Goal: Information Seeking & Learning: Learn about a topic

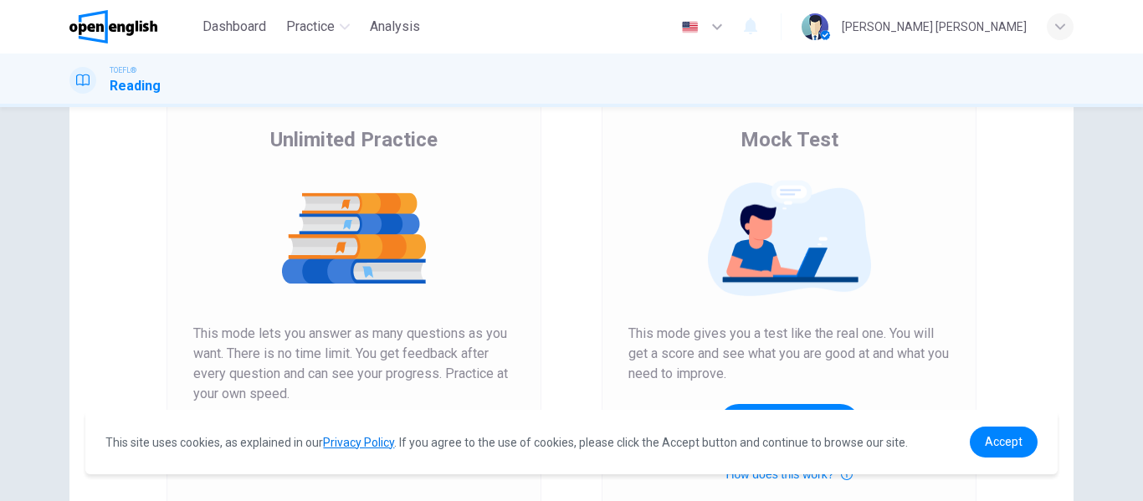
click at [392, 248] on img at bounding box center [353, 238] width 321 height 117
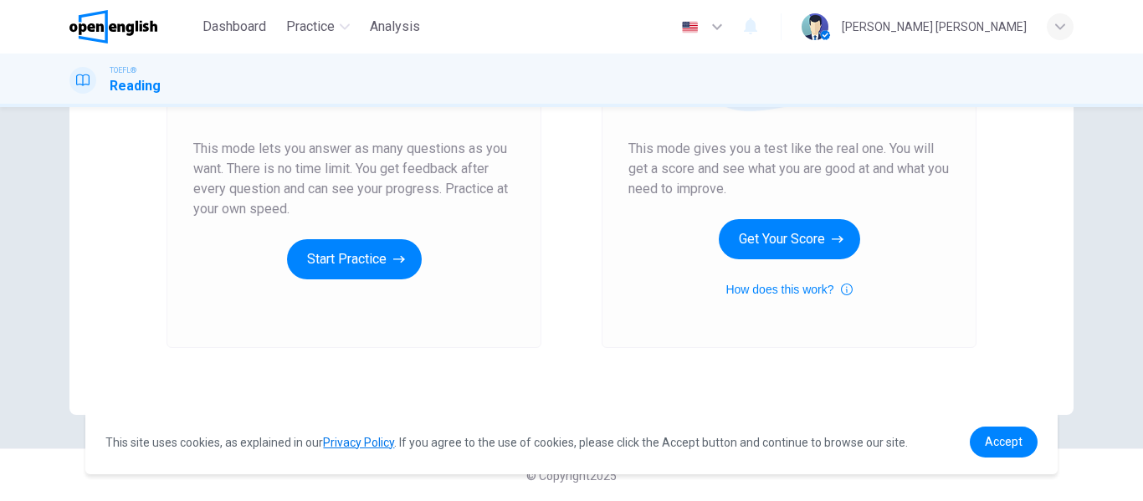
scroll to position [308, 0]
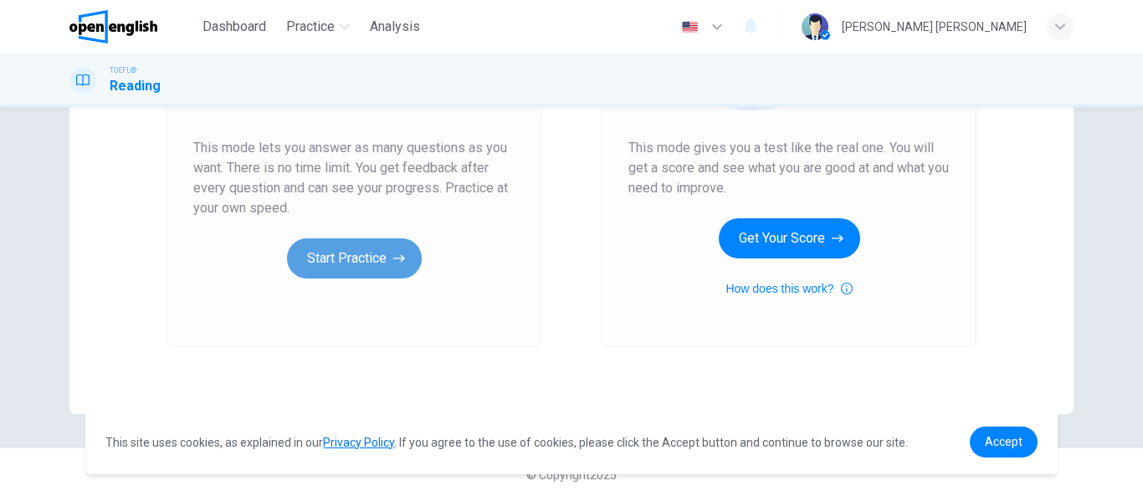
click at [356, 266] on button "Start Practice" at bounding box center [354, 258] width 135 height 40
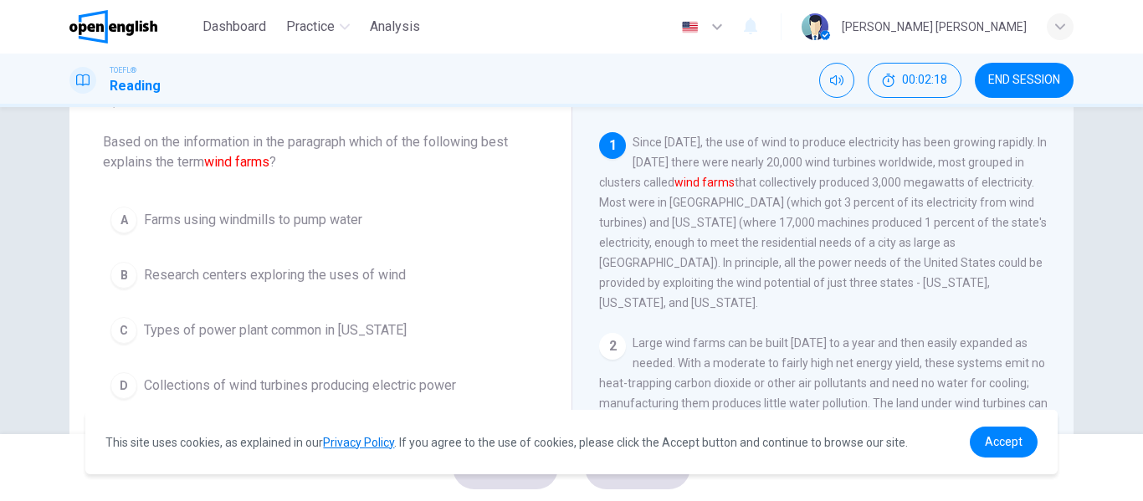
scroll to position [110, 0]
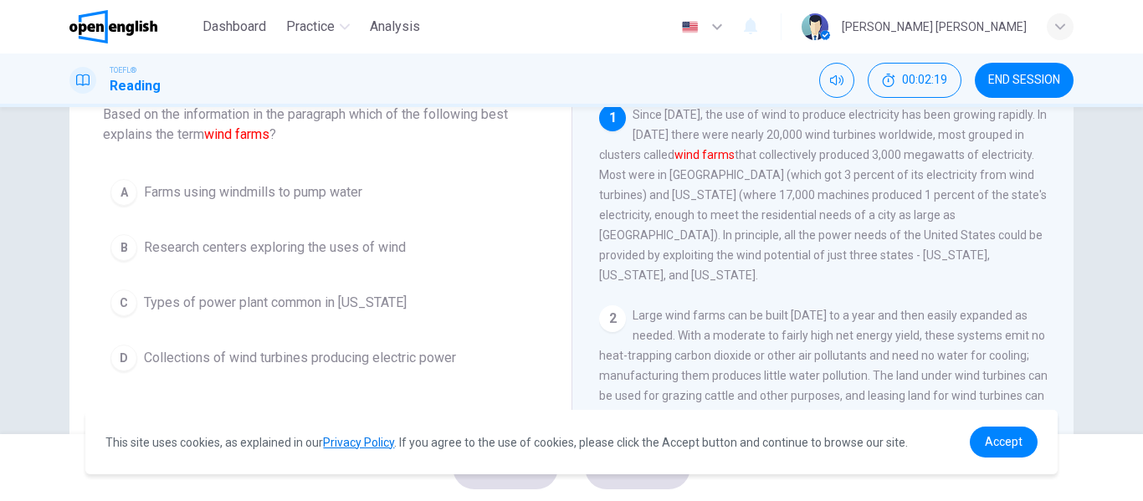
click at [218, 356] on span "Collections of wind turbines producing electric power" at bounding box center [300, 358] width 312 height 20
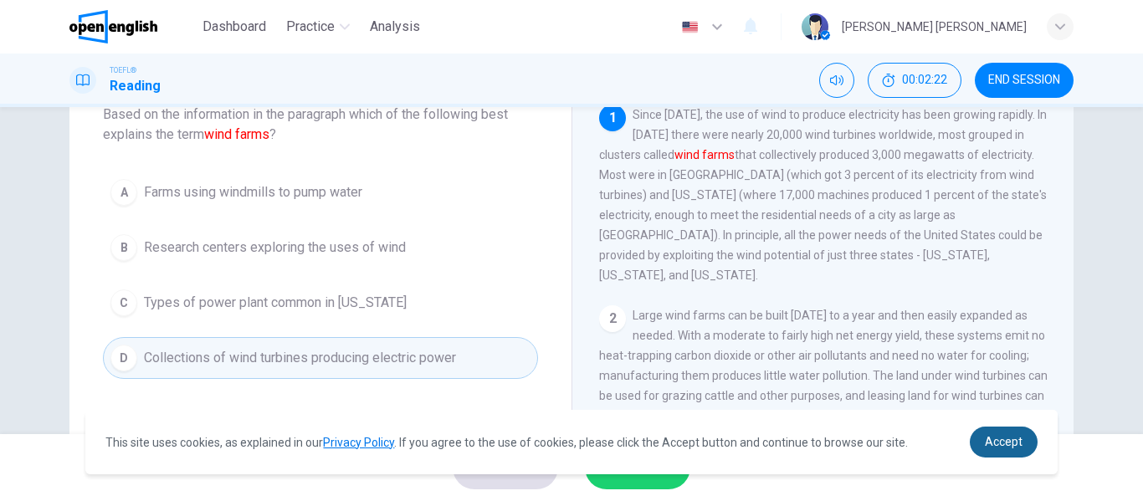
click at [1014, 443] on span "Accept" at bounding box center [1004, 441] width 38 height 13
click at [990, 455] on link "Accept" at bounding box center [1004, 442] width 68 height 31
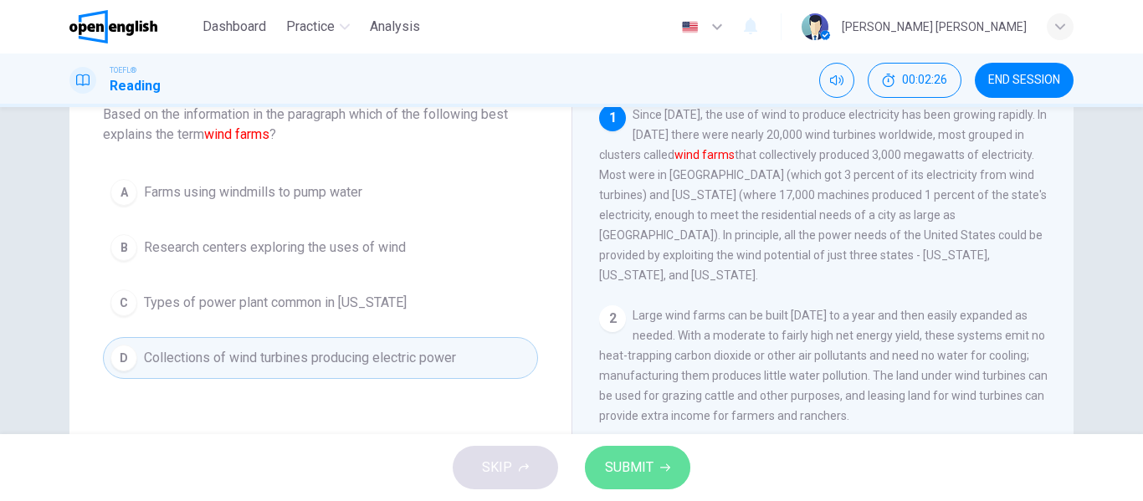
click at [673, 451] on button "SUBMIT" at bounding box center [637, 468] width 105 height 44
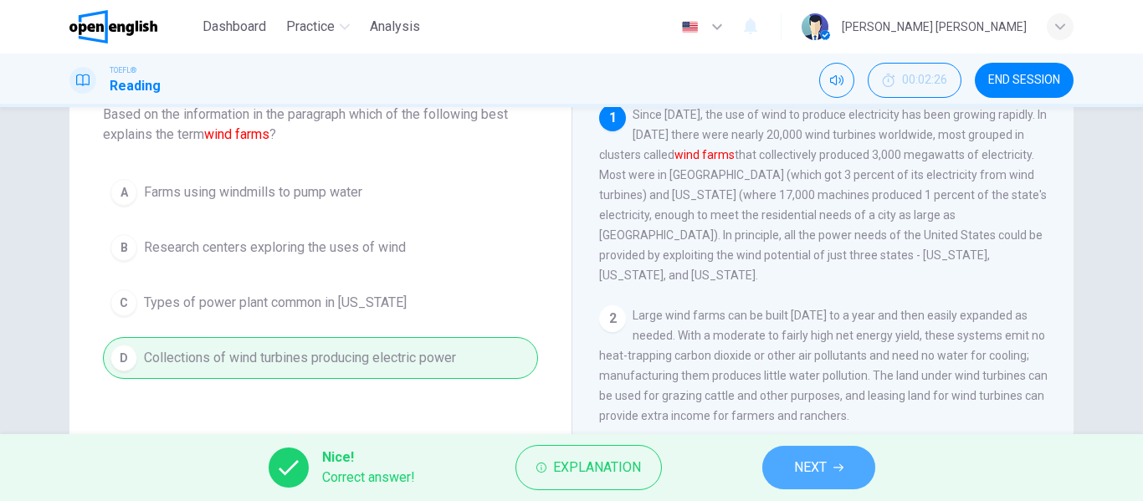
click at [819, 457] on span "NEXT" at bounding box center [810, 467] width 33 height 23
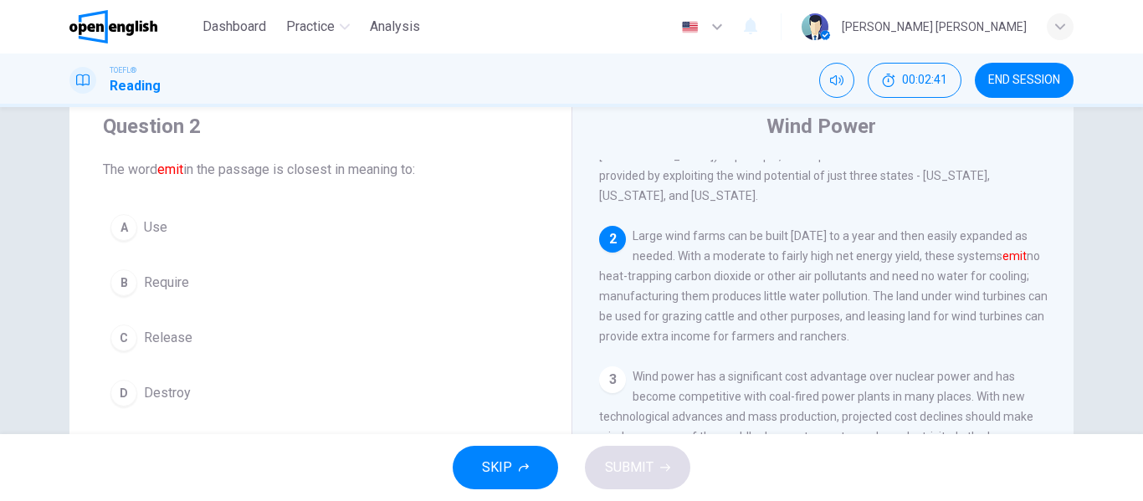
scroll to position [136, 0]
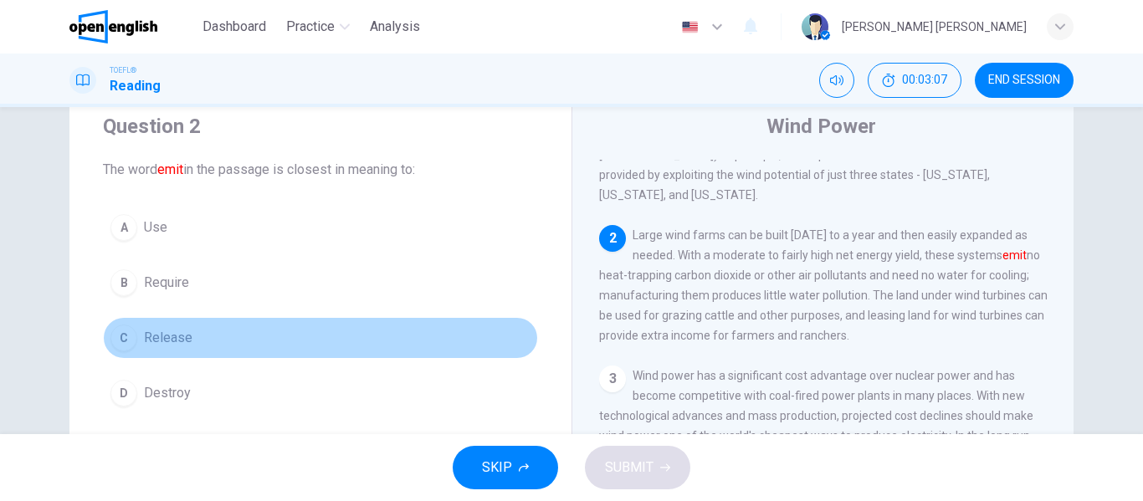
click at [124, 333] on div "C" at bounding box center [123, 338] width 27 height 27
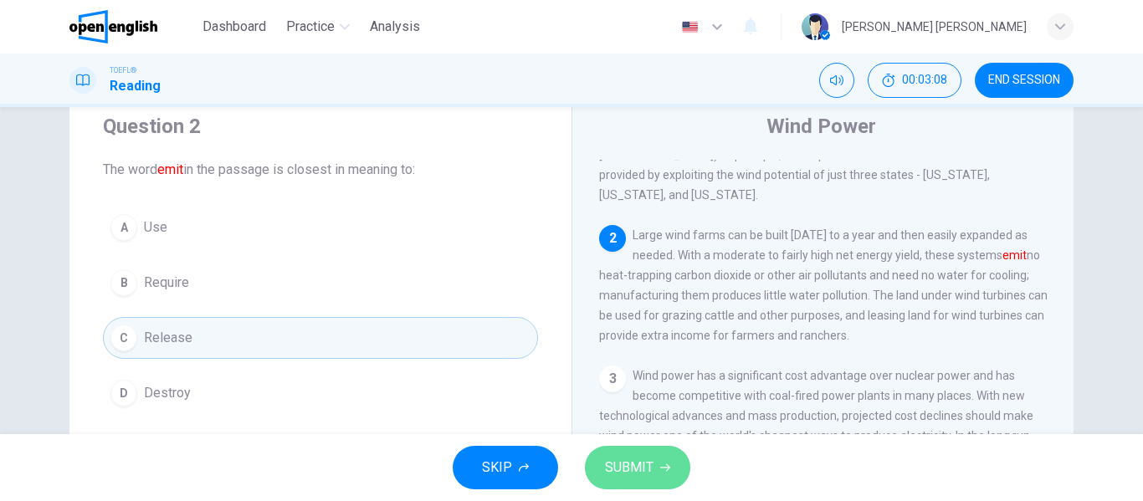
click at [622, 475] on span "SUBMIT" at bounding box center [629, 467] width 49 height 23
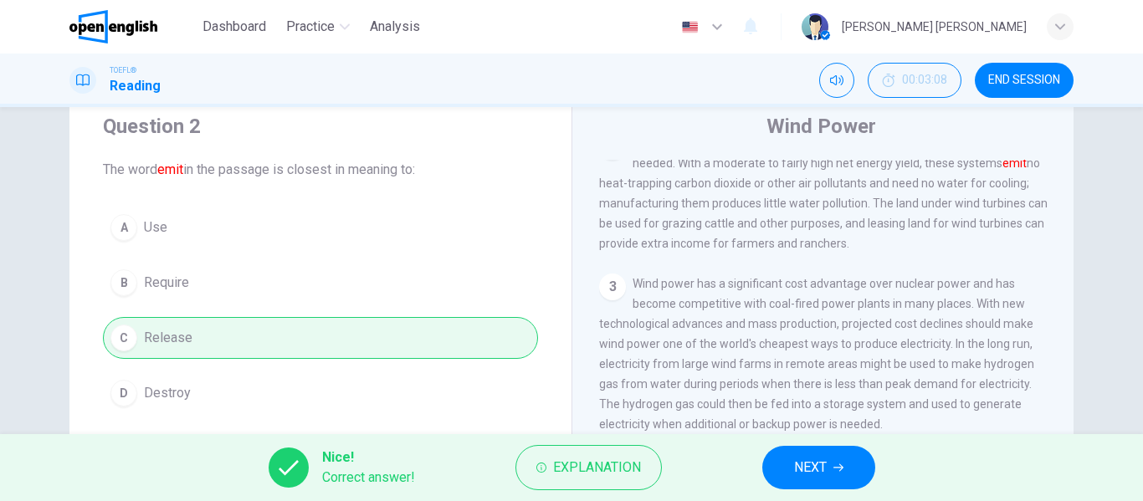
scroll to position [228, 0]
click at [805, 466] on span "NEXT" at bounding box center [810, 467] width 33 height 23
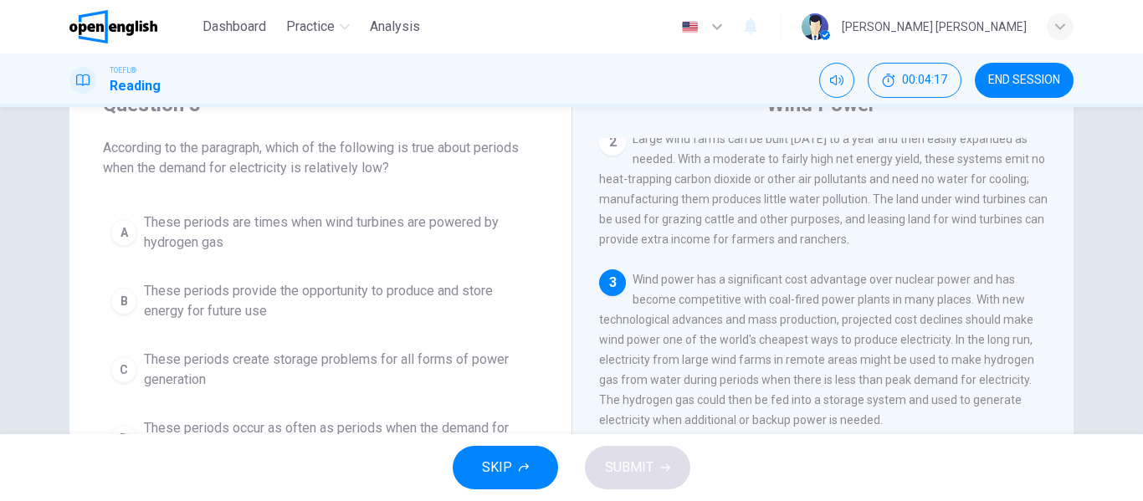
scroll to position [232, 0]
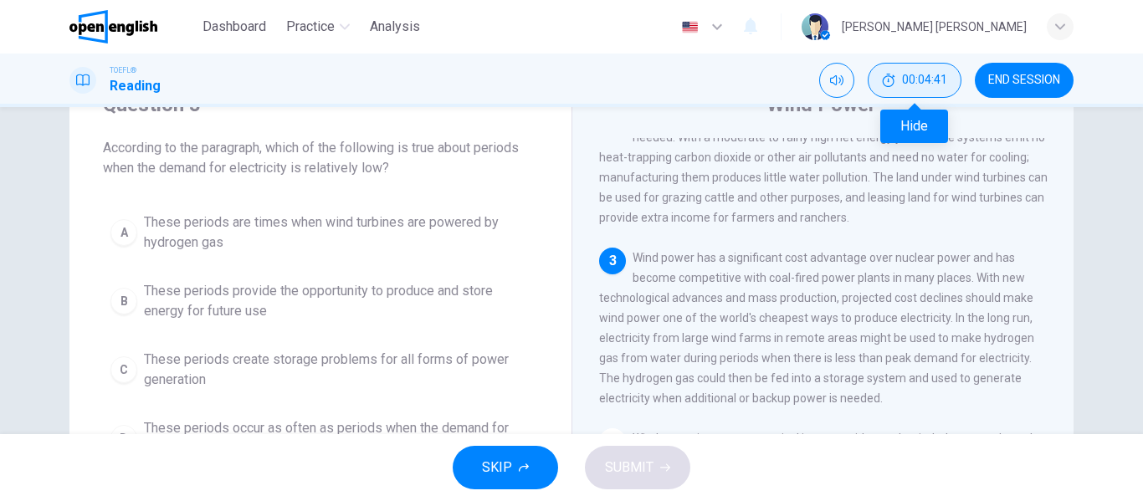
click at [884, 79] on icon "Hide" at bounding box center [888, 80] width 13 height 13
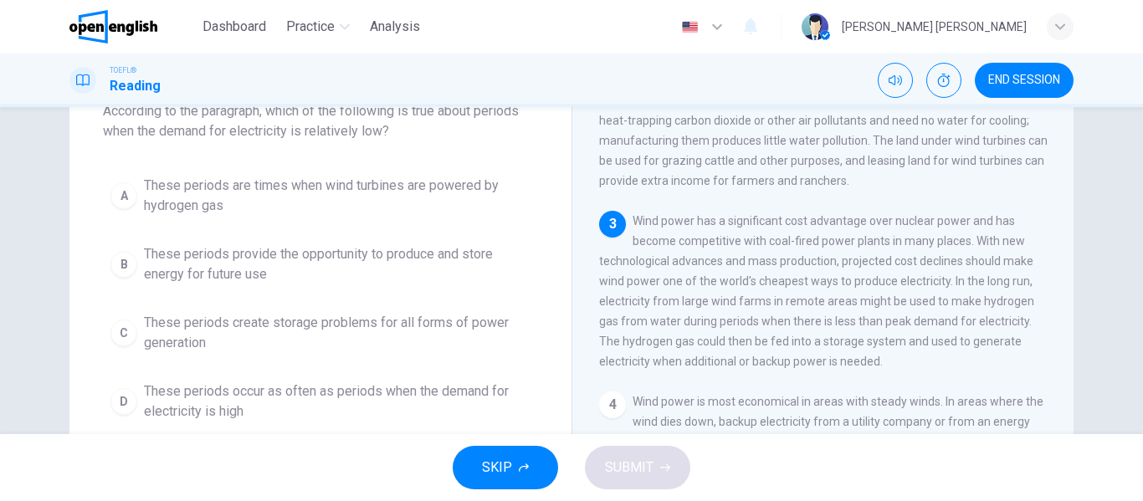
scroll to position [112, 0]
click at [131, 393] on button "D These periods occur as often as periods when the demand for electricity is hi…" at bounding box center [320, 402] width 435 height 55
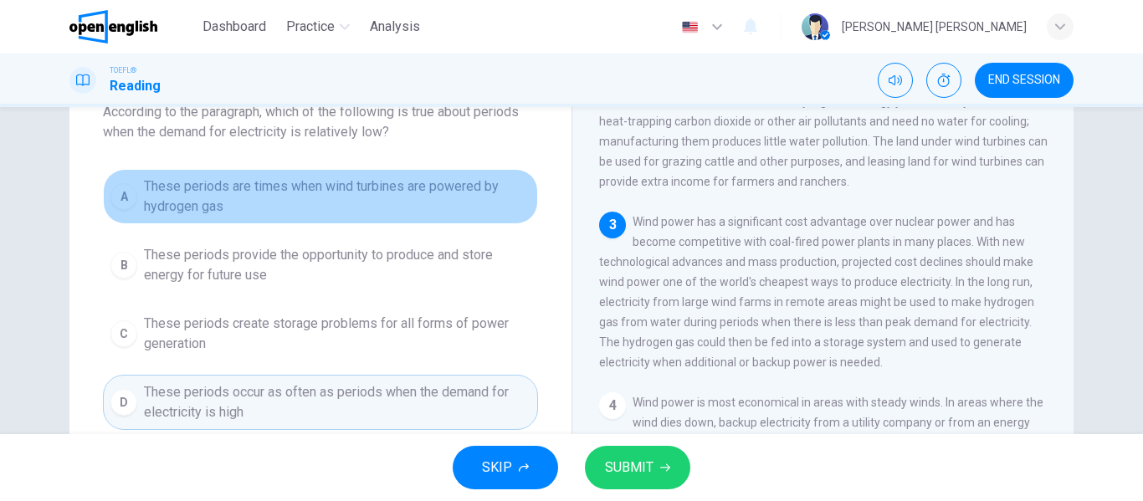
click at [134, 217] on button "A These periods are times when wind turbines are powered by hydrogen gas" at bounding box center [320, 196] width 435 height 55
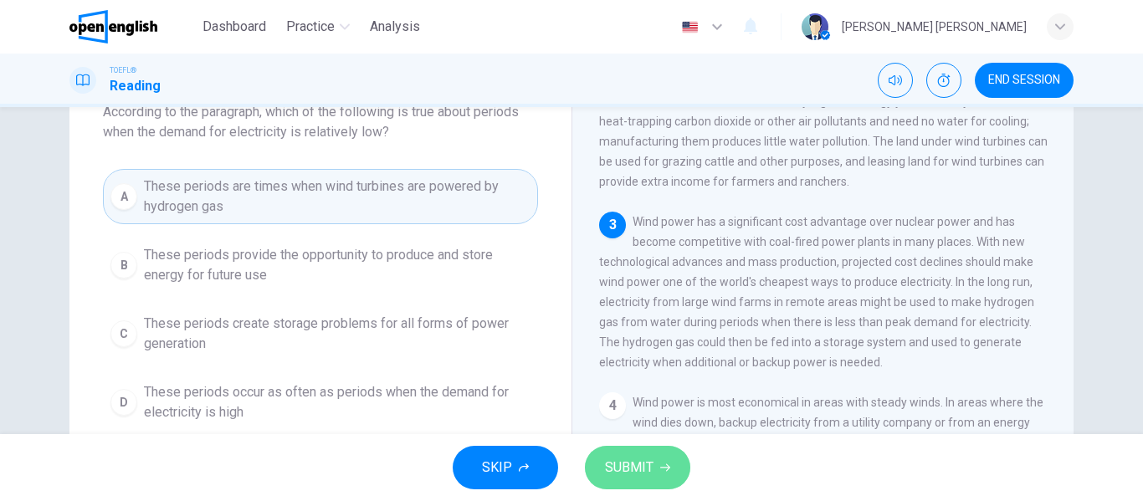
click at [614, 471] on span "SUBMIT" at bounding box center [629, 467] width 49 height 23
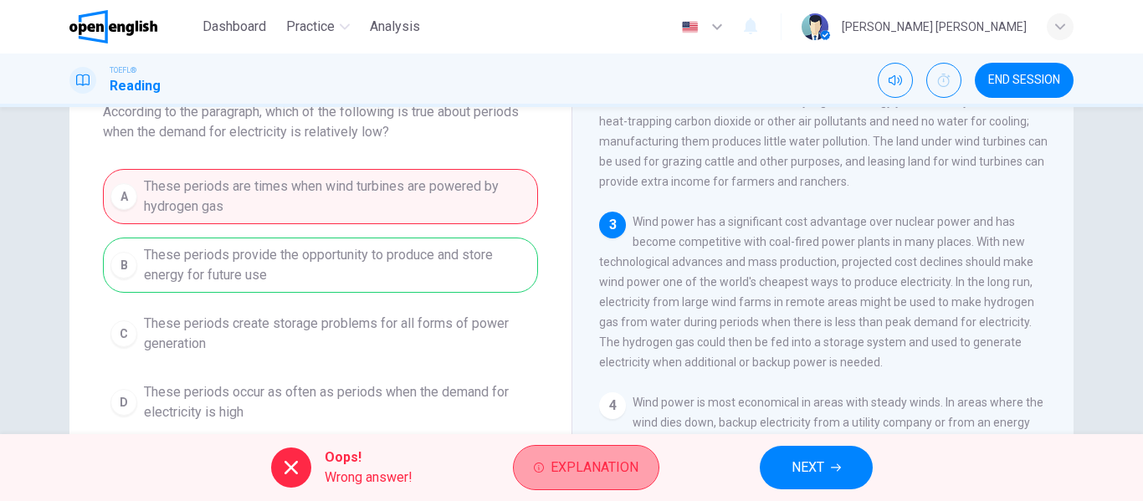
click at [595, 455] on button "Explanation" at bounding box center [586, 467] width 146 height 45
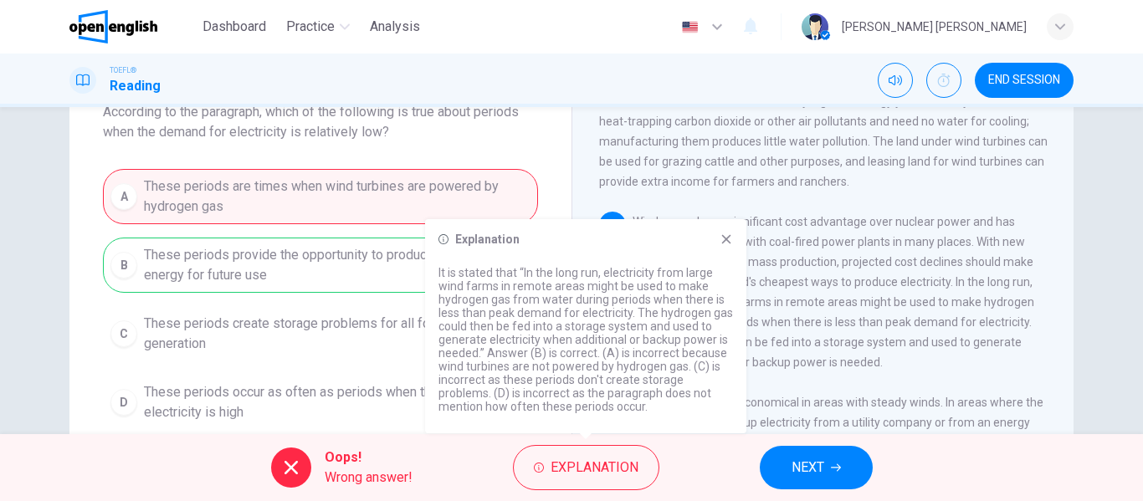
click at [720, 239] on icon at bounding box center [725, 239] width 13 height 13
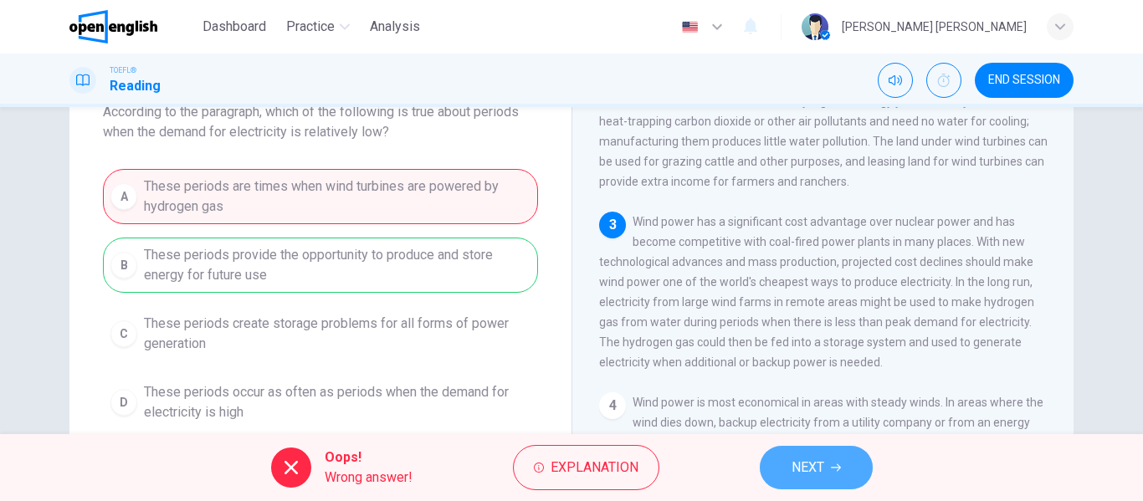
click at [819, 461] on span "NEXT" at bounding box center [807, 467] width 33 height 23
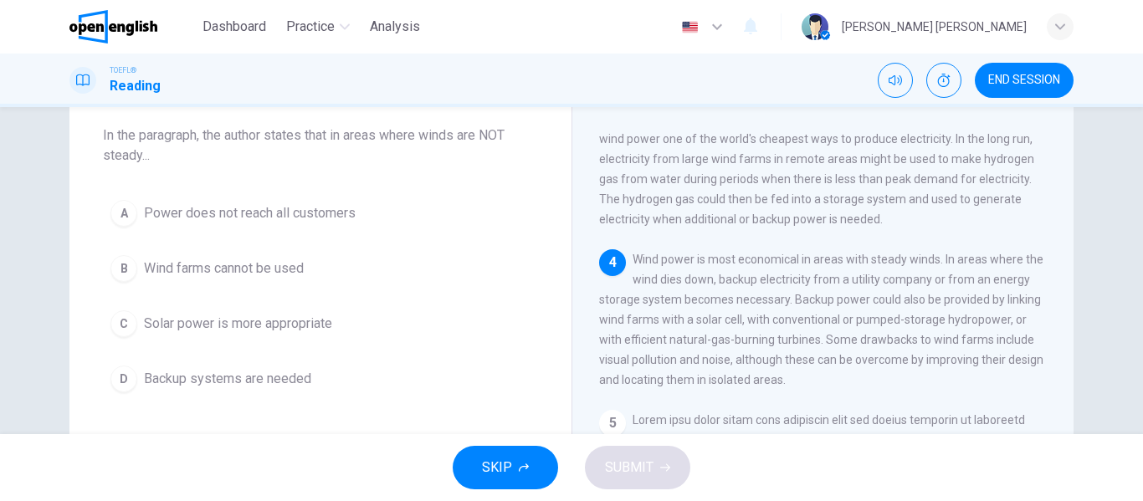
scroll to position [429, 0]
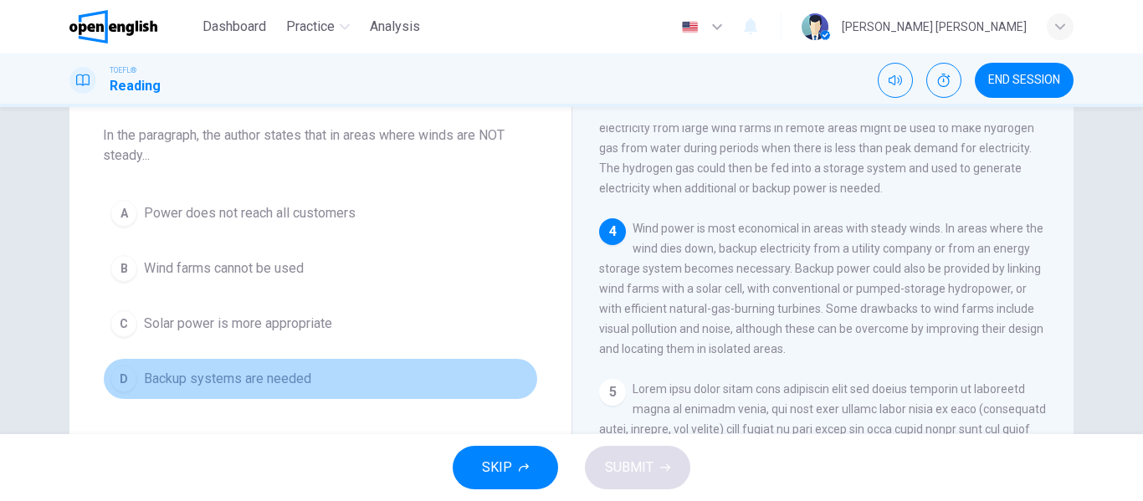
click at [238, 381] on span "Backup systems are needed" at bounding box center [227, 379] width 167 height 20
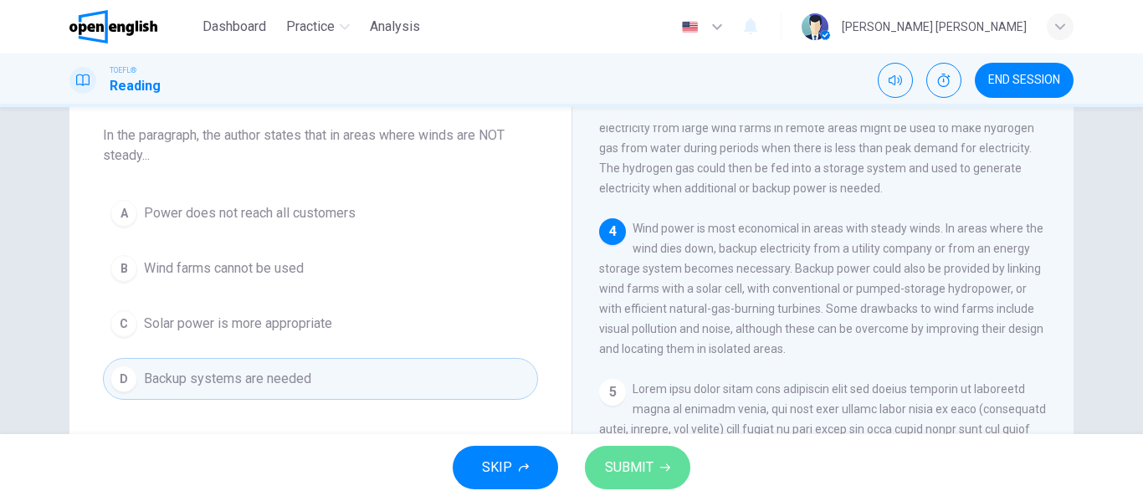
click at [622, 465] on span "SUBMIT" at bounding box center [629, 467] width 49 height 23
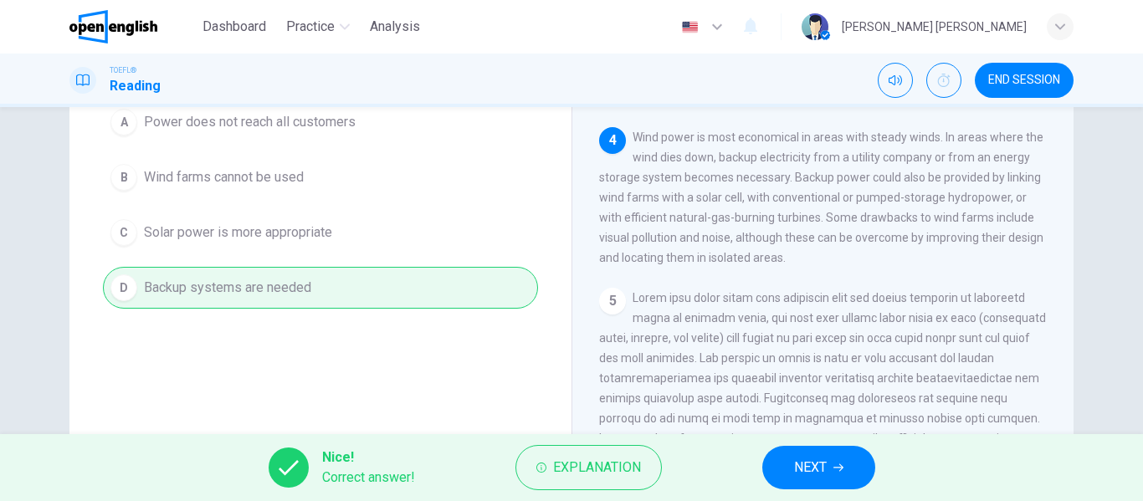
scroll to position [181, 0]
click at [838, 464] on icon "button" at bounding box center [838, 468] width 10 height 10
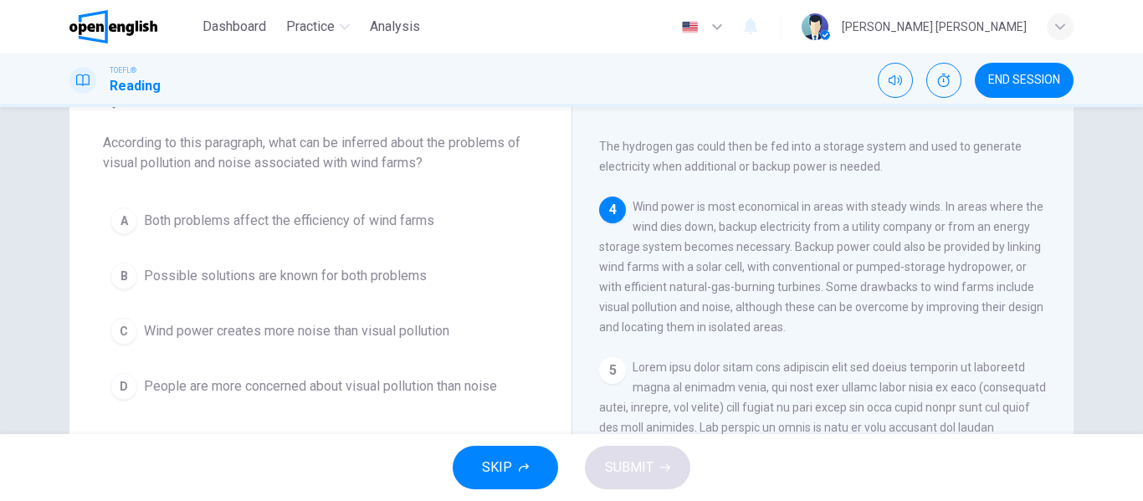
scroll to position [81, 0]
drag, startPoint x: 597, startPoint y: 328, endPoint x: 887, endPoint y: 329, distance: 289.5
click at [887, 329] on span "Wind power is most economical in areas with steady winds. In areas where the wi…" at bounding box center [821, 267] width 444 height 134
drag, startPoint x: 887, startPoint y: 329, endPoint x: 768, endPoint y: 329, distance: 118.8
click at [768, 329] on span "Wind power is most economical in areas with steady winds. In areas where the wi…" at bounding box center [821, 267] width 444 height 134
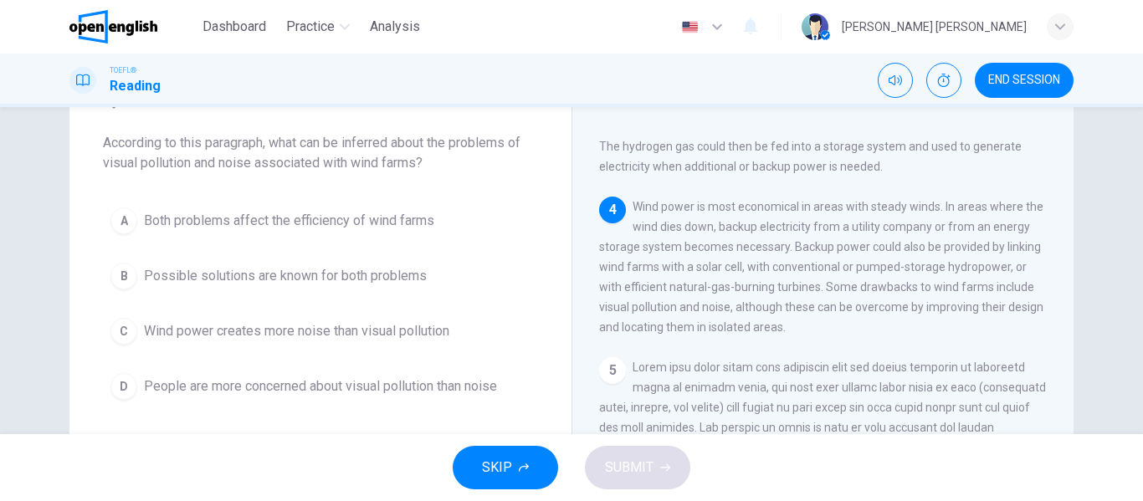
click at [768, 329] on span "Wind power is most economical in areas with steady winds. In areas where the wi…" at bounding box center [821, 267] width 444 height 134
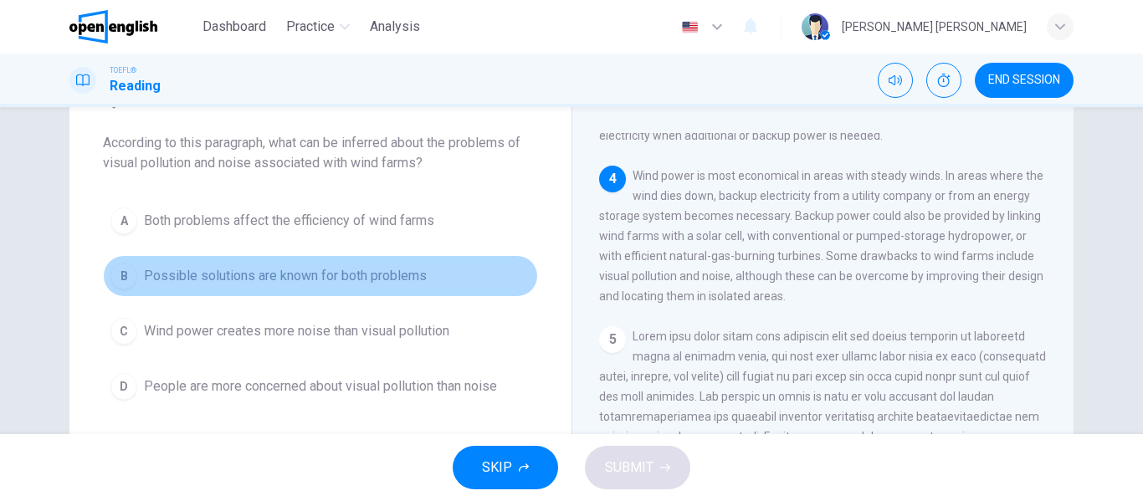
click at [264, 280] on span "Possible solutions are known for both problems" at bounding box center [285, 276] width 283 height 20
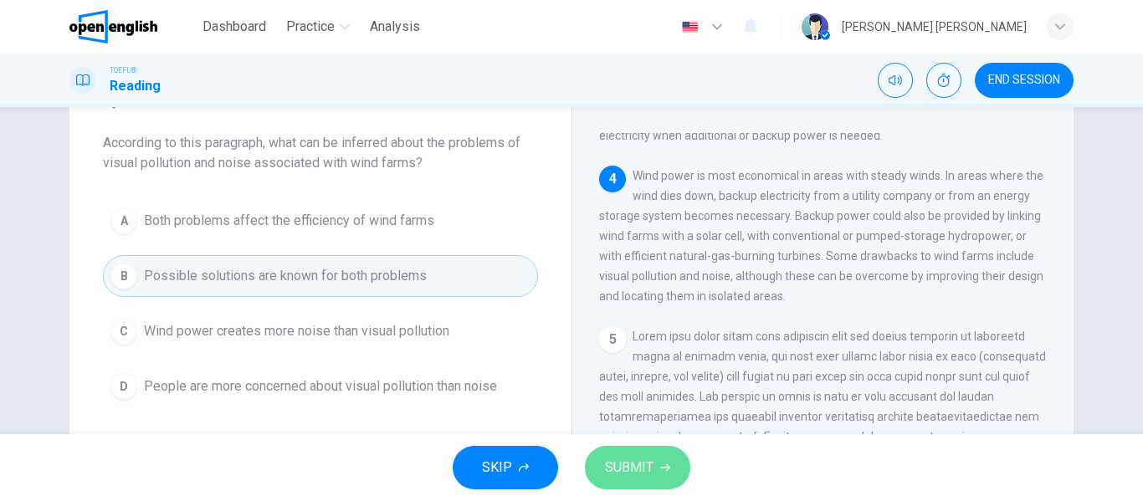
click at [628, 459] on span "SUBMIT" at bounding box center [629, 467] width 49 height 23
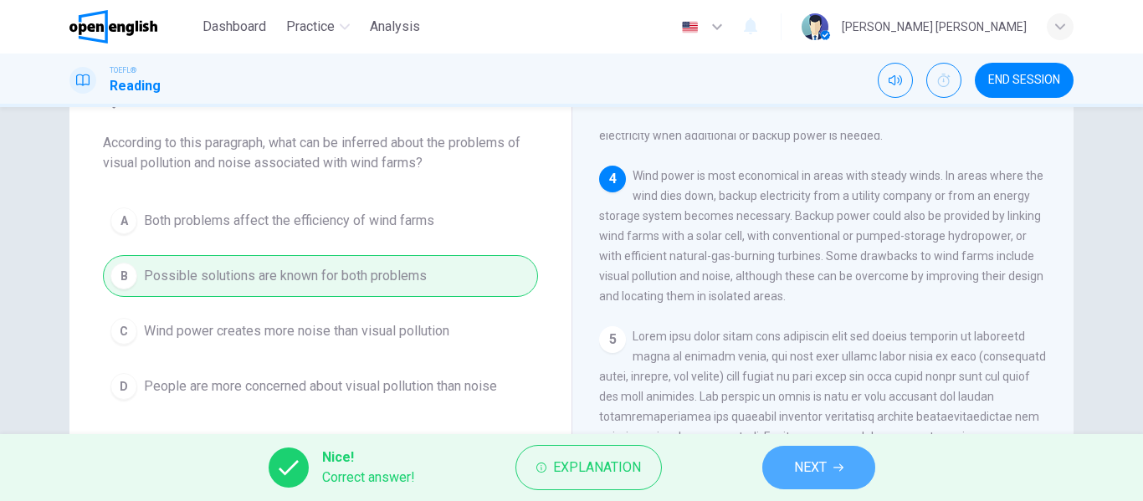
click at [800, 474] on span "NEXT" at bounding box center [810, 467] width 33 height 23
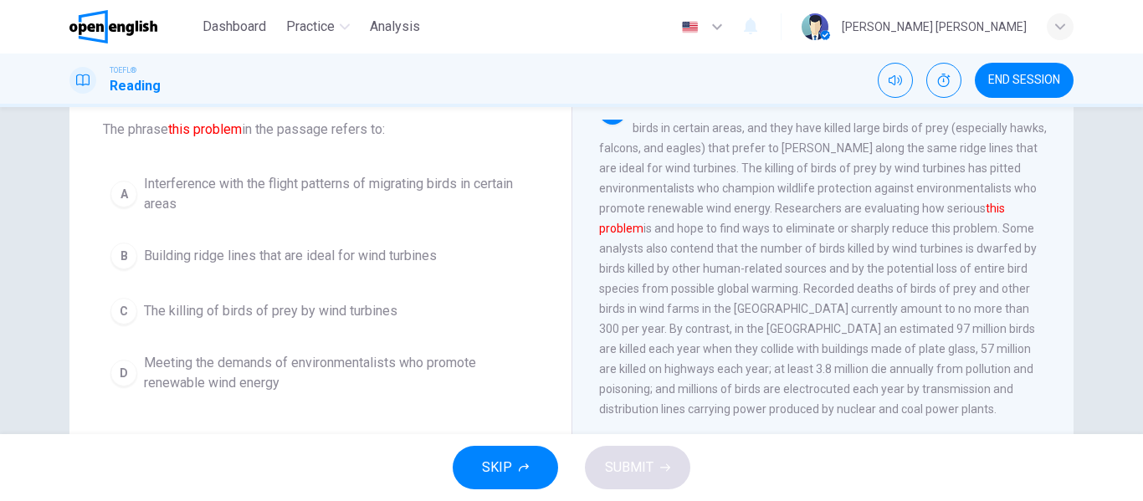
scroll to position [708, 0]
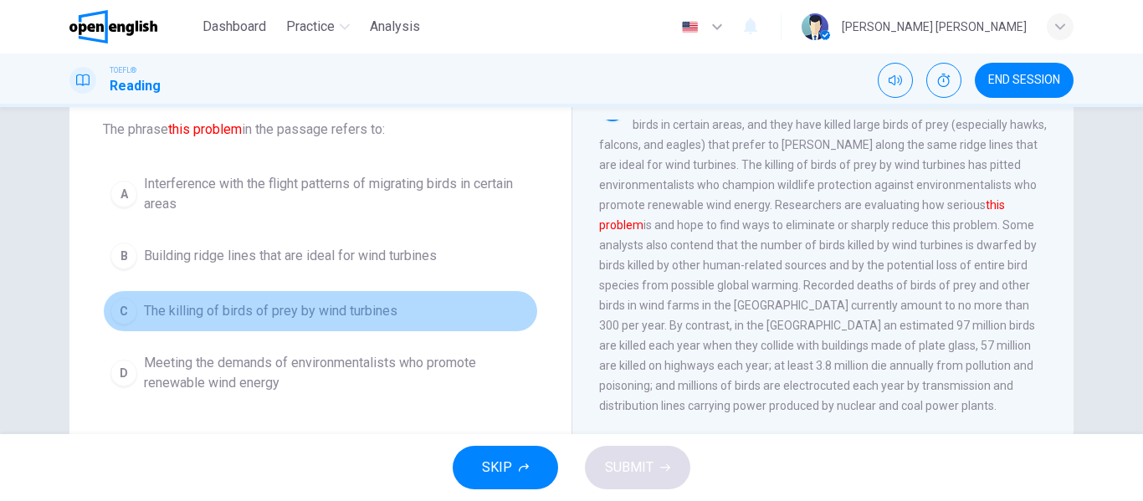
click at [310, 295] on button "C The killing of birds of prey by wind turbines" at bounding box center [320, 311] width 435 height 42
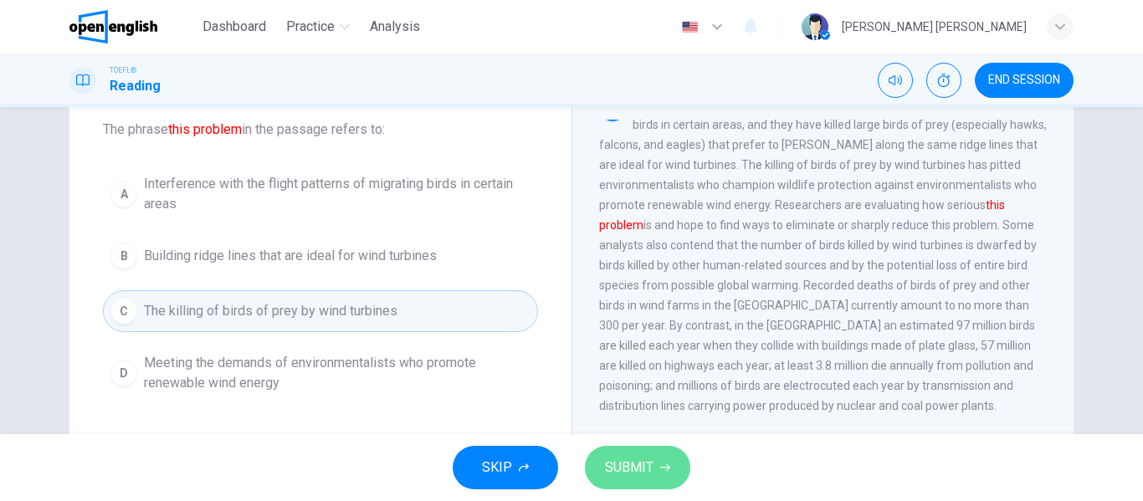
click at [658, 475] on button "SUBMIT" at bounding box center [637, 468] width 105 height 44
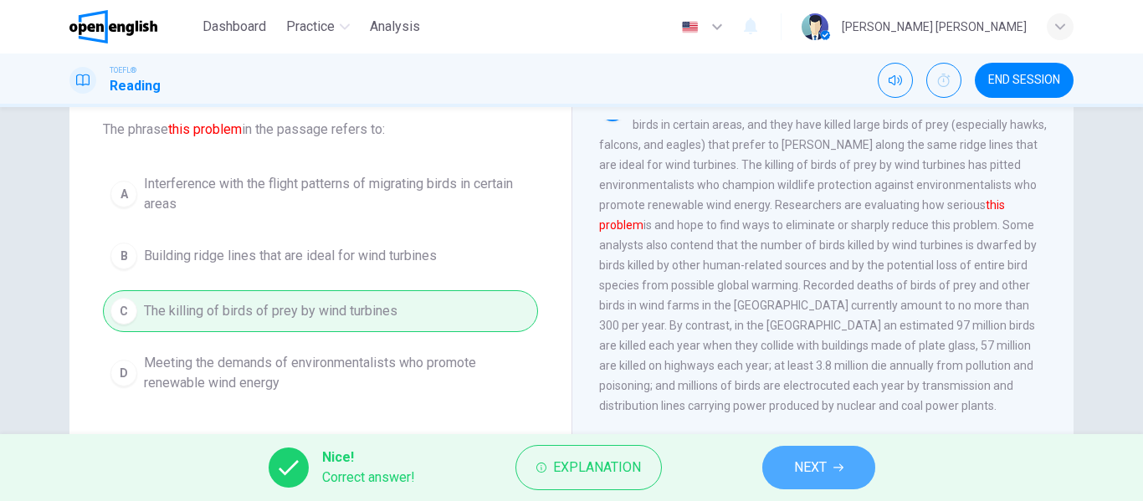
click at [849, 481] on button "NEXT" at bounding box center [818, 468] width 113 height 44
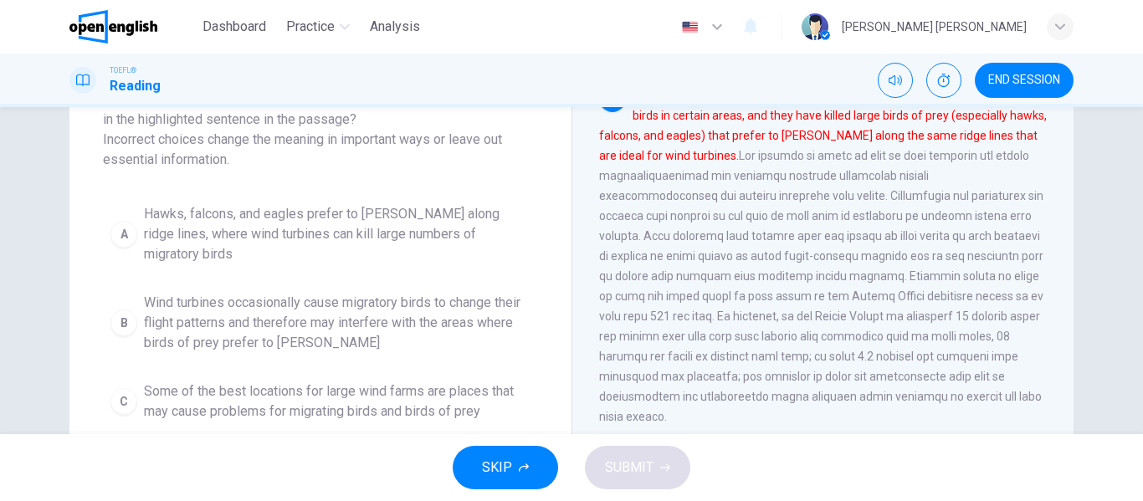
scroll to position [125, 0]
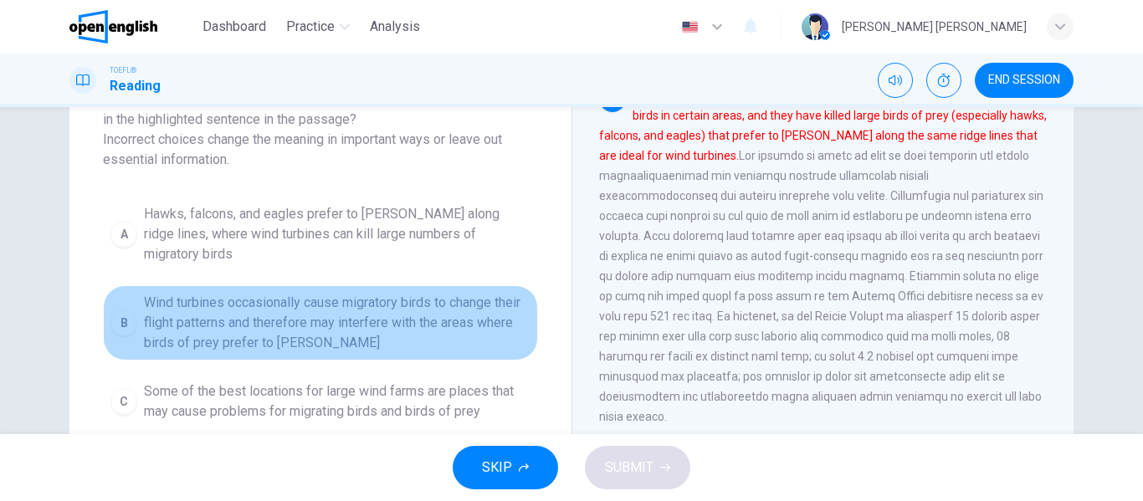
click at [431, 304] on span "Wind turbines occasionally cause migratory birds to change their flight pattern…" at bounding box center [337, 323] width 386 height 60
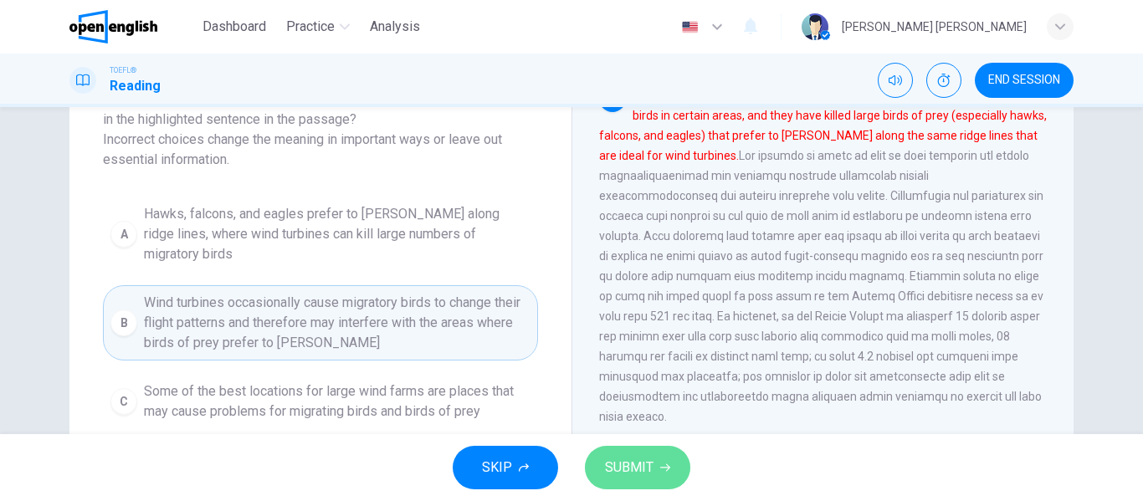
click at [612, 482] on button "SUBMIT" at bounding box center [637, 468] width 105 height 44
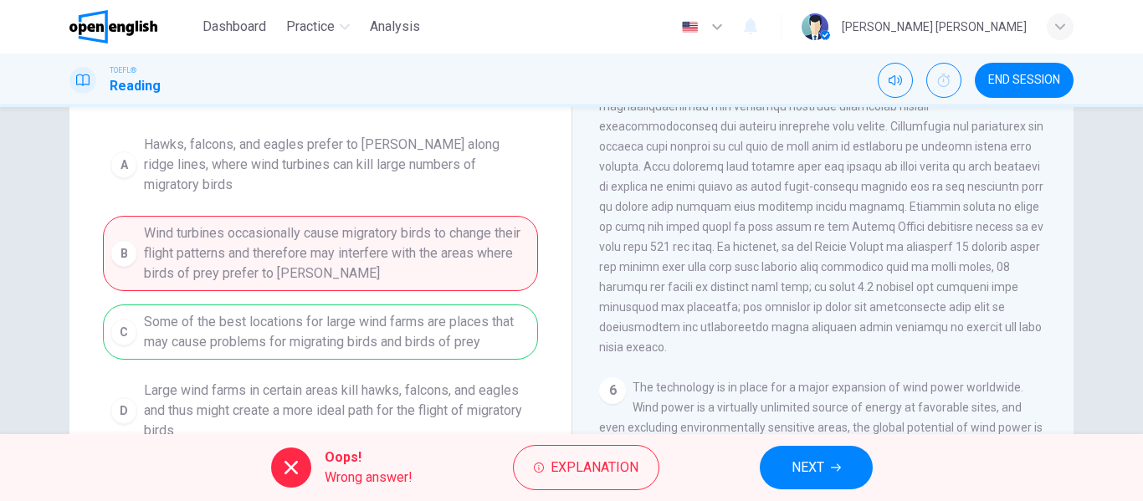
scroll to position [197, 0]
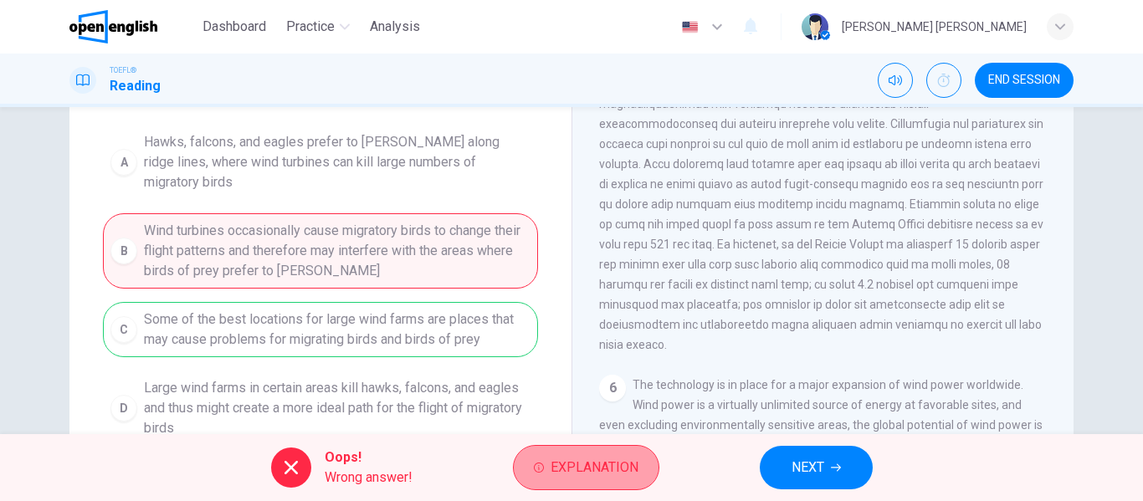
click at [591, 471] on span "Explanation" at bounding box center [594, 467] width 88 height 23
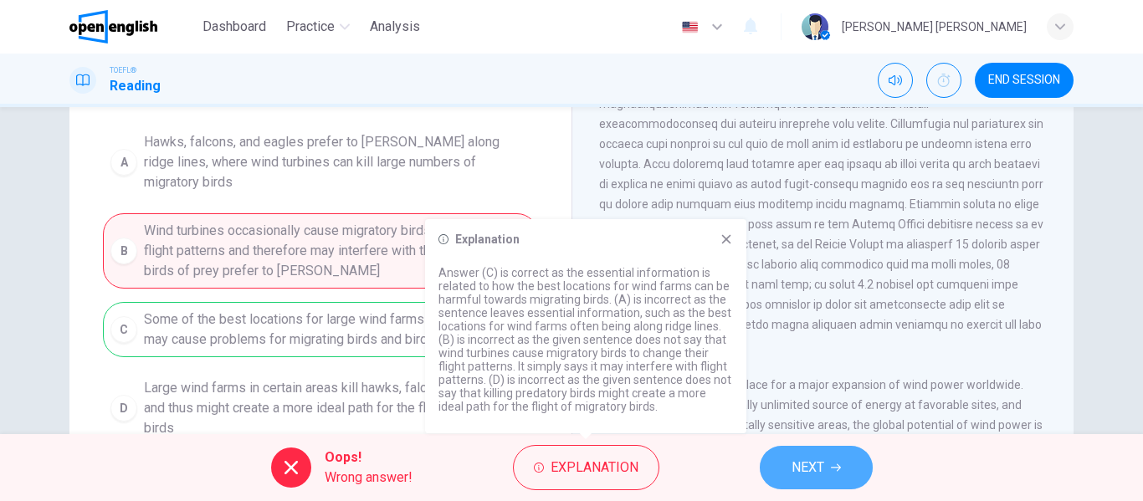
click at [790, 474] on button "NEXT" at bounding box center [816, 468] width 113 height 44
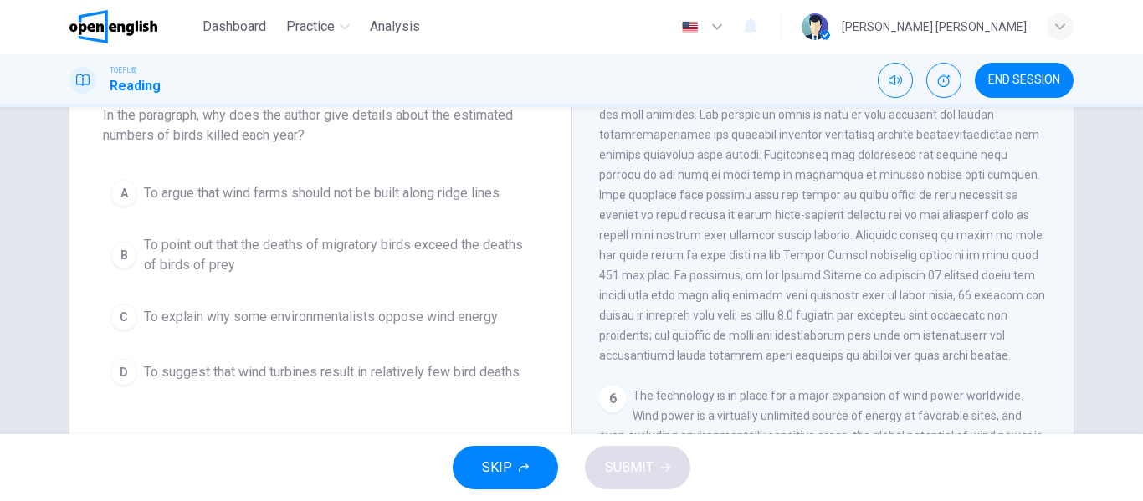
scroll to position [746, 0]
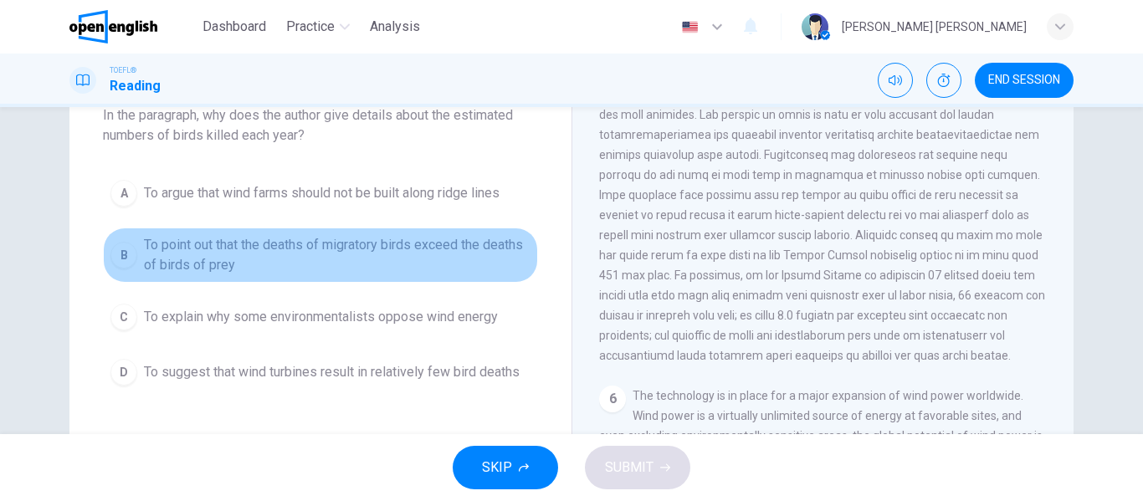
click at [485, 248] on span "To point out that the deaths of migratory birds exceed the deaths of birds of p…" at bounding box center [337, 255] width 386 height 40
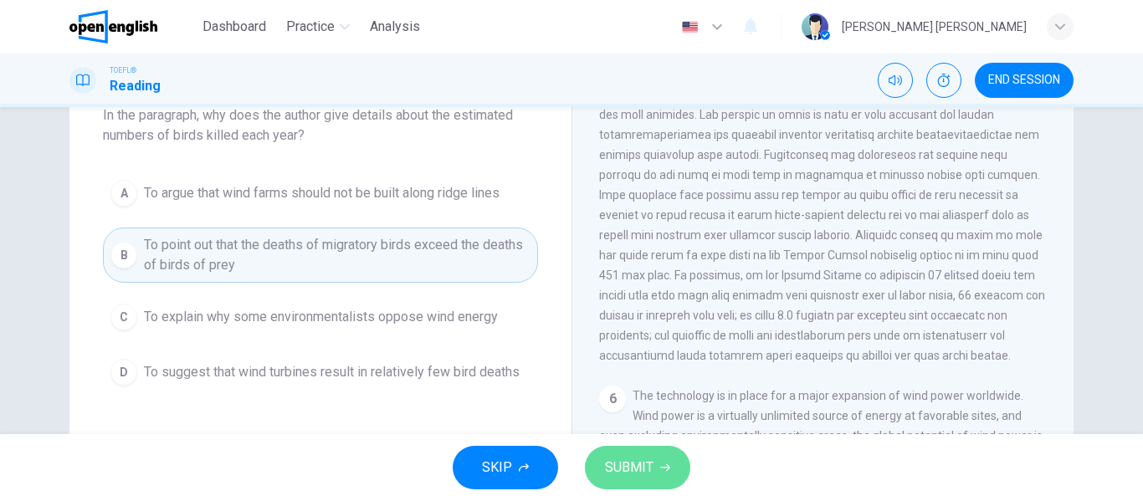
click at [680, 480] on button "SUBMIT" at bounding box center [637, 468] width 105 height 44
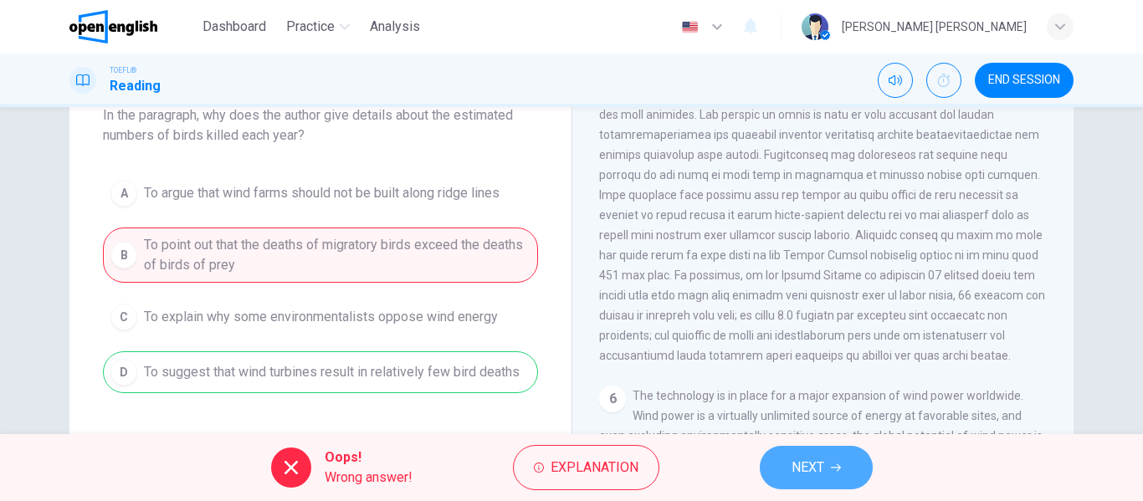
click at [791, 467] on span "NEXT" at bounding box center [807, 467] width 33 height 23
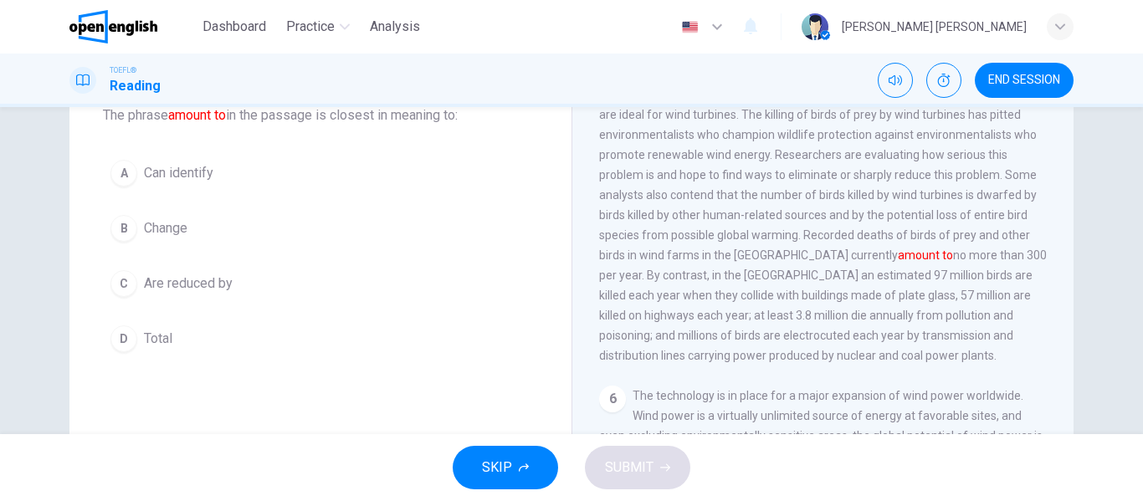
scroll to position [687, 0]
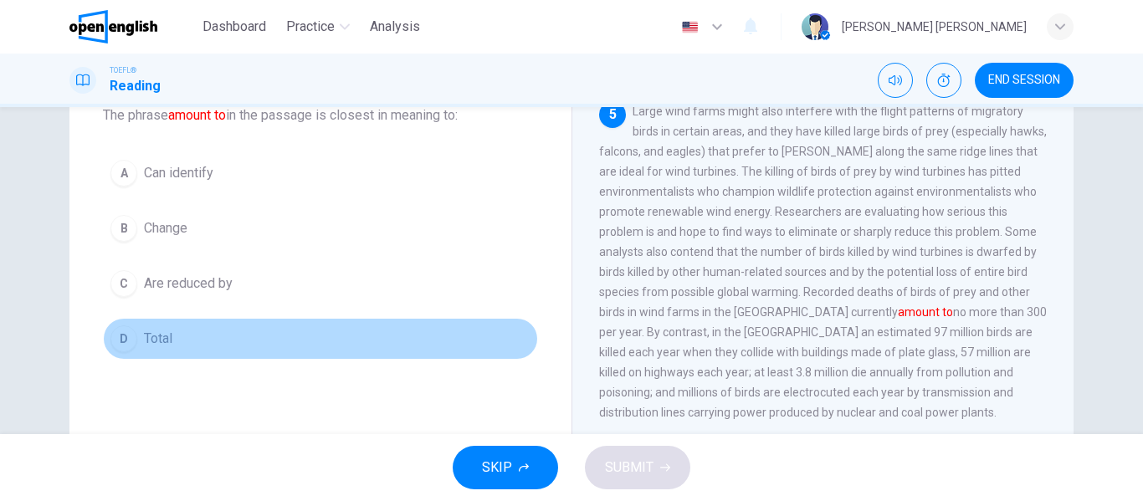
click at [136, 343] on button "D Total" at bounding box center [320, 339] width 435 height 42
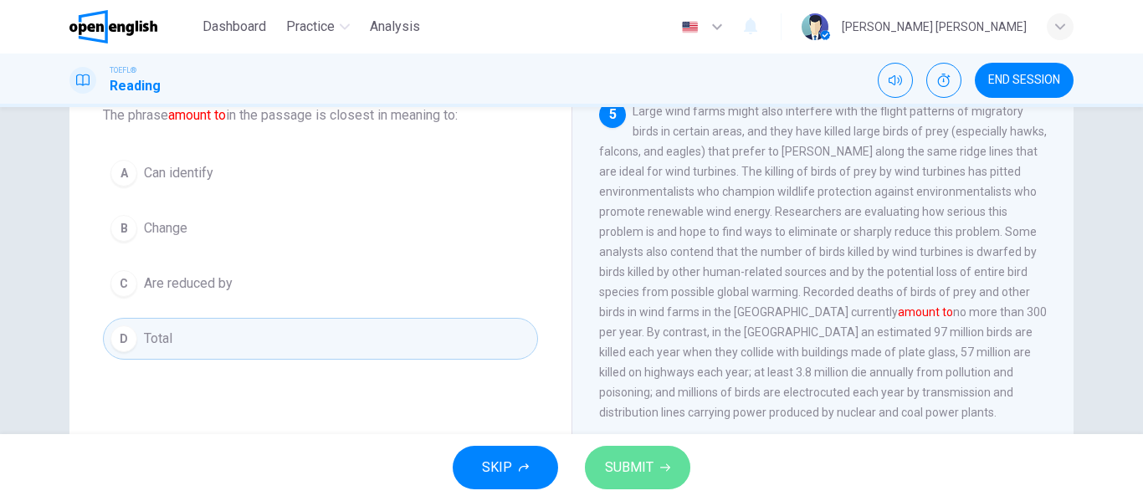
click at [645, 479] on button "SUBMIT" at bounding box center [637, 468] width 105 height 44
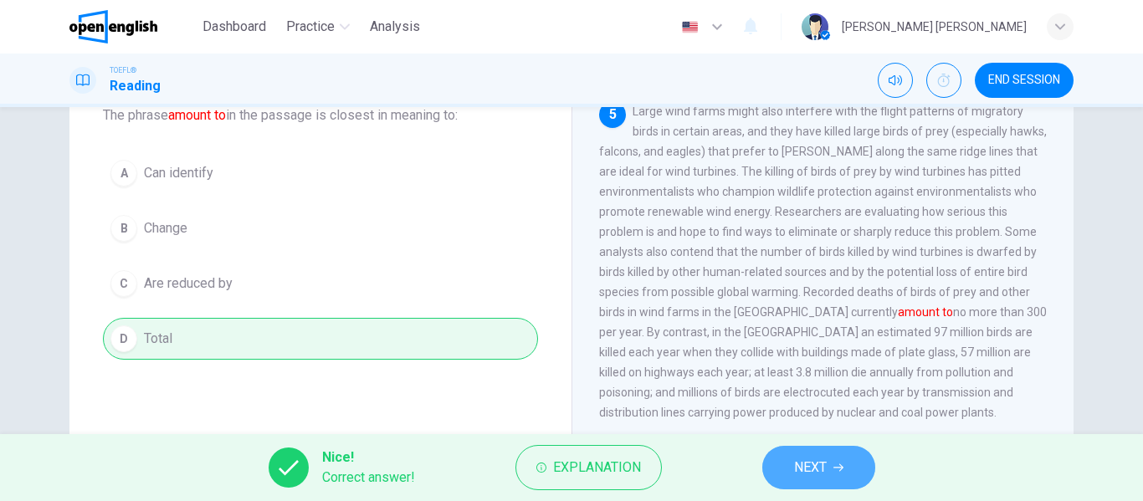
click at [852, 465] on button "NEXT" at bounding box center [818, 468] width 113 height 44
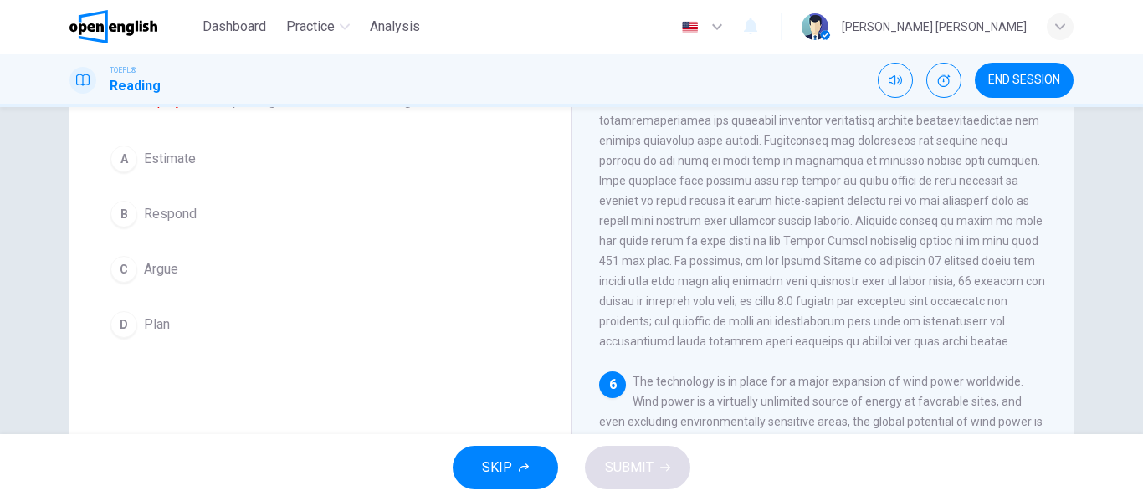
scroll to position [118, 0]
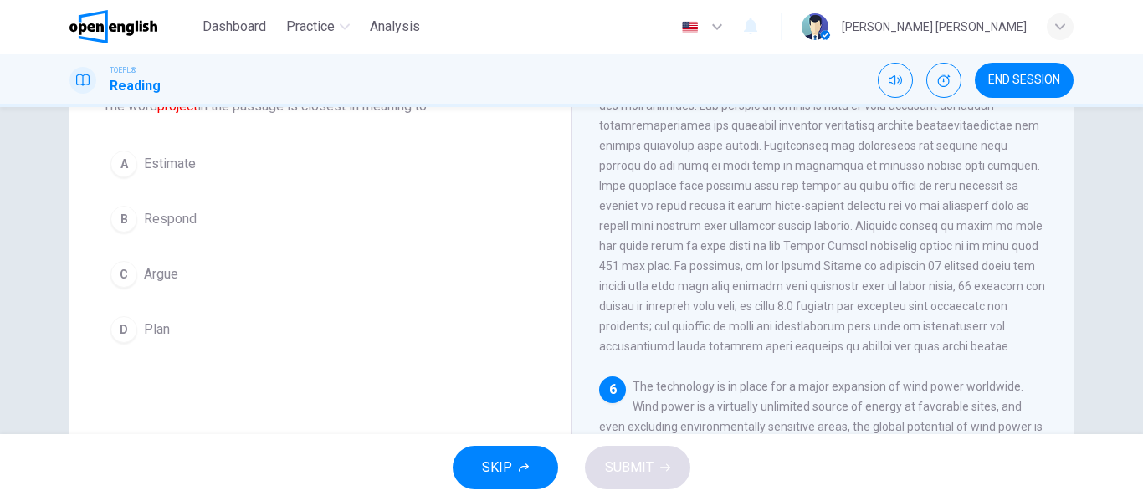
click at [200, 357] on div "Question 10 The word project in the passage is closest in meaning to: A Estimat…" at bounding box center [320, 200] width 502 height 355
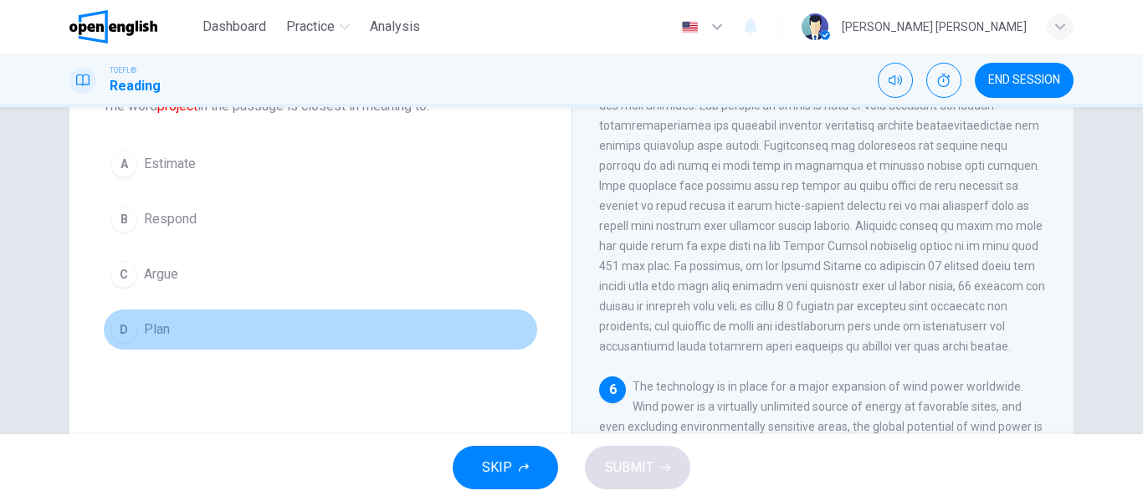
click at [186, 346] on button "D Plan" at bounding box center [320, 330] width 435 height 42
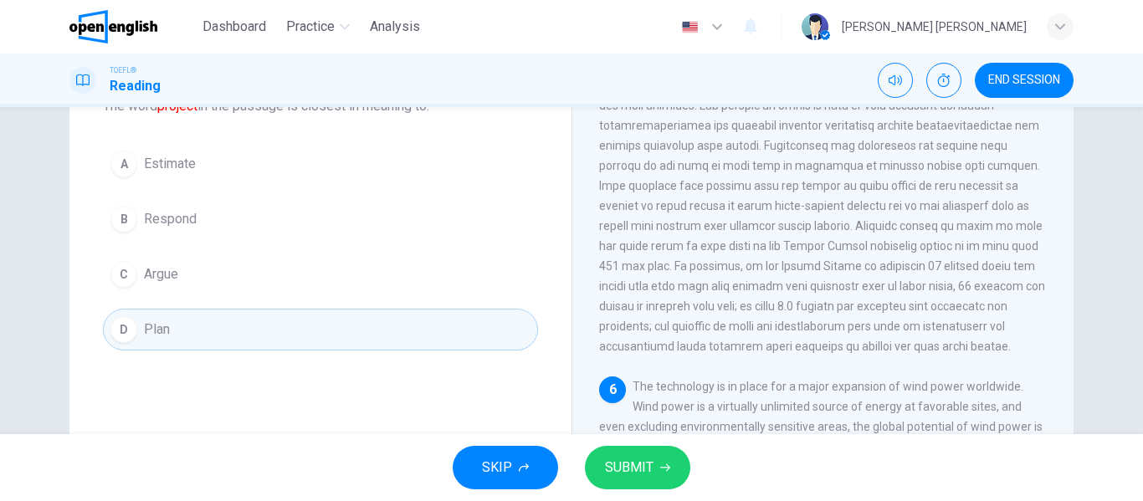
click at [668, 456] on button "SUBMIT" at bounding box center [637, 468] width 105 height 44
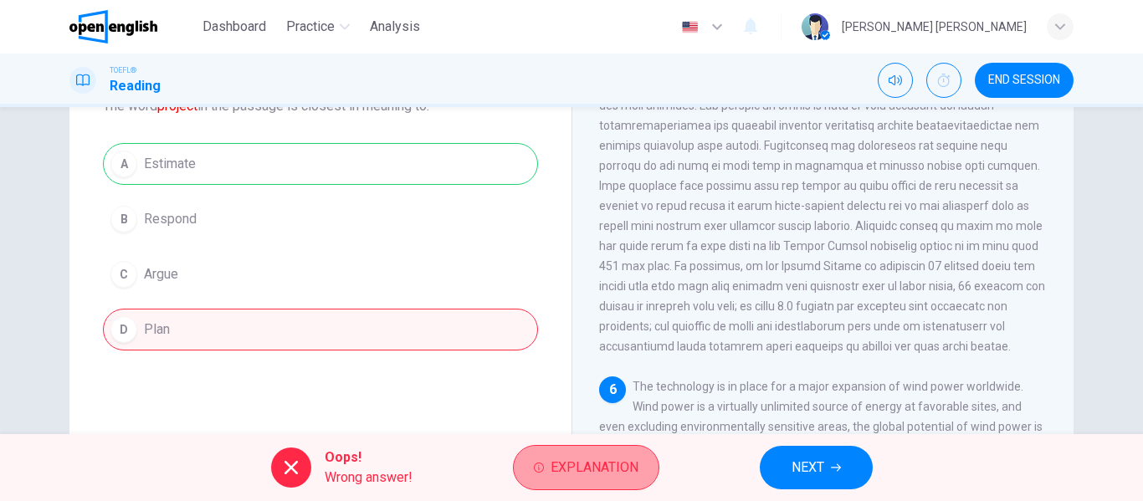
click at [575, 453] on button "Explanation" at bounding box center [586, 467] width 146 height 45
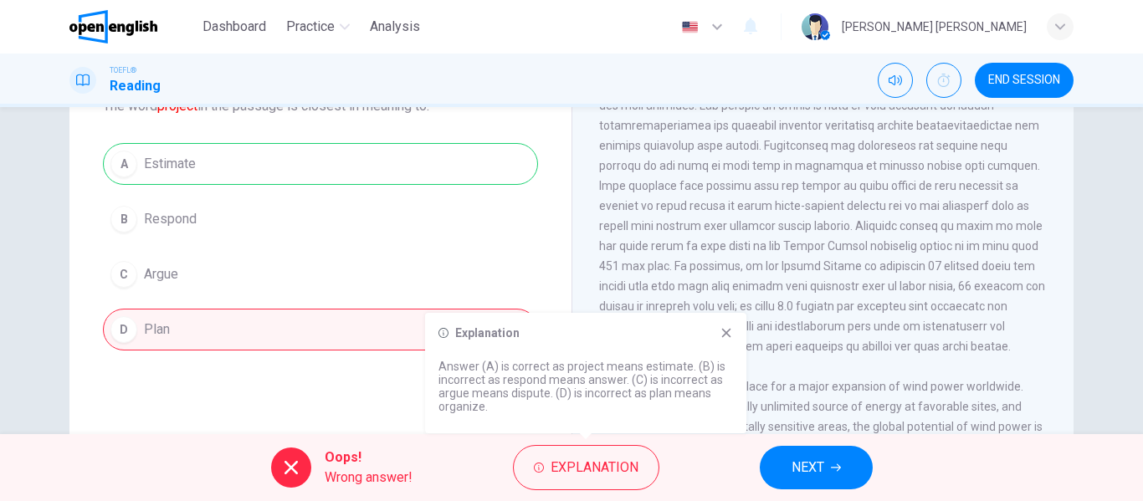
click at [815, 467] on span "NEXT" at bounding box center [807, 467] width 33 height 23
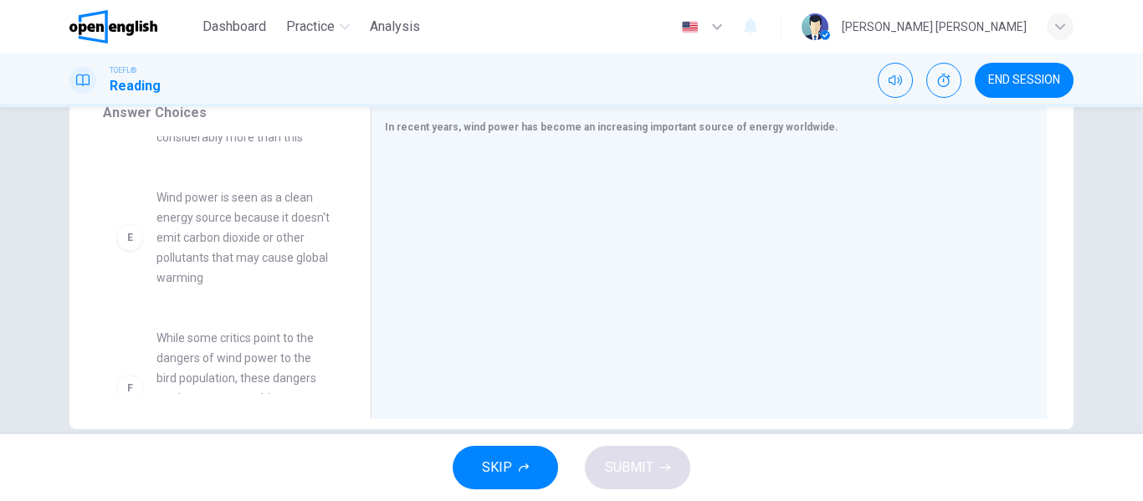
scroll to position [566, 0]
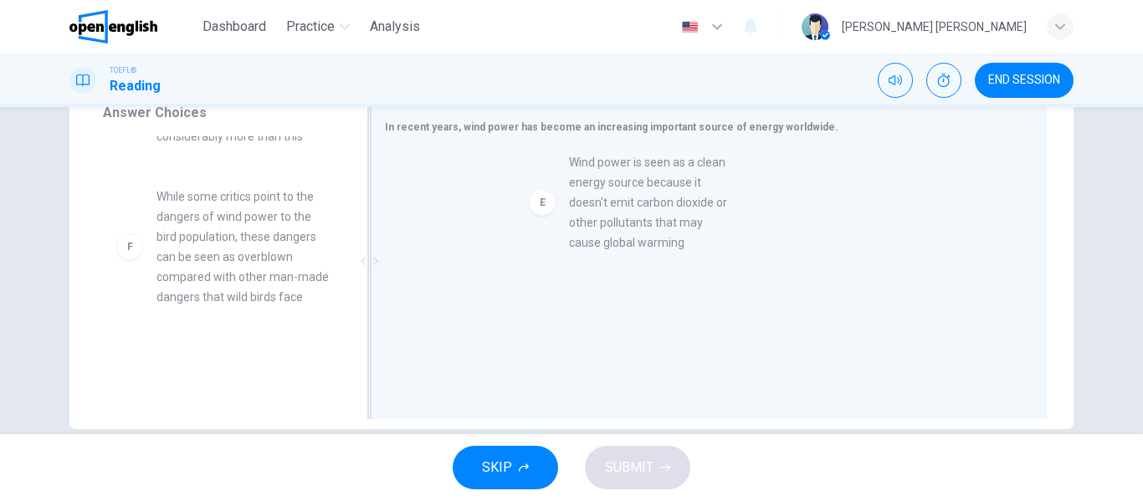
drag, startPoint x: 239, startPoint y: 259, endPoint x: 664, endPoint y: 223, distance: 426.4
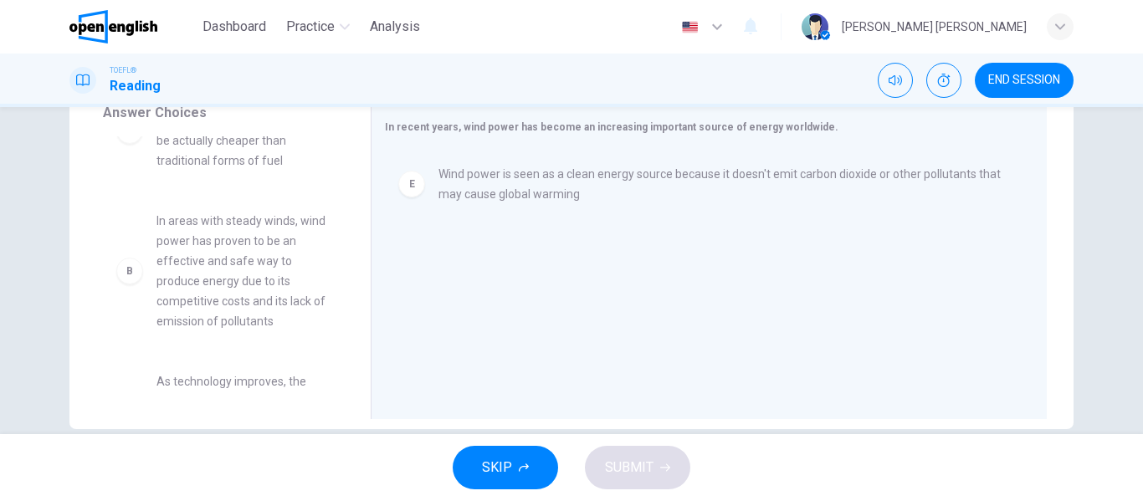
scroll to position [0, 0]
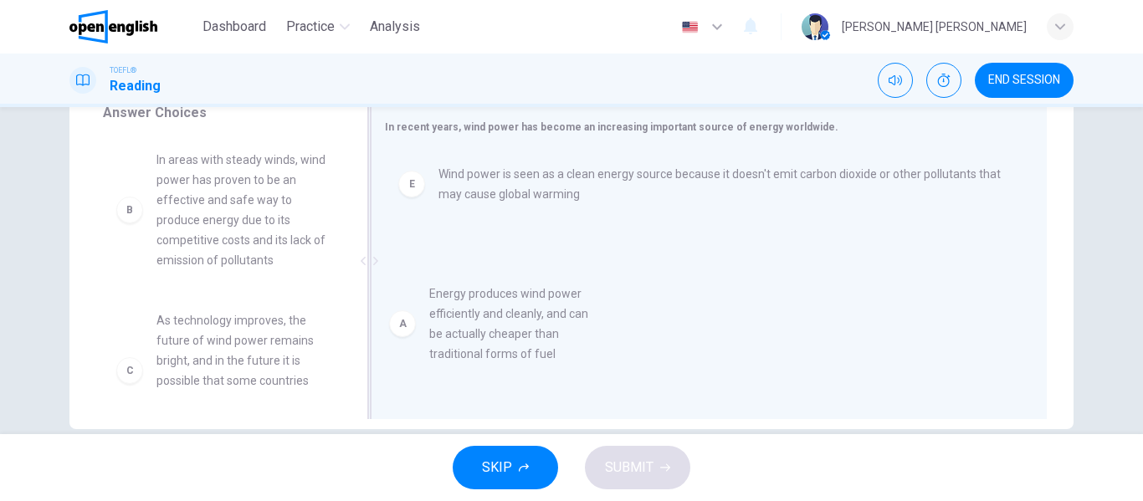
drag, startPoint x: 200, startPoint y: 230, endPoint x: 497, endPoint y: 363, distance: 325.4
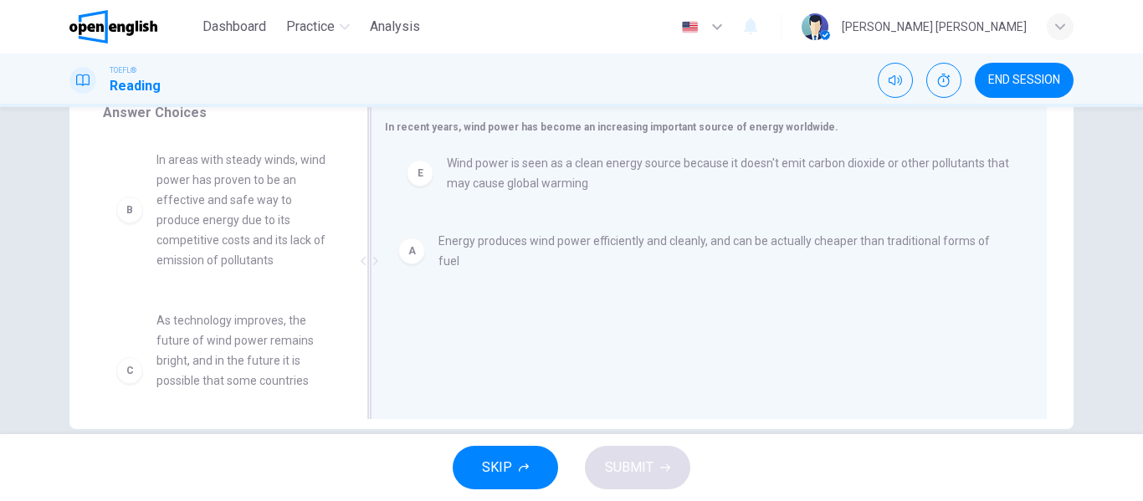
drag, startPoint x: 469, startPoint y: 246, endPoint x: 480, endPoint y: 160, distance: 86.9
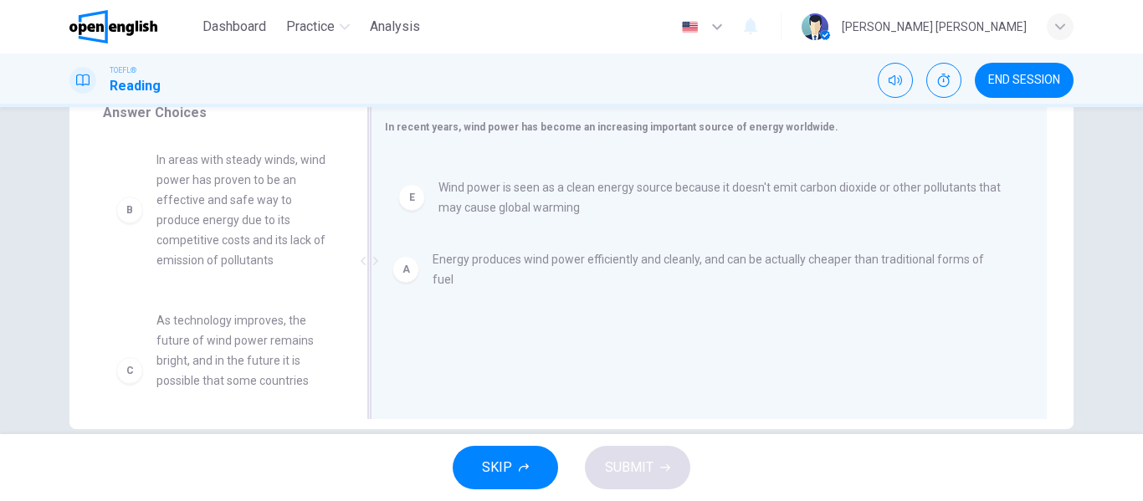
drag, startPoint x: 501, startPoint y: 196, endPoint x: 498, endPoint y: 308, distance: 112.2
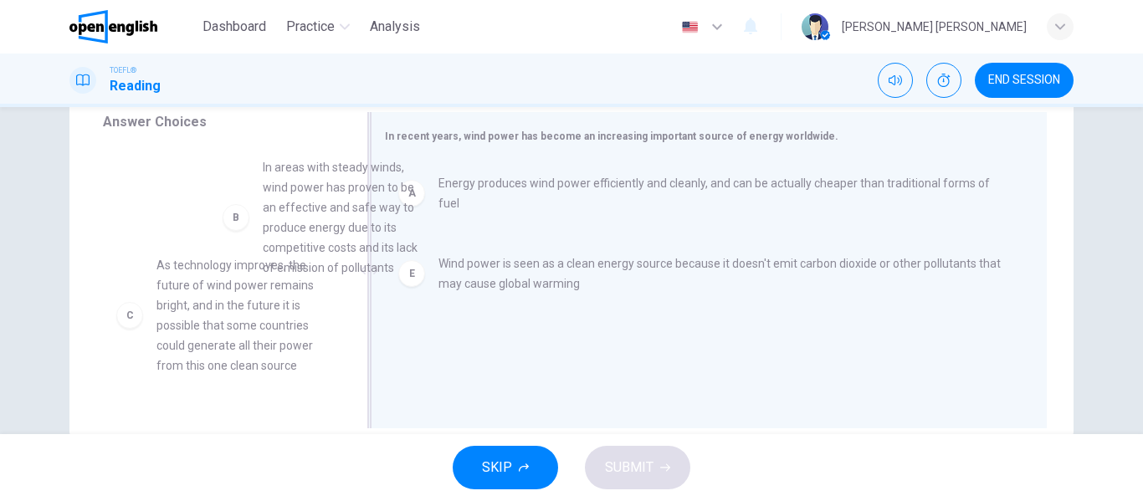
scroll to position [49, 0]
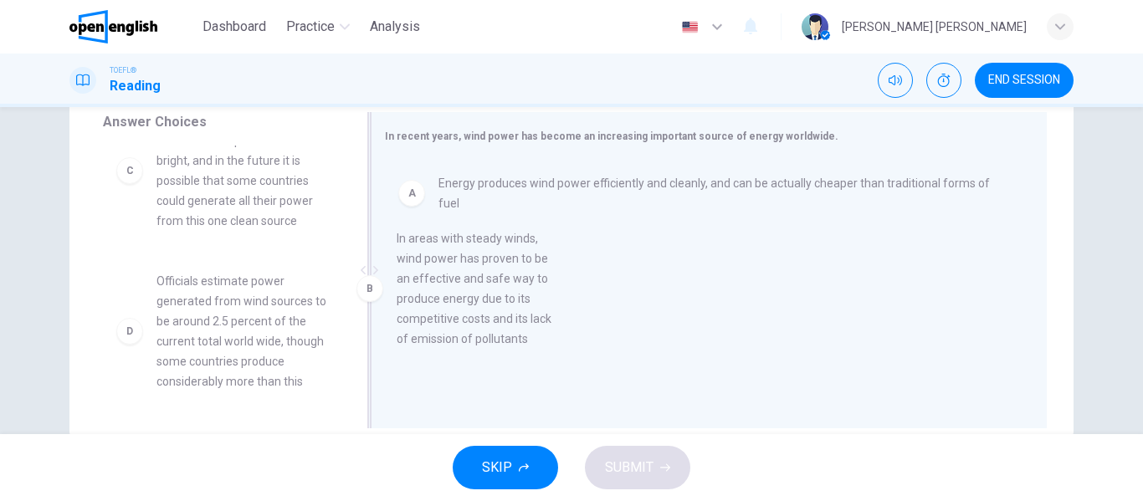
drag, startPoint x: 234, startPoint y: 231, endPoint x: 485, endPoint y: 356, distance: 280.6
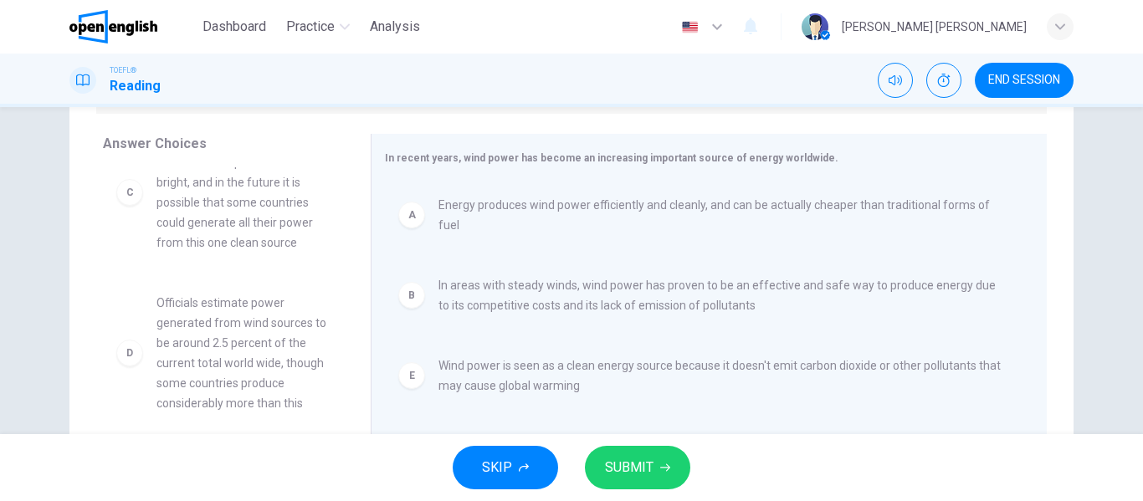
scroll to position [262, 0]
click at [646, 458] on span "SUBMIT" at bounding box center [629, 467] width 49 height 23
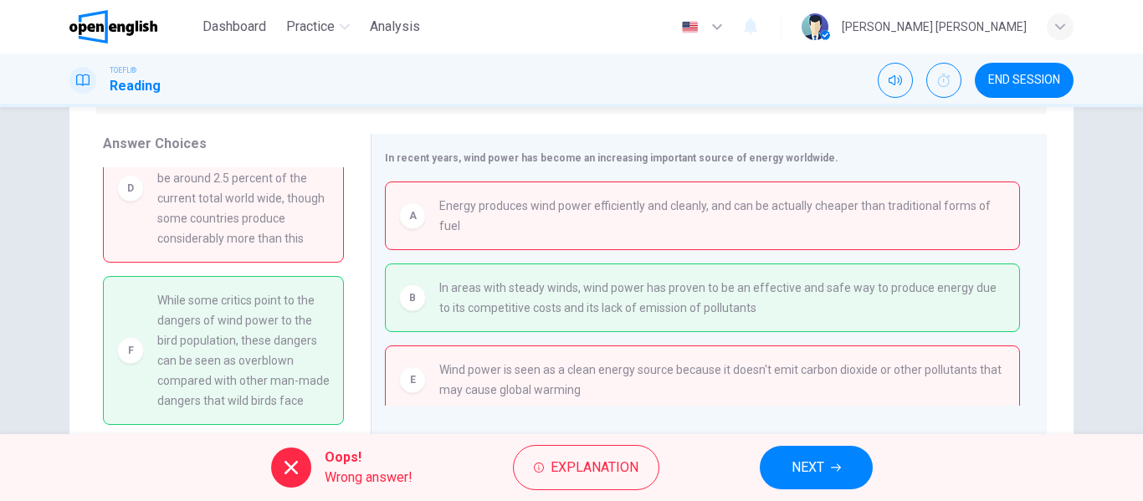
scroll to position [256, 0]
click at [607, 486] on button "Explanation" at bounding box center [586, 467] width 146 height 45
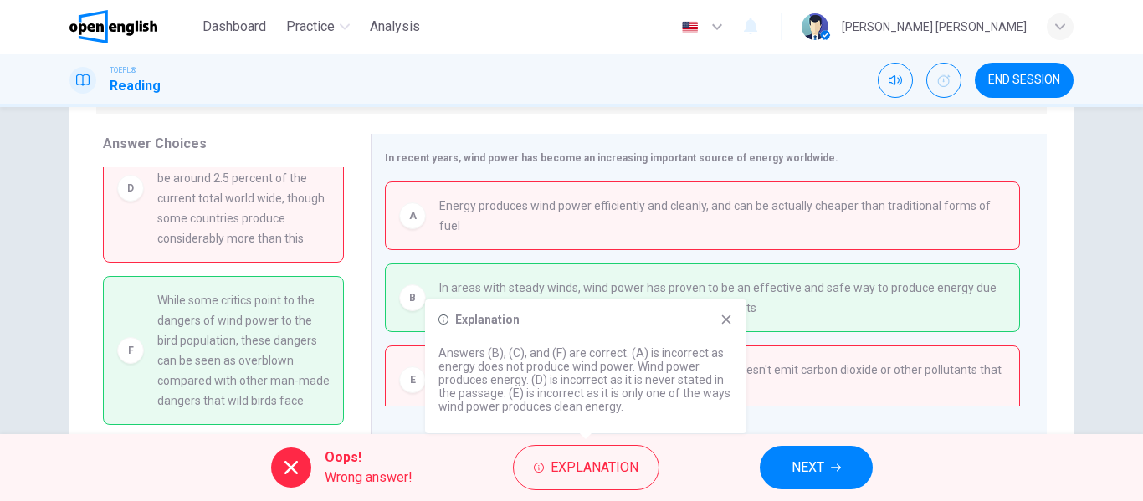
click at [723, 323] on icon at bounding box center [726, 319] width 9 height 9
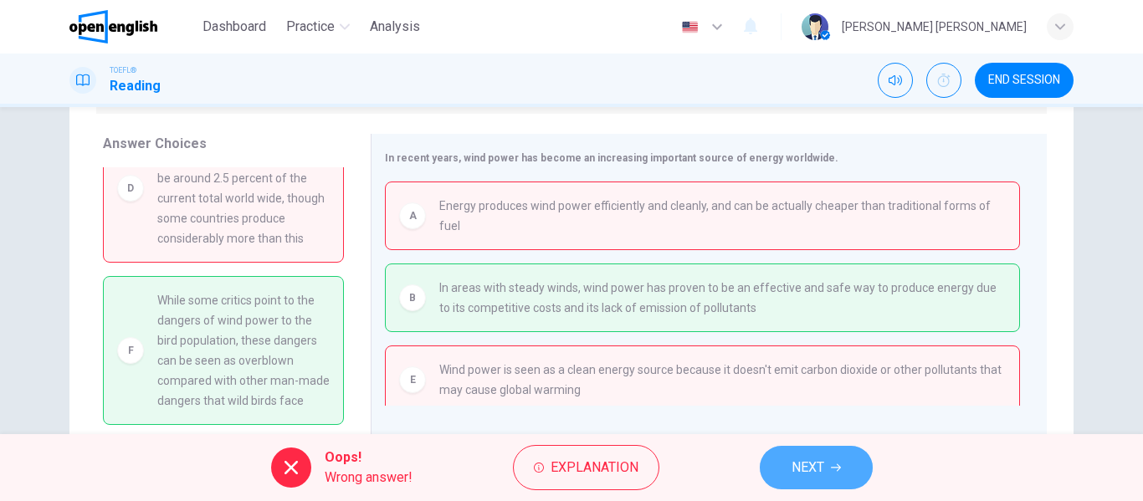
click at [809, 453] on button "NEXT" at bounding box center [816, 468] width 113 height 44
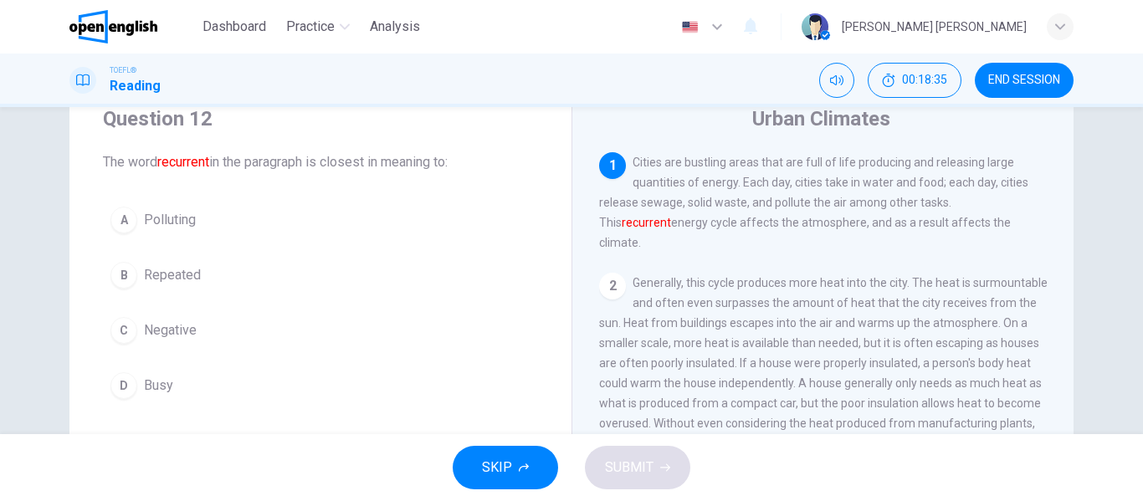
scroll to position [60, 0]
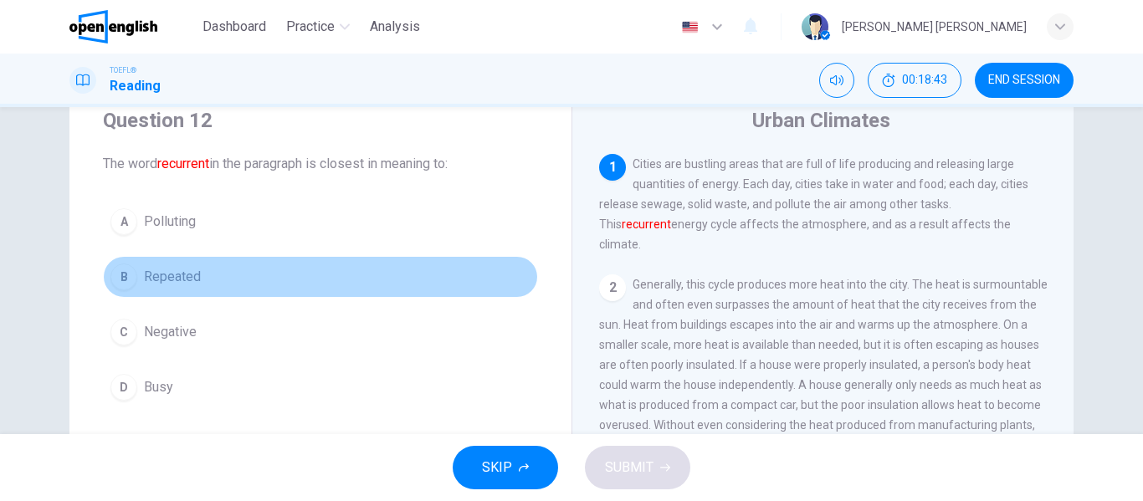
click at [186, 270] on span "Repeated" at bounding box center [172, 277] width 57 height 20
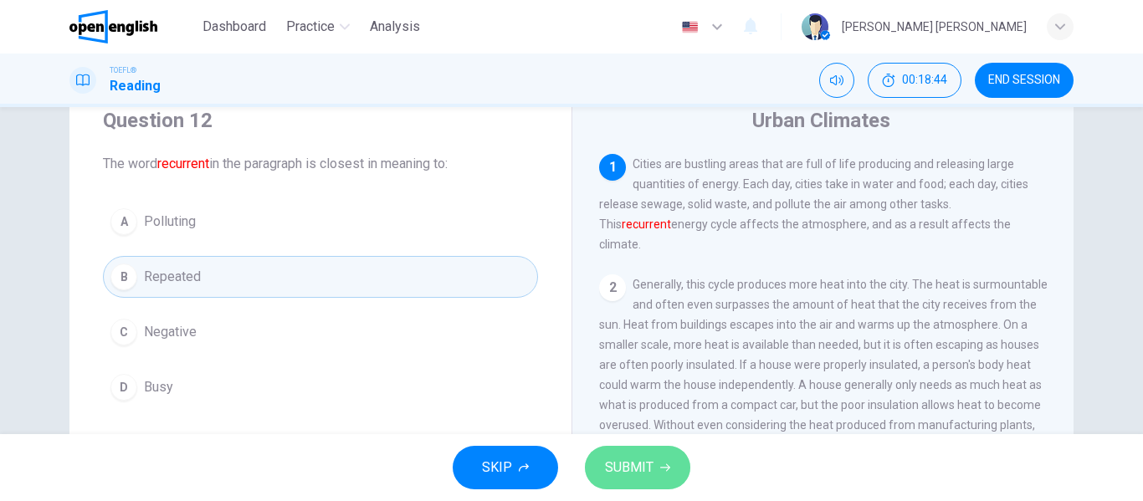
click at [630, 453] on button "SUBMIT" at bounding box center [637, 468] width 105 height 44
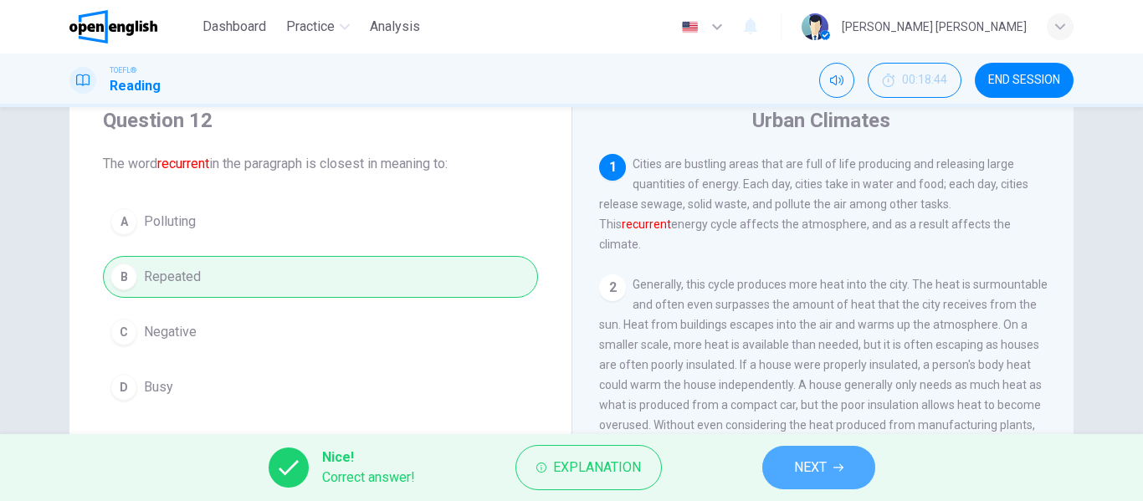
click at [834, 469] on icon "button" at bounding box center [838, 468] width 10 height 10
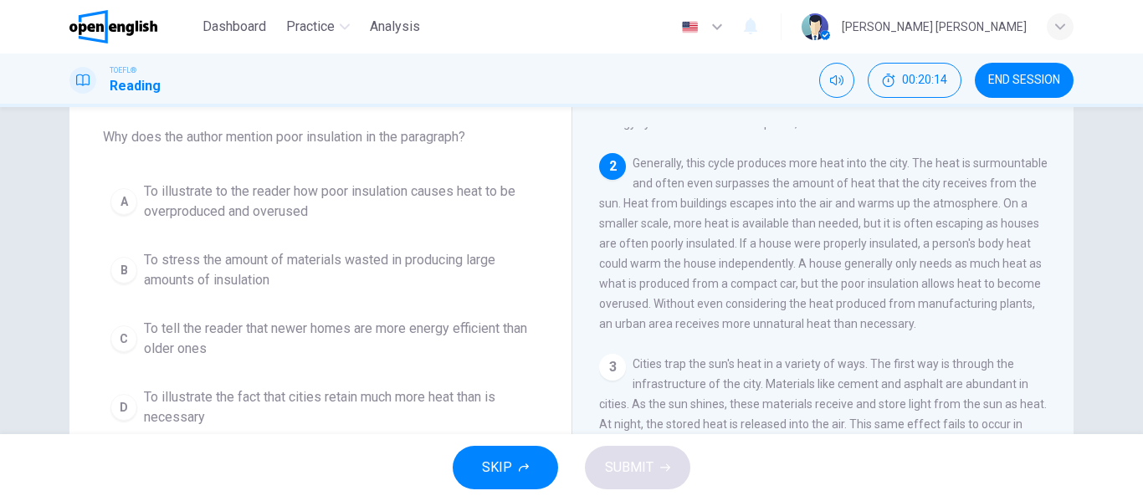
scroll to position [125, 0]
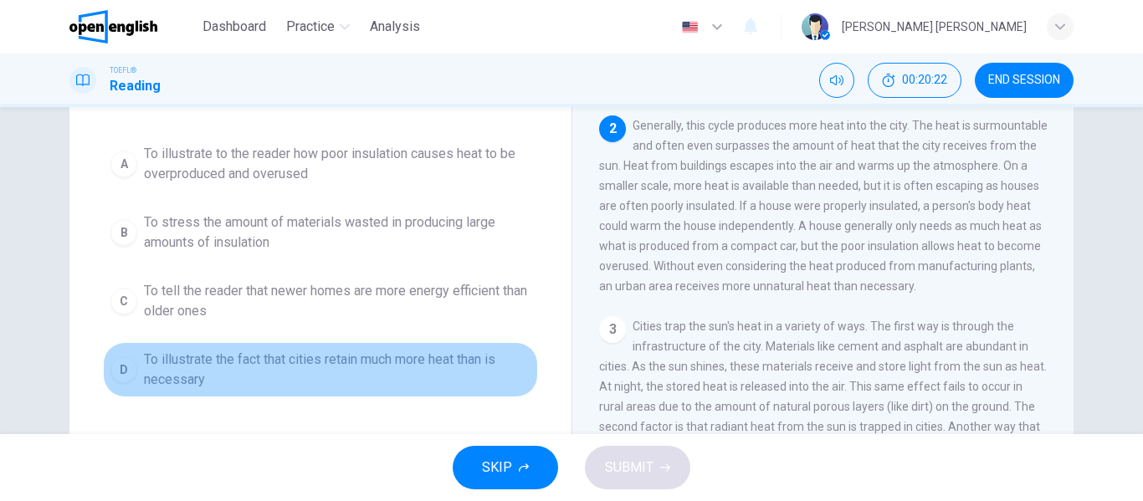
click at [245, 364] on span "To illustrate the fact that cities retain much more heat than is necessary" at bounding box center [337, 370] width 386 height 40
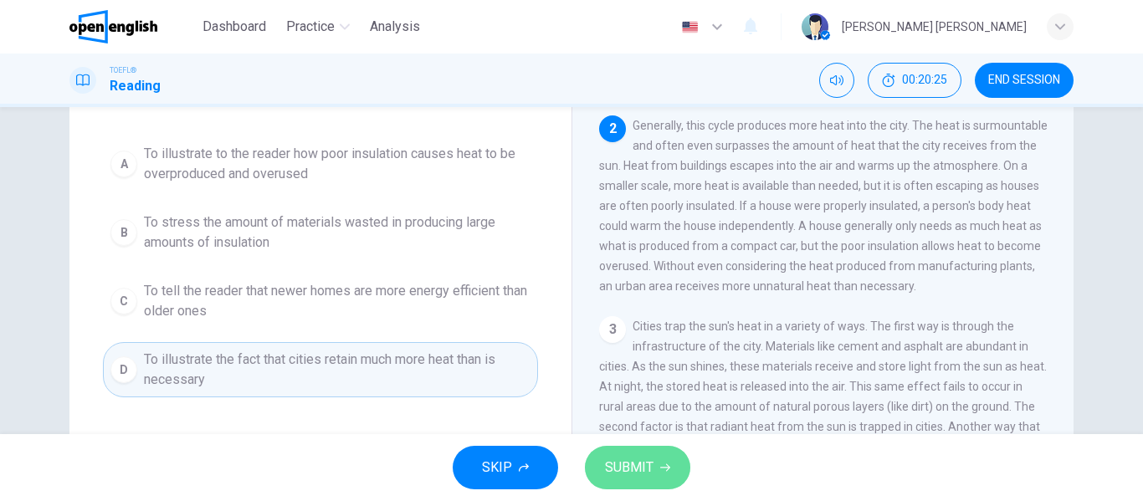
click at [663, 468] on icon "button" at bounding box center [665, 468] width 10 height 10
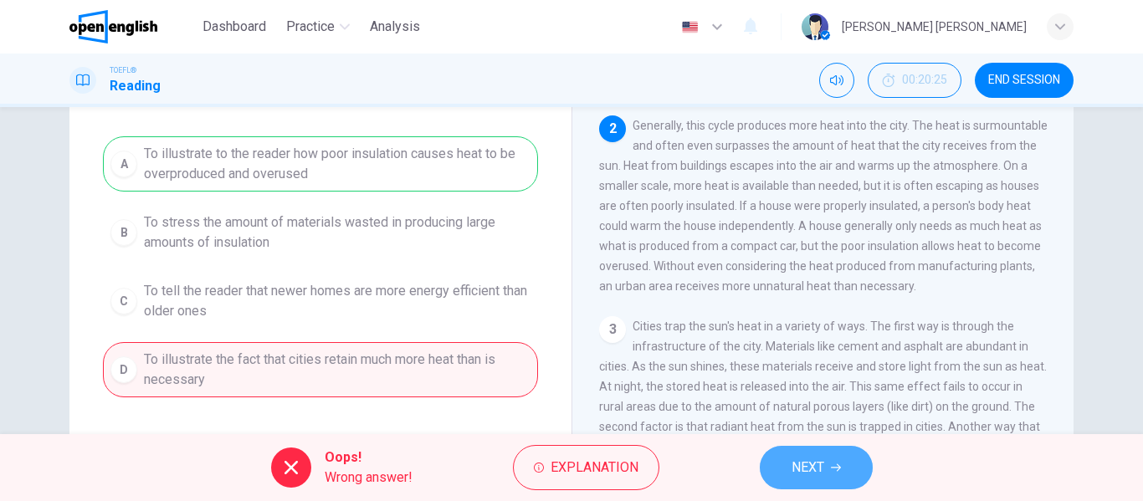
click at [794, 455] on button "NEXT" at bounding box center [816, 468] width 113 height 44
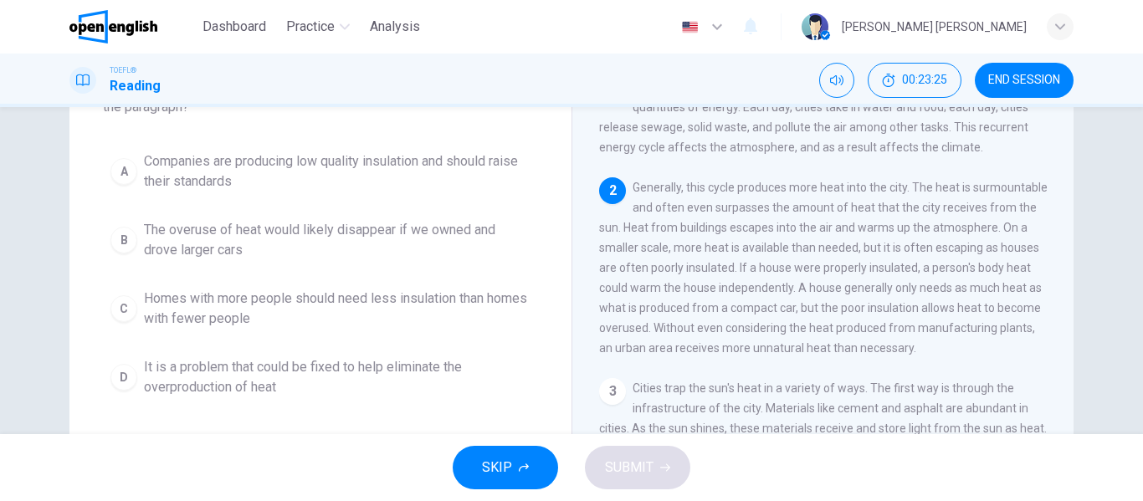
scroll to position [125, 0]
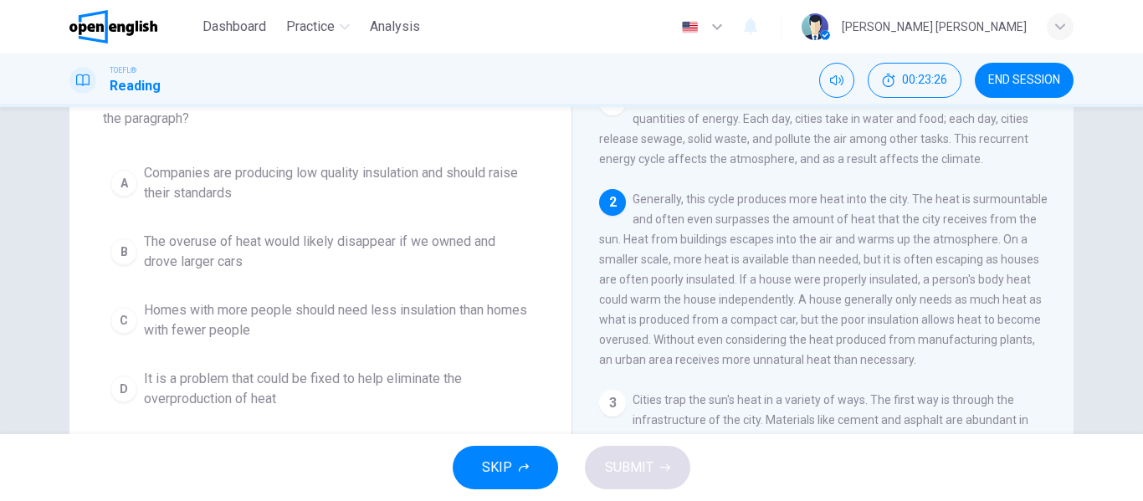
click at [412, 187] on span "Companies are producing low quality insulation and should raise their standards" at bounding box center [337, 183] width 386 height 40
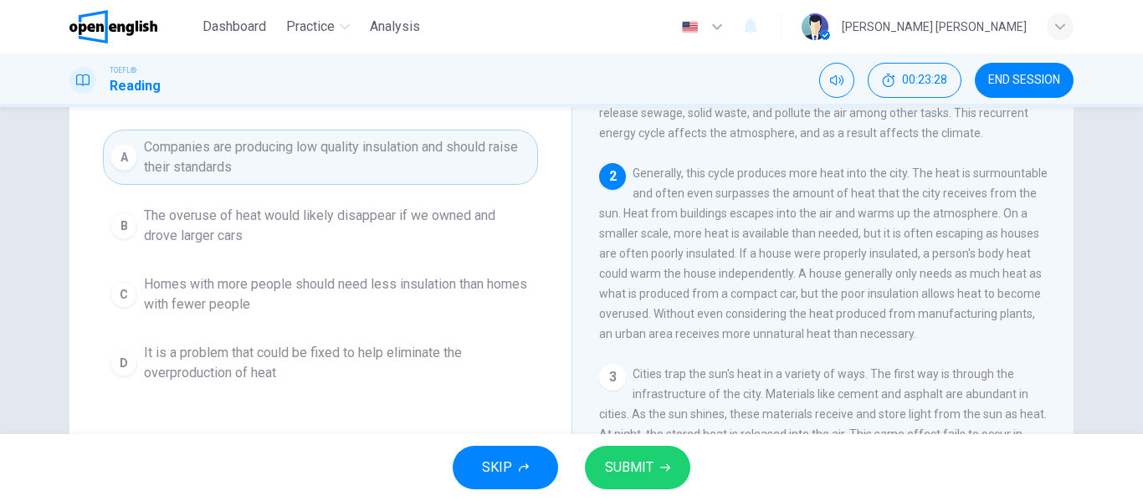
scroll to position [153, 0]
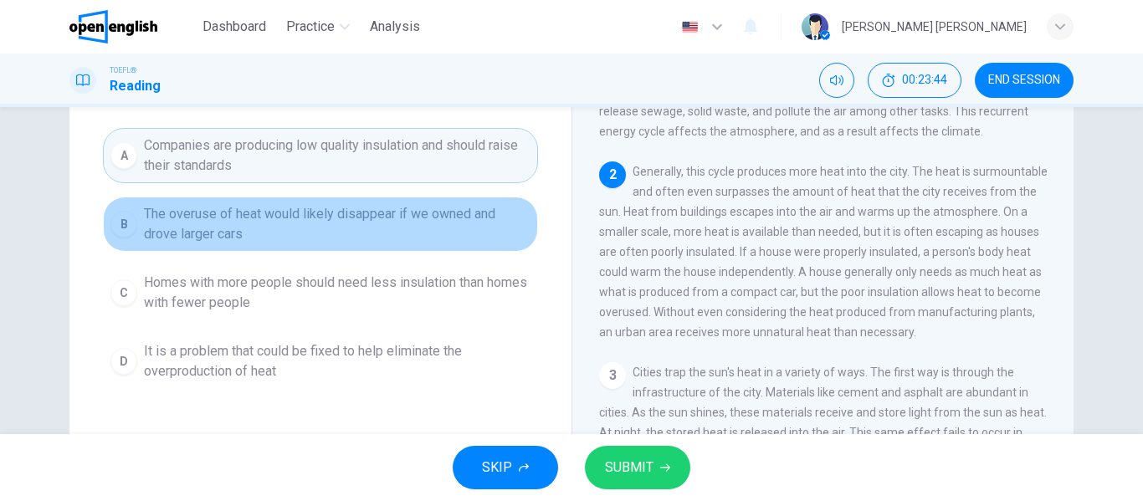
click at [237, 236] on span "The overuse of heat would likely disappear if we owned and drove larger cars" at bounding box center [337, 224] width 386 height 40
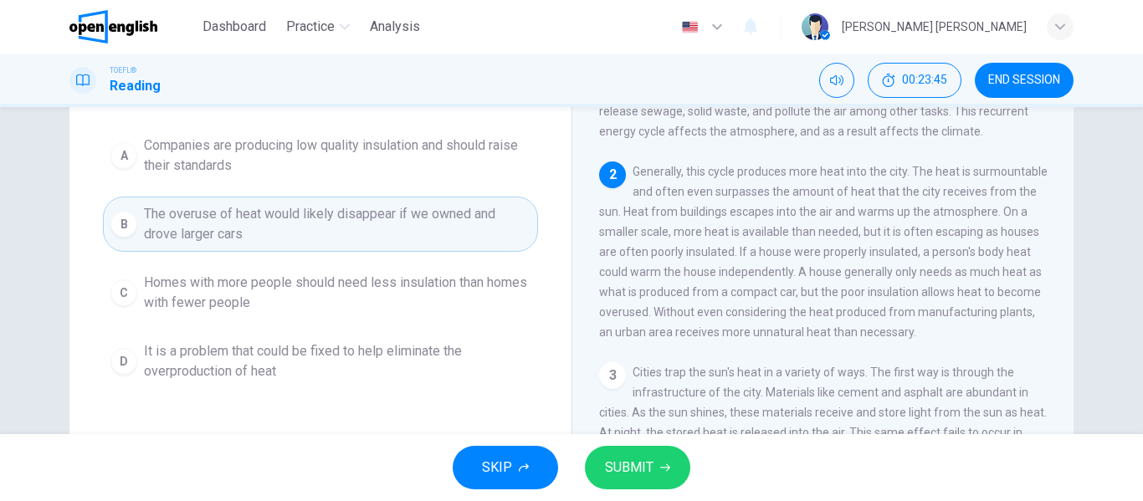
click at [654, 474] on button "SUBMIT" at bounding box center [637, 468] width 105 height 44
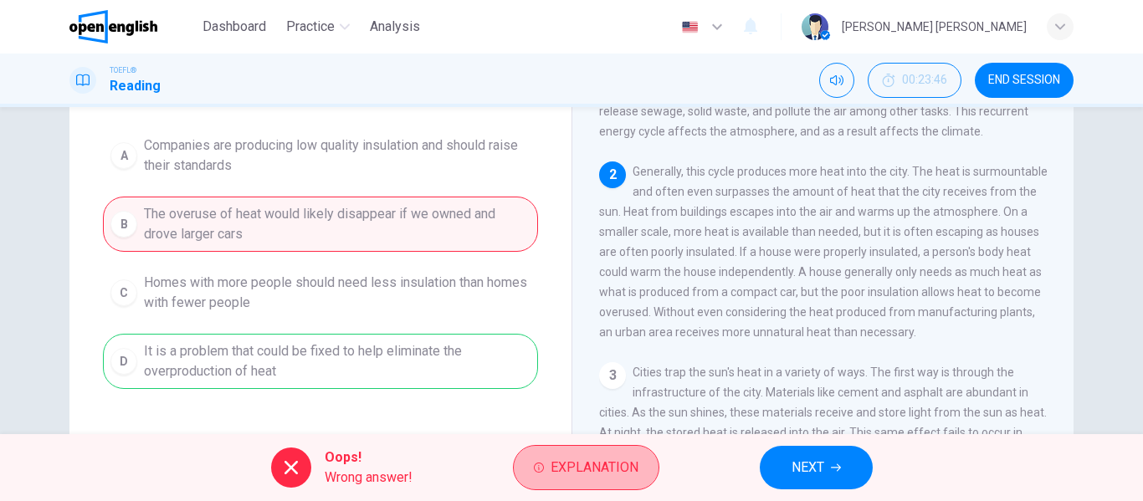
click at [654, 474] on button "Explanation" at bounding box center [586, 467] width 146 height 45
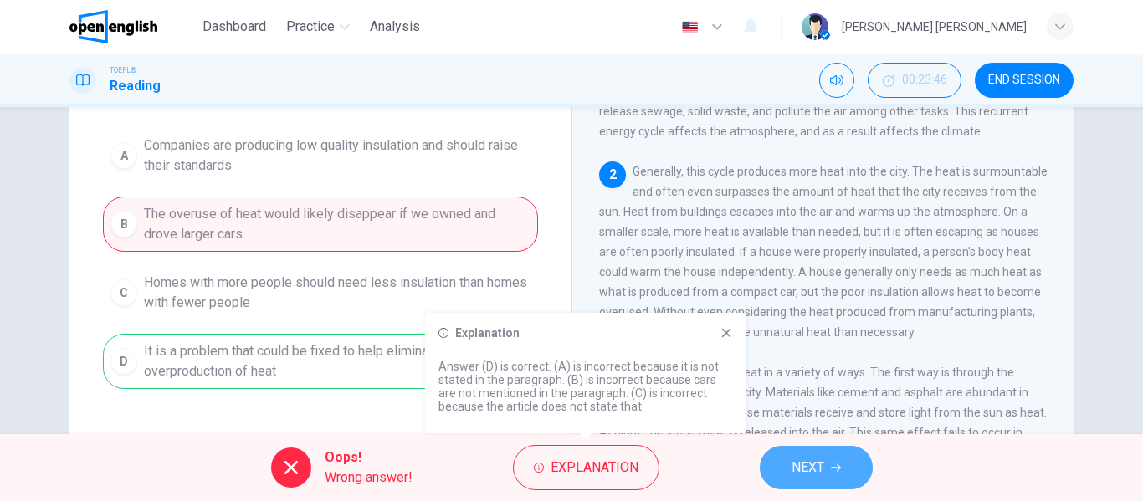
click at [763, 476] on button "NEXT" at bounding box center [816, 468] width 113 height 44
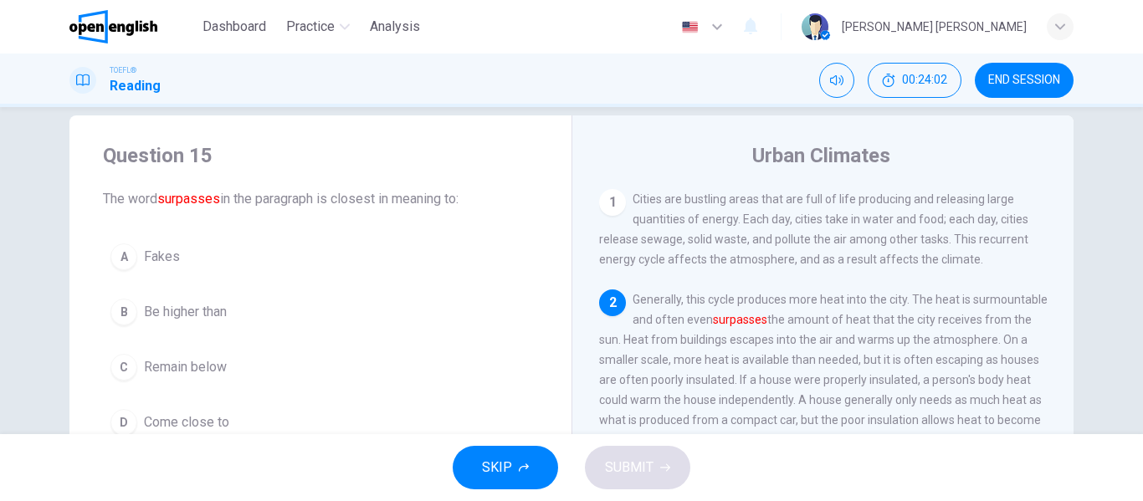
scroll to position [82, 0]
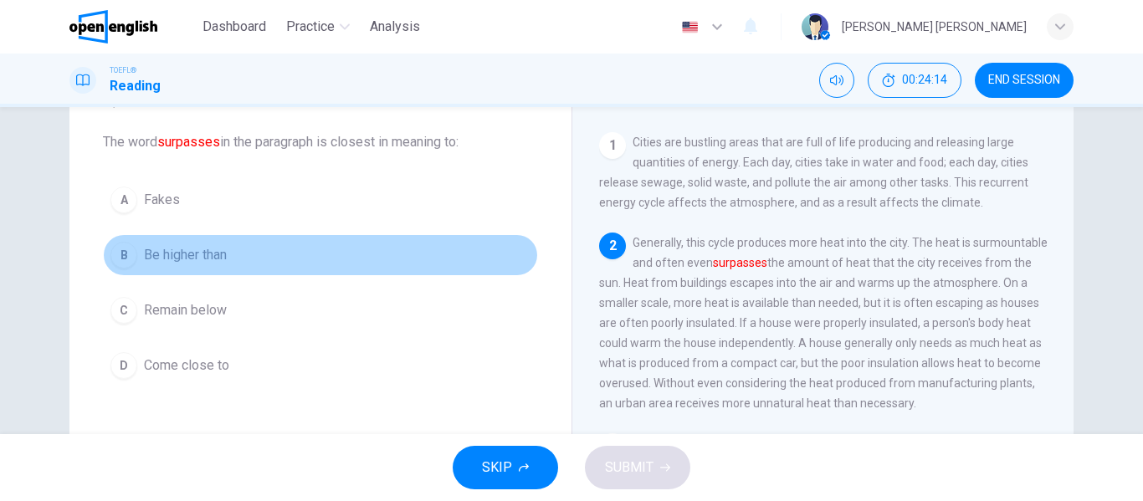
click at [182, 260] on span "Be higher than" at bounding box center [185, 255] width 83 height 20
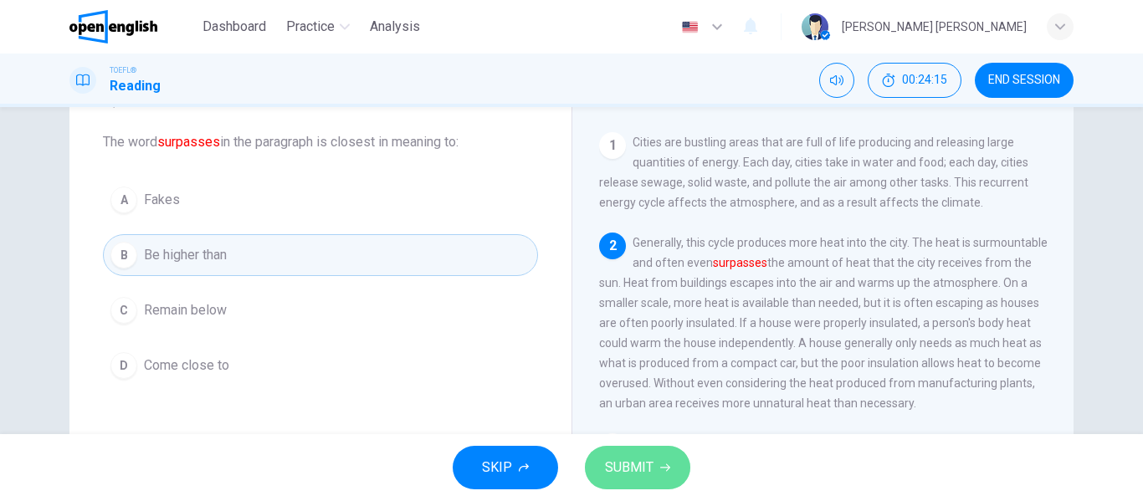
click at [623, 474] on span "SUBMIT" at bounding box center [629, 467] width 49 height 23
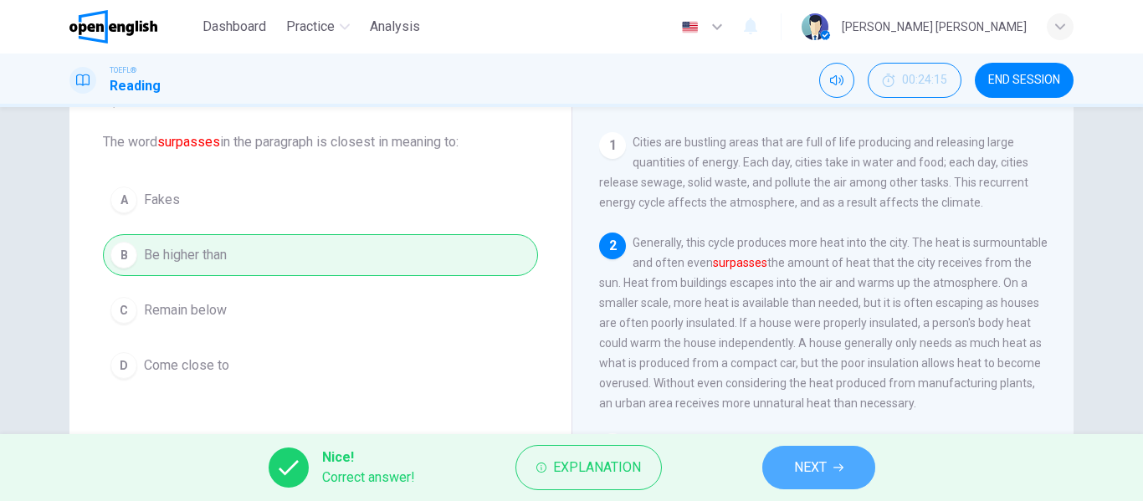
click at [792, 473] on button "NEXT" at bounding box center [818, 468] width 113 height 44
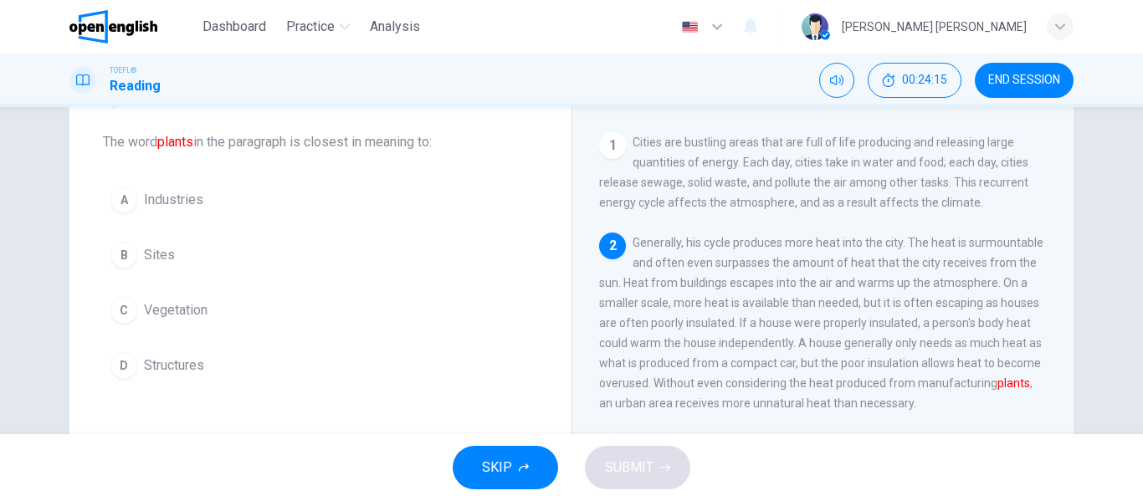
scroll to position [104, 0]
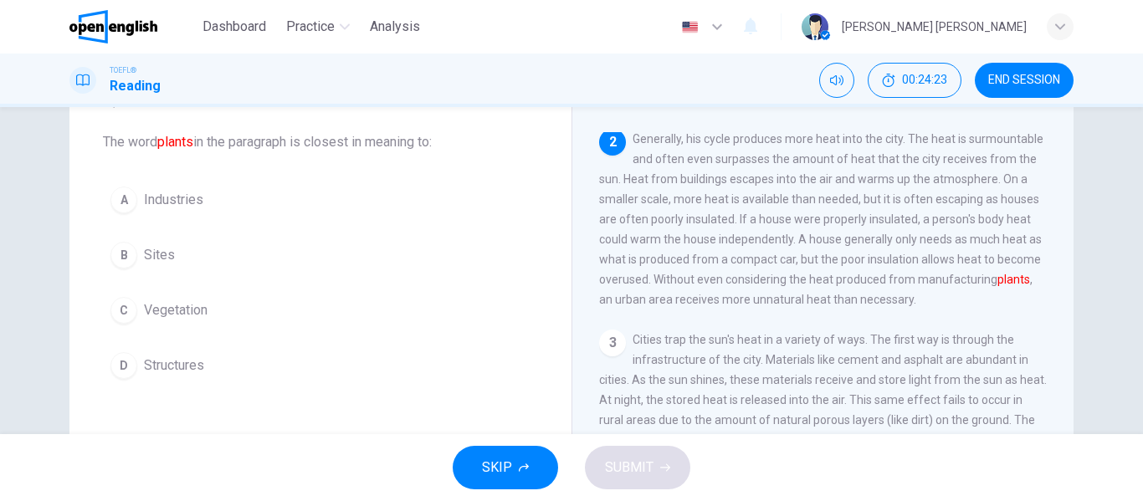
click at [197, 195] on span "Industries" at bounding box center [173, 200] width 59 height 20
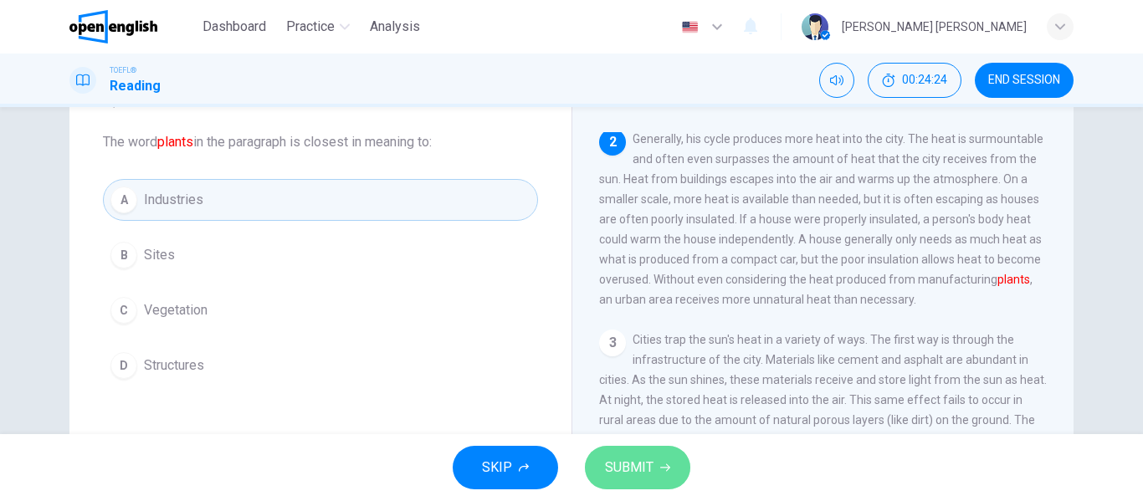
click at [620, 469] on span "SUBMIT" at bounding box center [629, 467] width 49 height 23
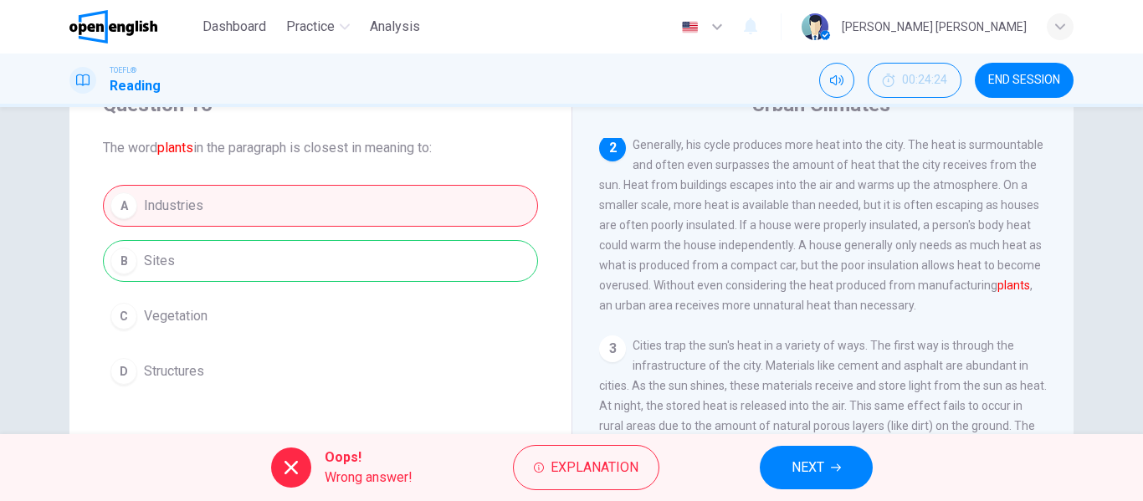
scroll to position [75, 0]
click at [817, 473] on span "NEXT" at bounding box center [807, 467] width 33 height 23
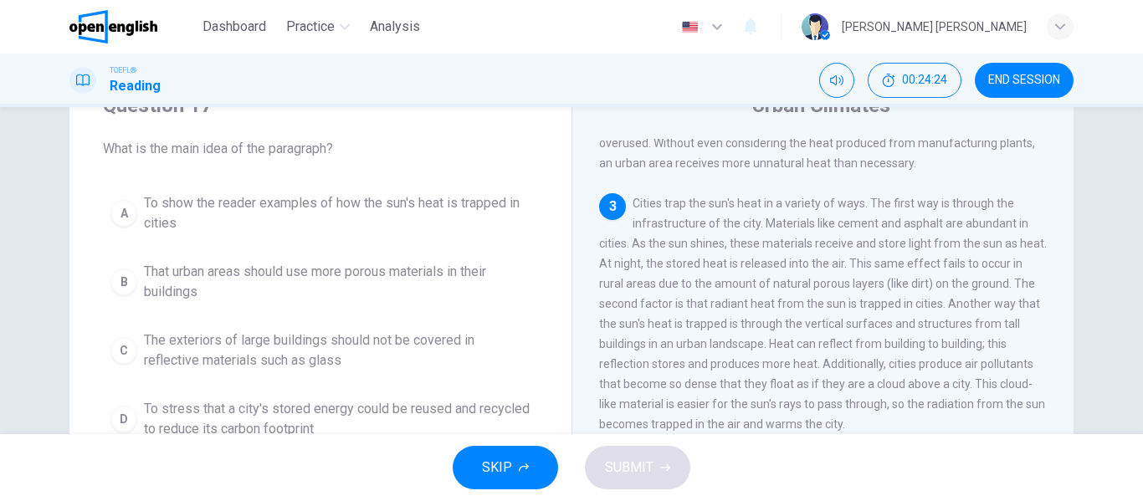
scroll to position [249, 0]
click at [1031, 95] on button "END SESSION" at bounding box center [1024, 80] width 99 height 35
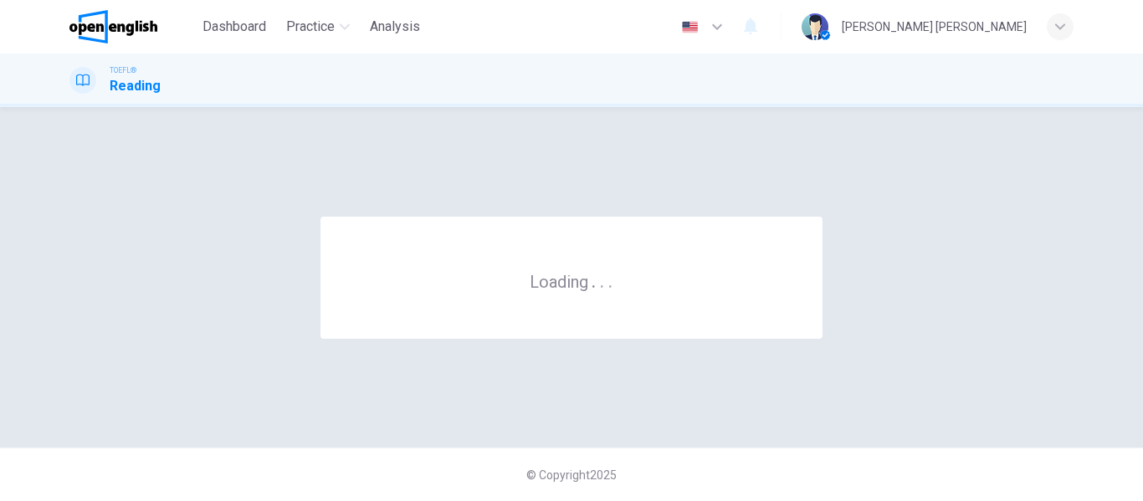
scroll to position [0, 0]
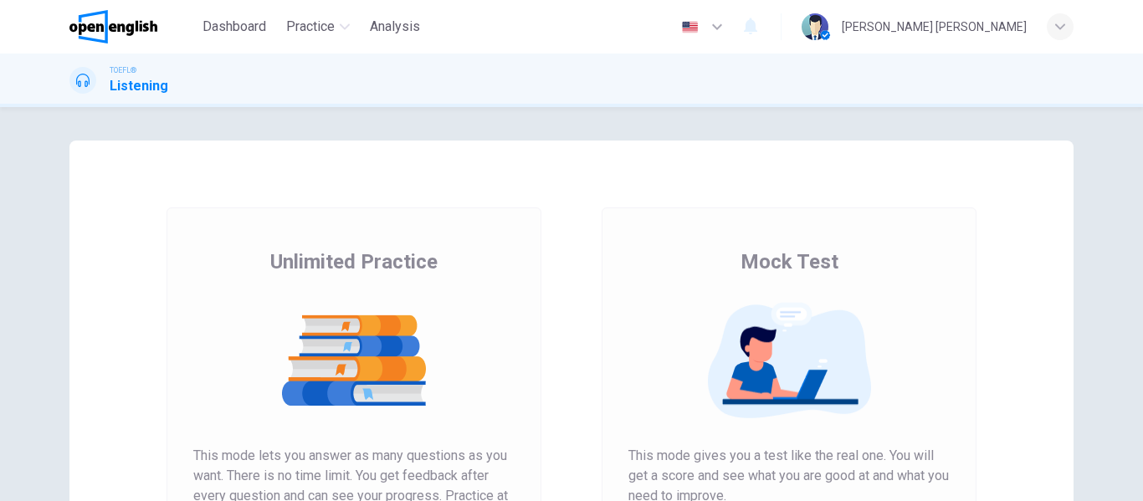
scroll to position [308, 0]
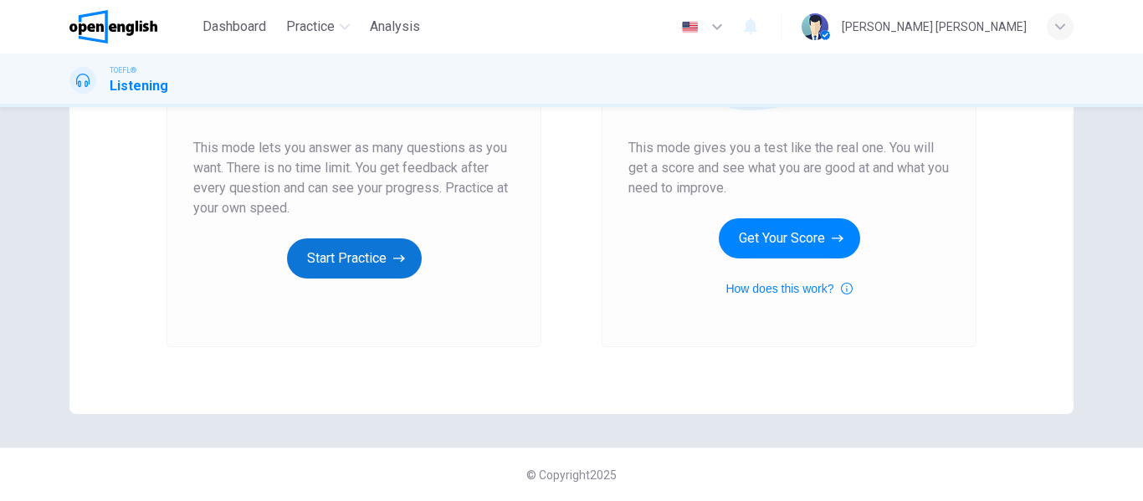
click at [340, 270] on button "Start Practice" at bounding box center [354, 258] width 135 height 40
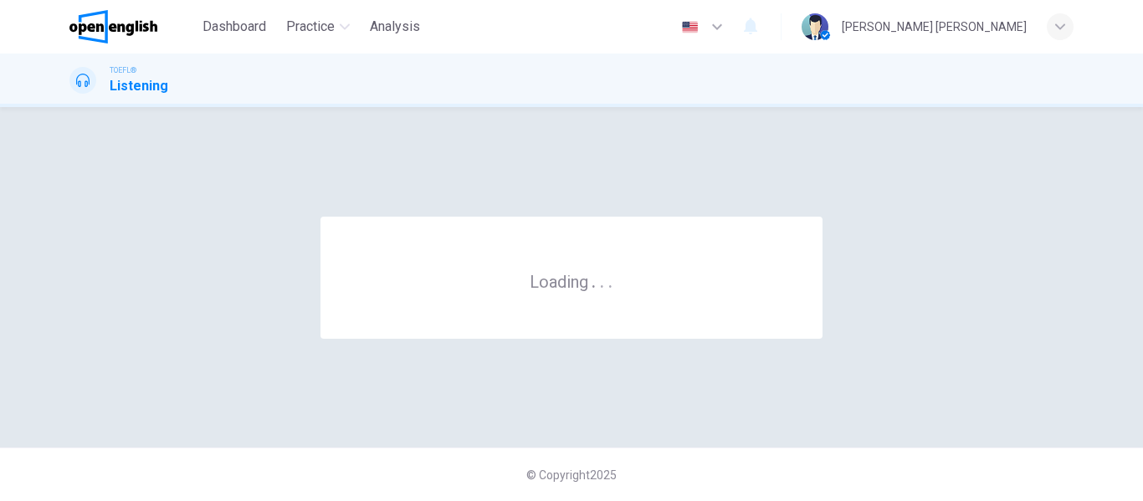
scroll to position [0, 0]
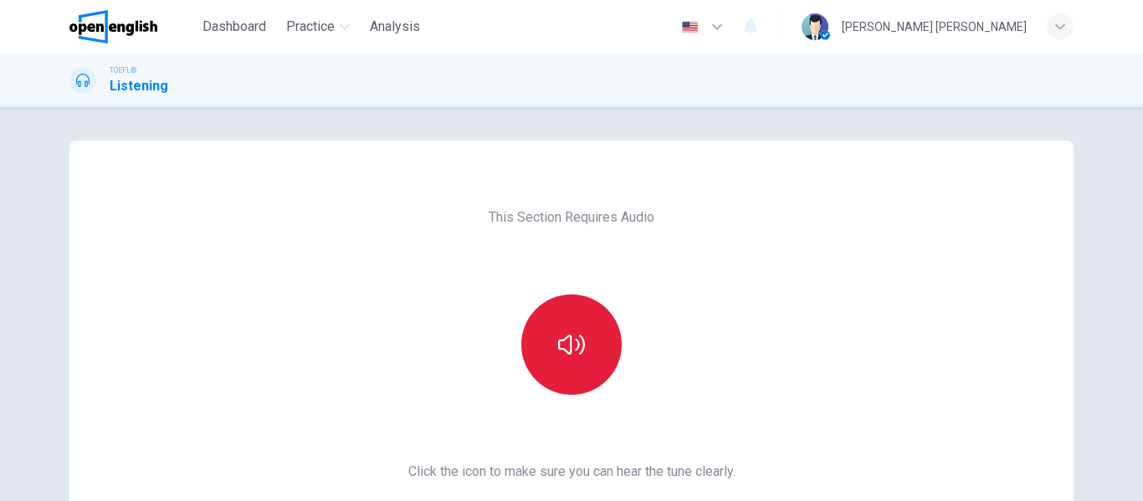
click at [579, 347] on icon "button" at bounding box center [571, 345] width 27 height 20
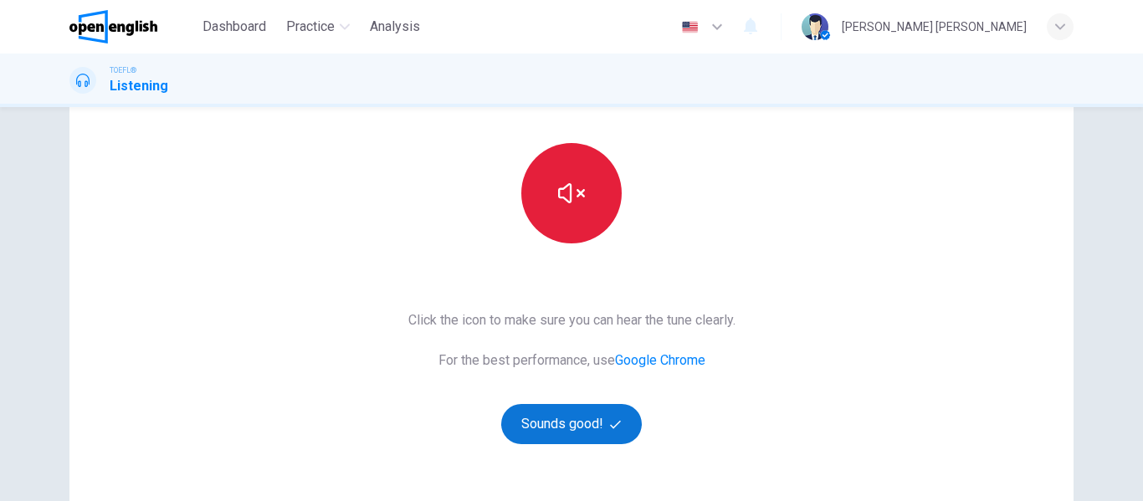
scroll to position [152, 0]
click at [584, 424] on button "Sounds good!" at bounding box center [571, 423] width 141 height 40
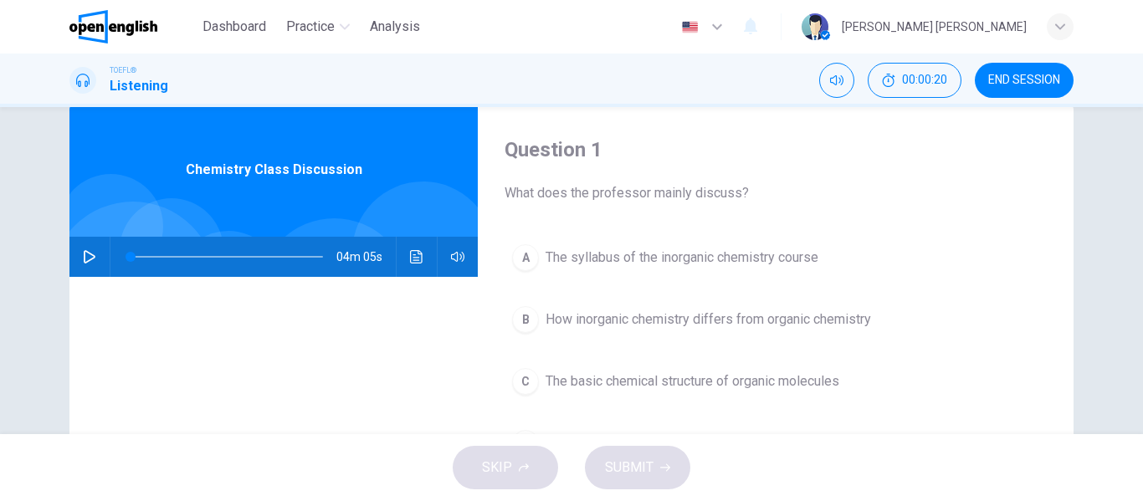
scroll to position [103, 0]
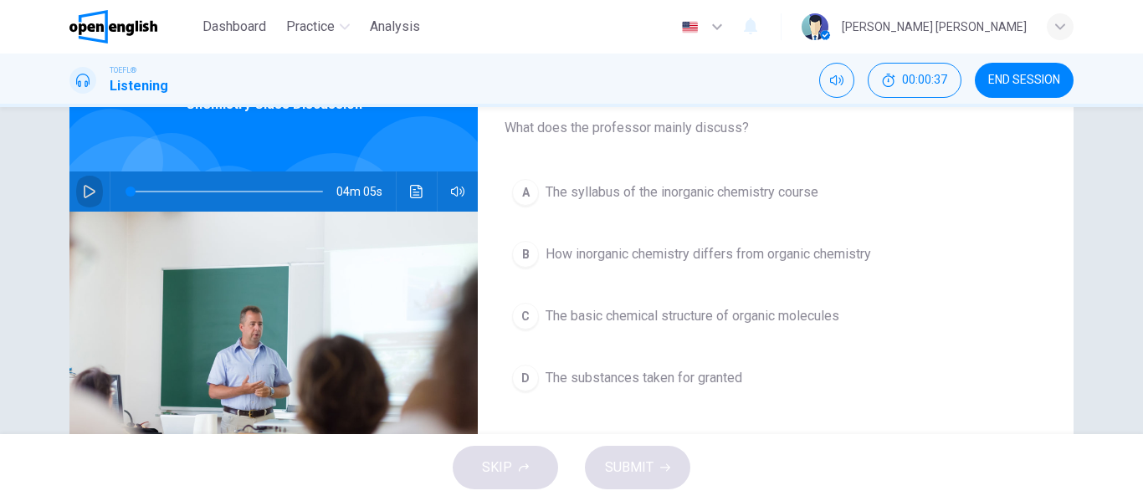
click at [90, 185] on icon "button" at bounding box center [89, 191] width 13 height 13
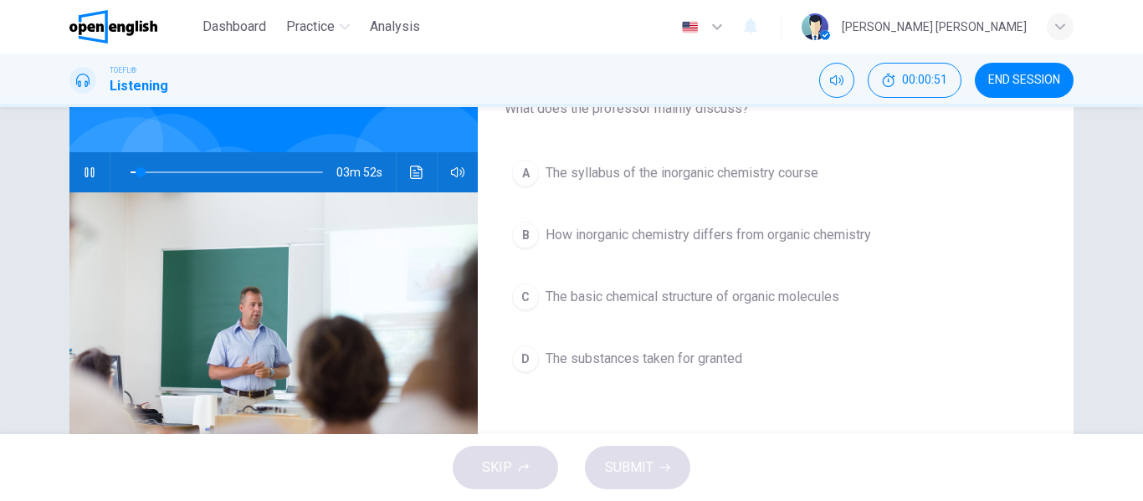
scroll to position [123, 0]
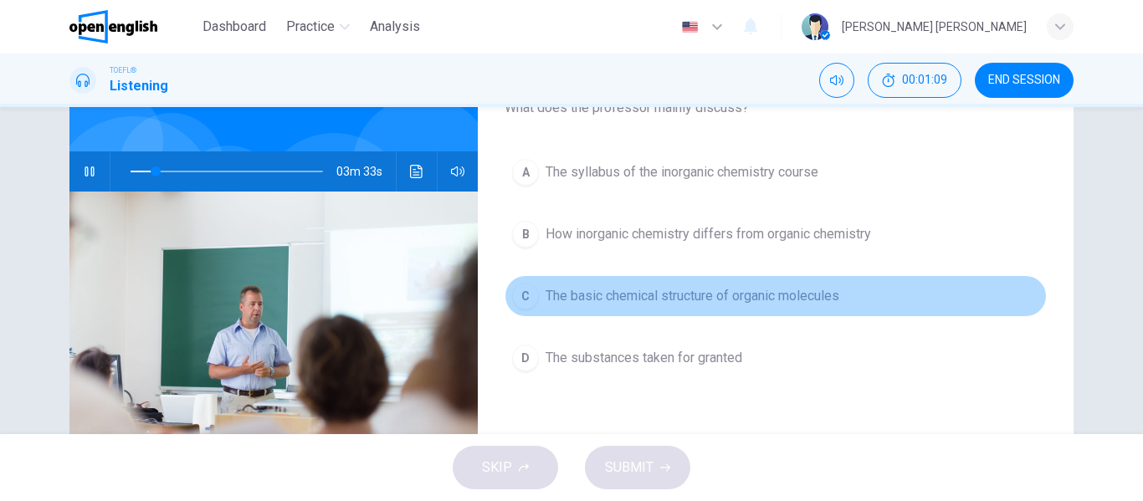
click at [524, 289] on div "C" at bounding box center [525, 296] width 27 height 27
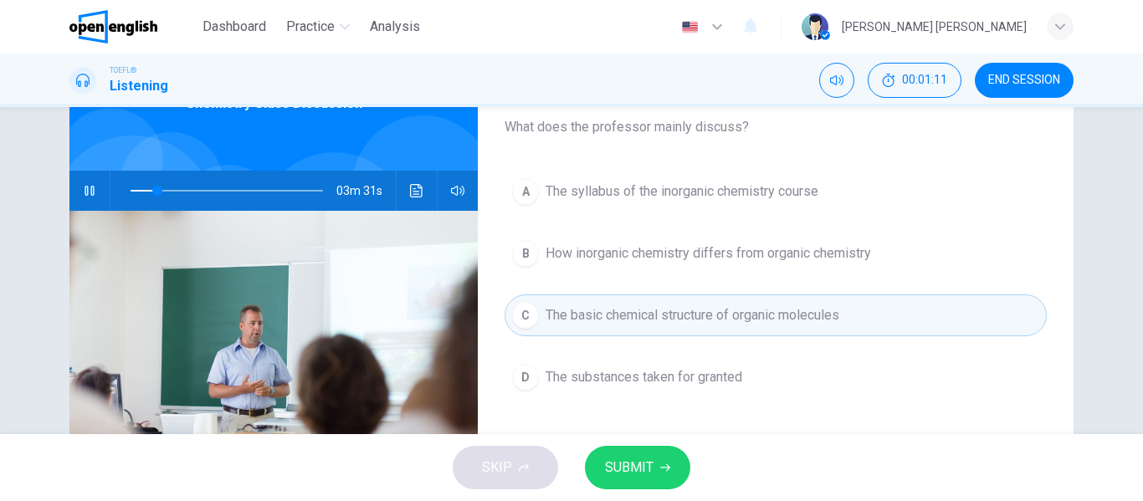
scroll to position [107, 0]
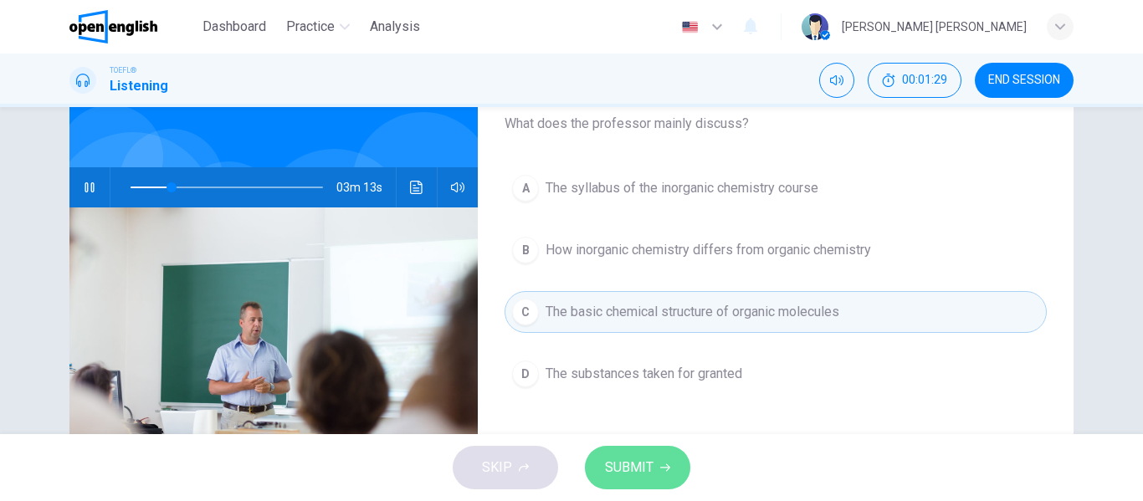
click at [657, 462] on button "SUBMIT" at bounding box center [637, 468] width 105 height 44
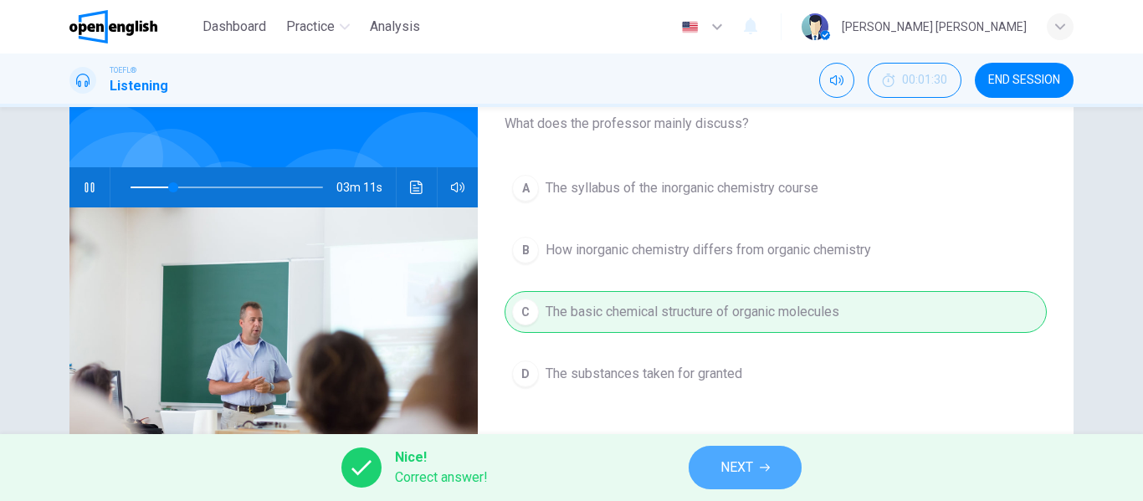
click at [765, 471] on icon "button" at bounding box center [765, 468] width 10 height 10
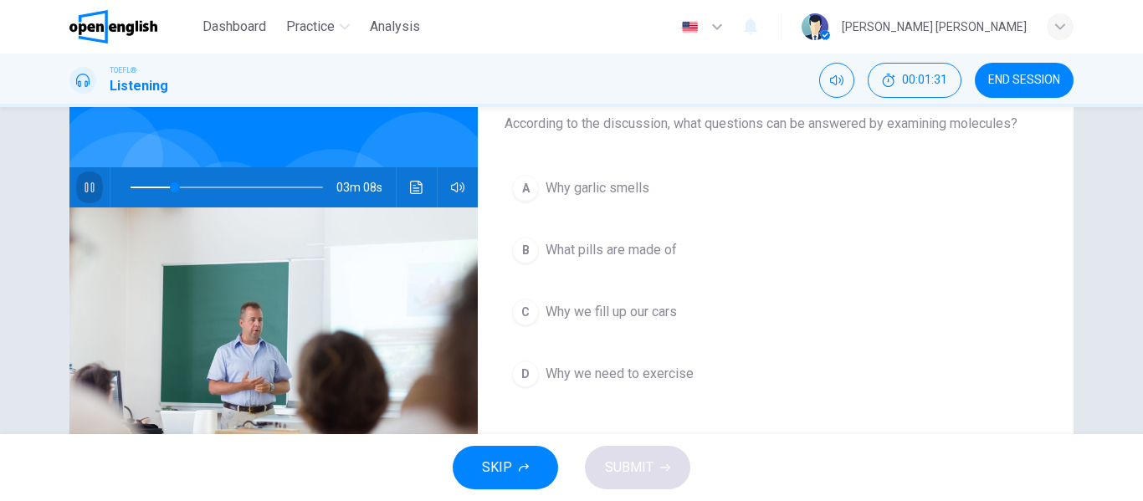
click at [88, 183] on icon "button" at bounding box center [88, 187] width 9 height 10
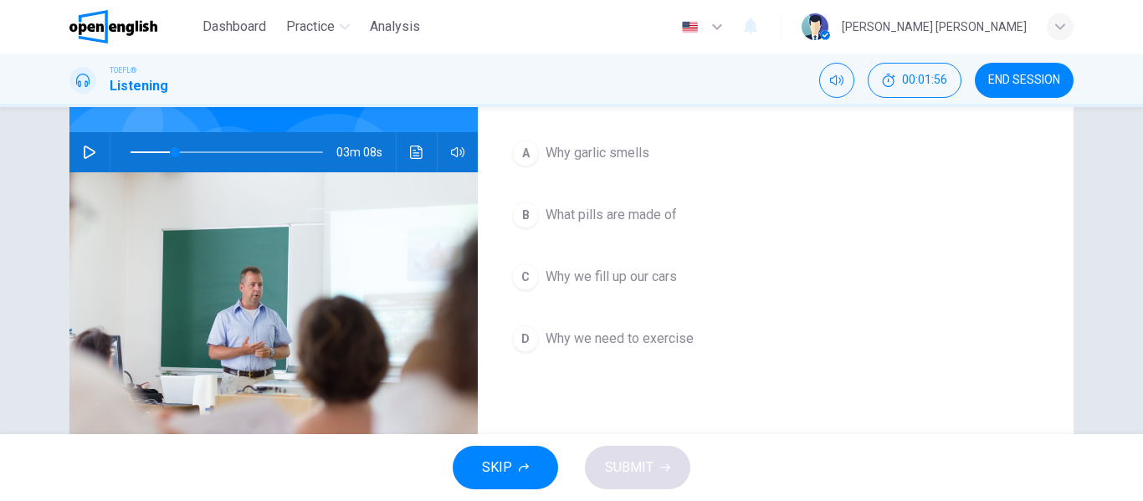
scroll to position [145, 0]
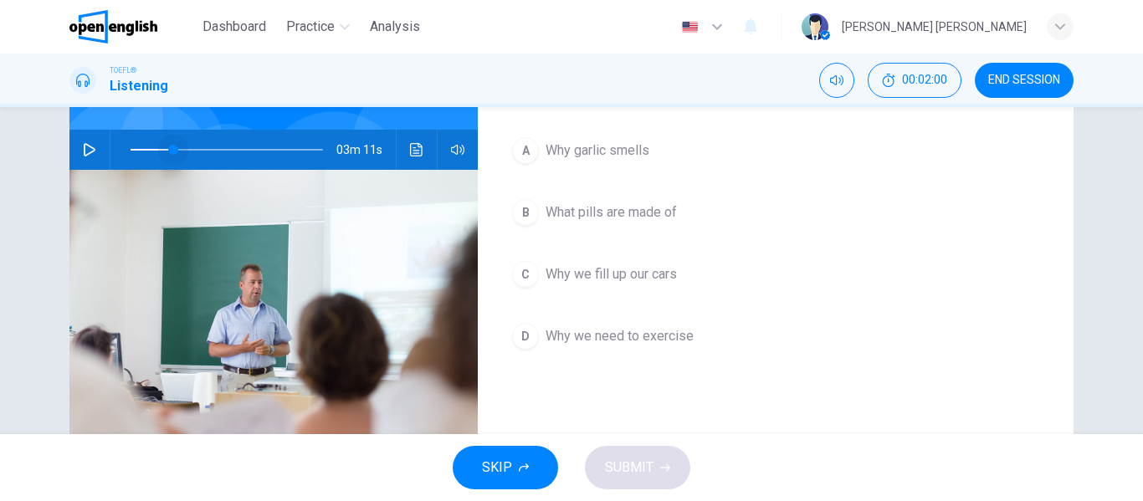
click at [168, 152] on span at bounding box center [173, 150] width 10 height 10
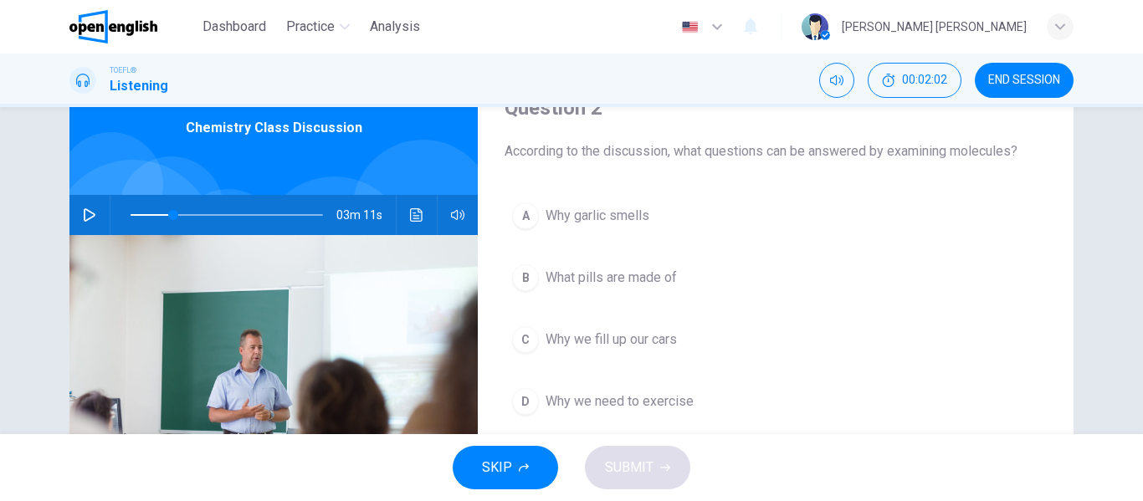
scroll to position [80, 0]
click at [83, 213] on icon "button" at bounding box center [89, 213] width 13 height 13
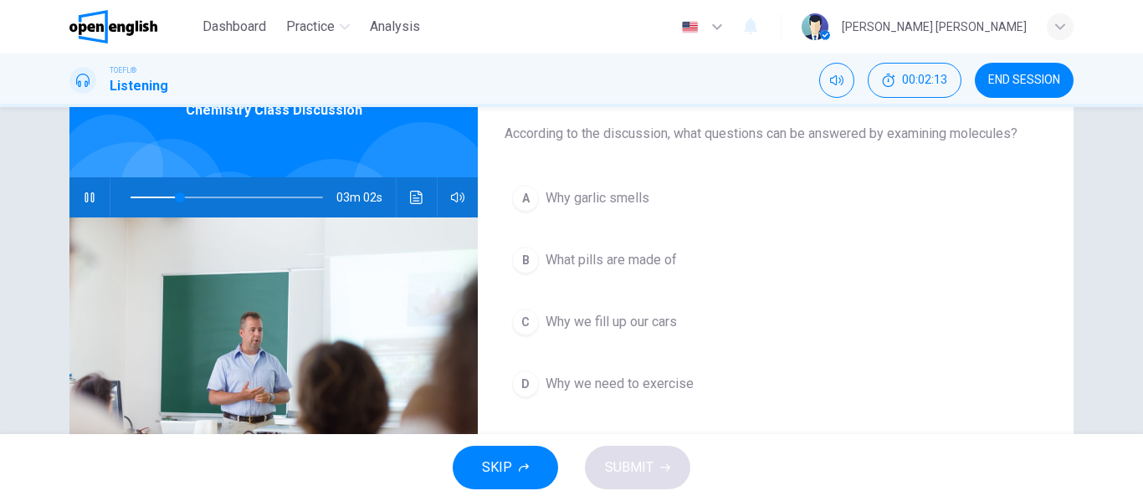
scroll to position [119, 0]
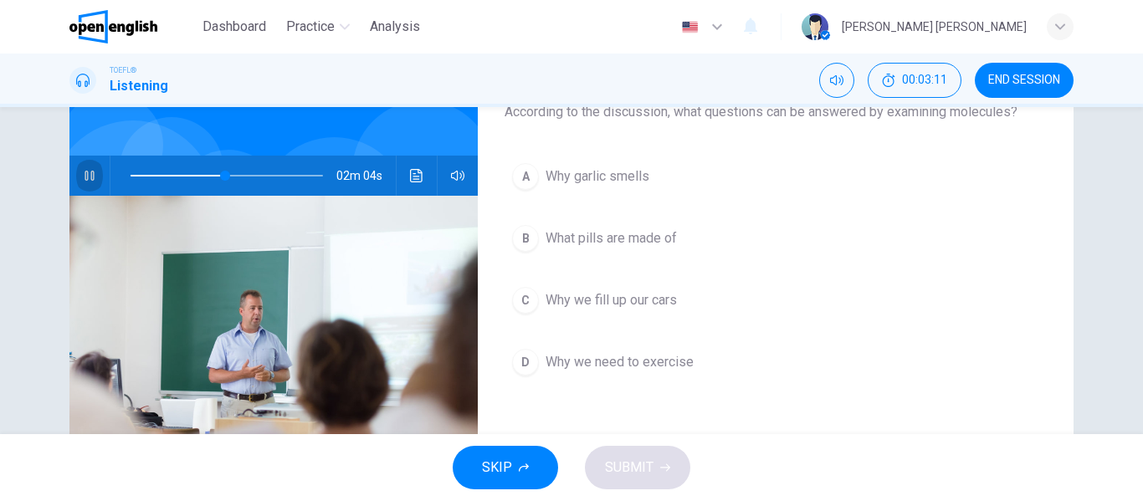
click at [88, 170] on icon "button" at bounding box center [89, 175] width 13 height 13
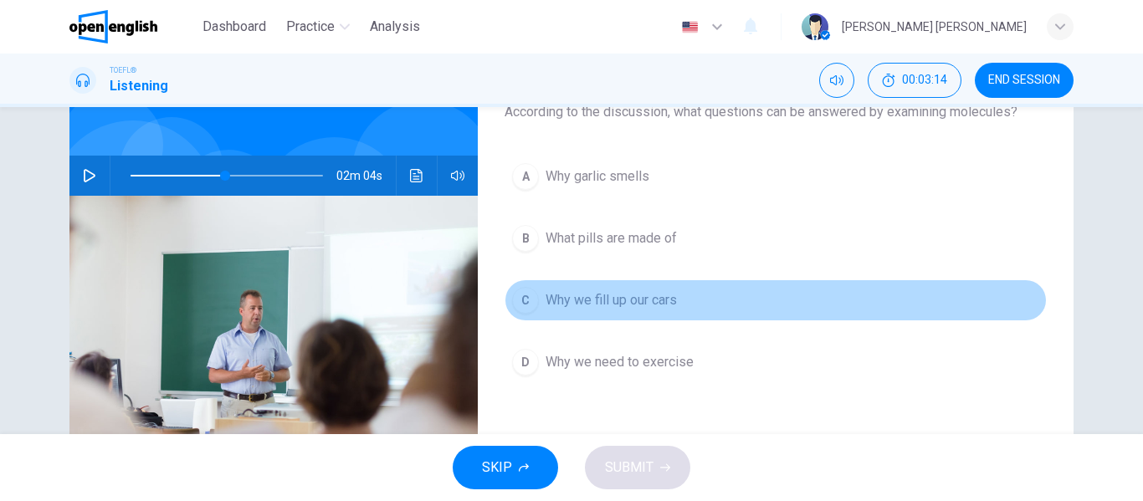
click at [533, 305] on div "C" at bounding box center [525, 300] width 27 height 27
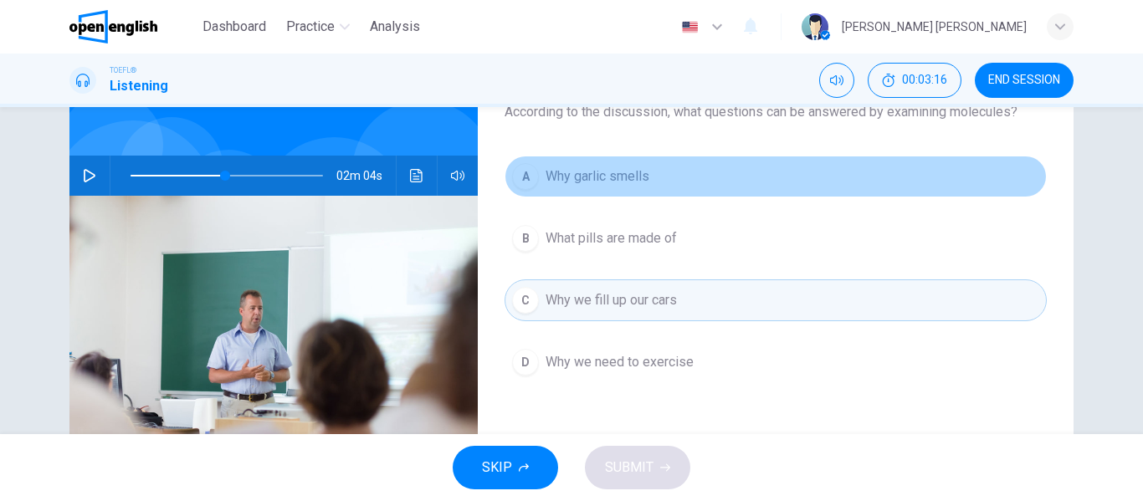
click at [555, 188] on button "A Why garlic smells" at bounding box center [775, 177] width 542 height 42
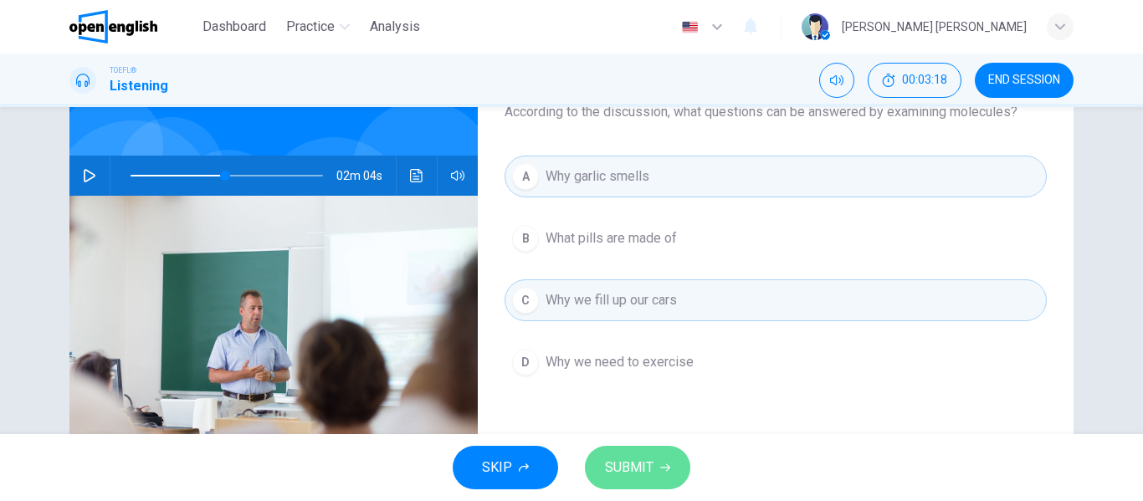
click at [657, 464] on button "SUBMIT" at bounding box center [637, 468] width 105 height 44
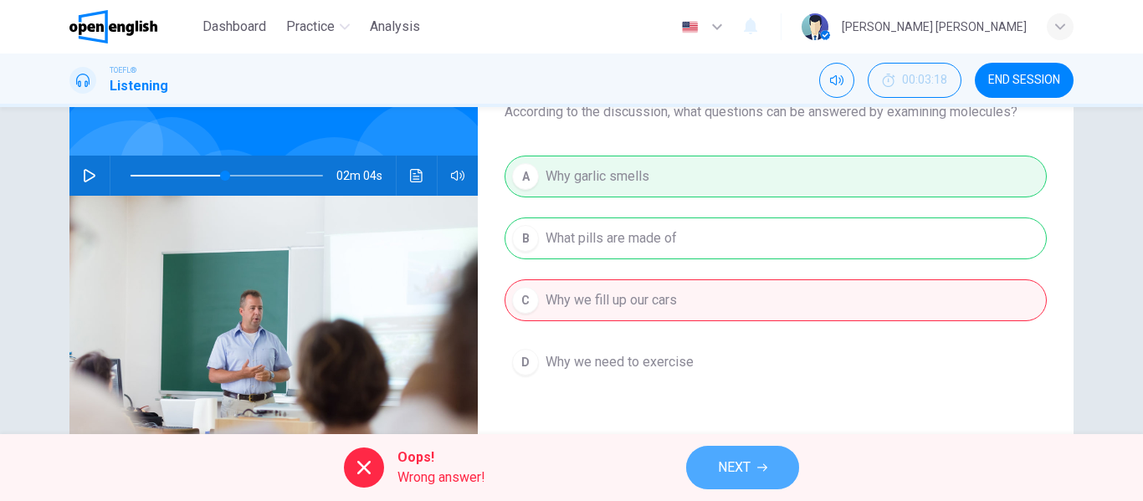
click at [695, 474] on button "NEXT" at bounding box center [742, 468] width 113 height 44
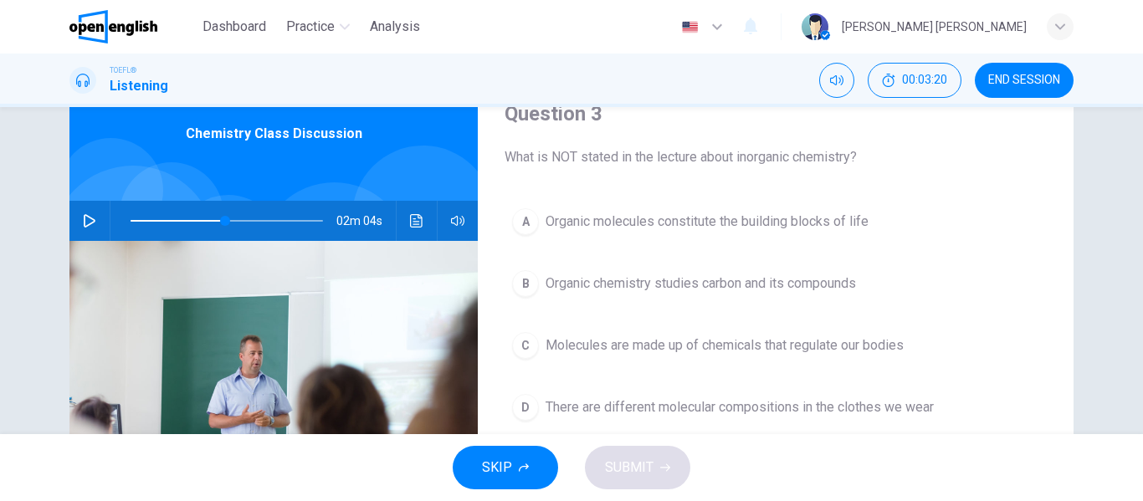
scroll to position [72, 0]
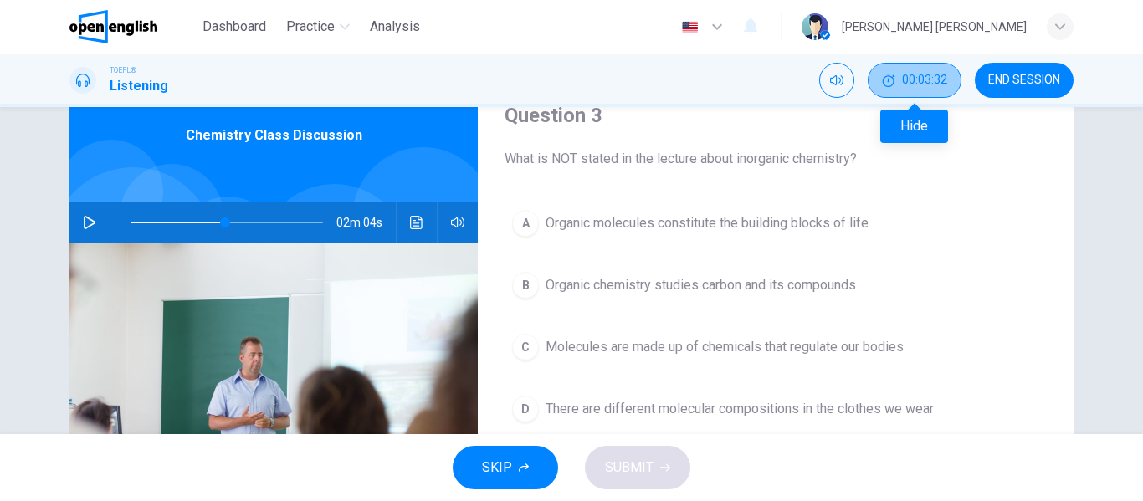
click at [923, 86] on span "00:03:32" at bounding box center [924, 80] width 45 height 13
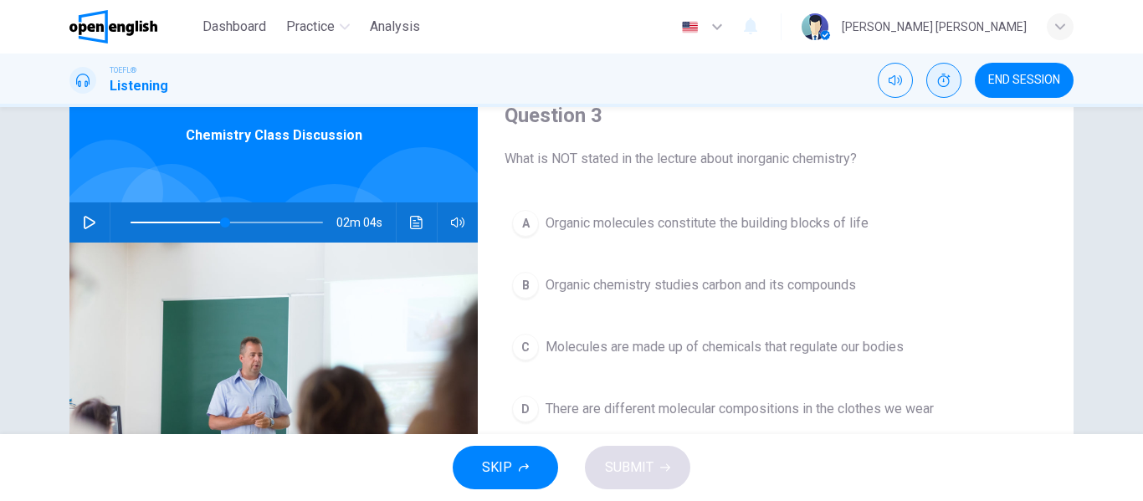
scroll to position [99, 0]
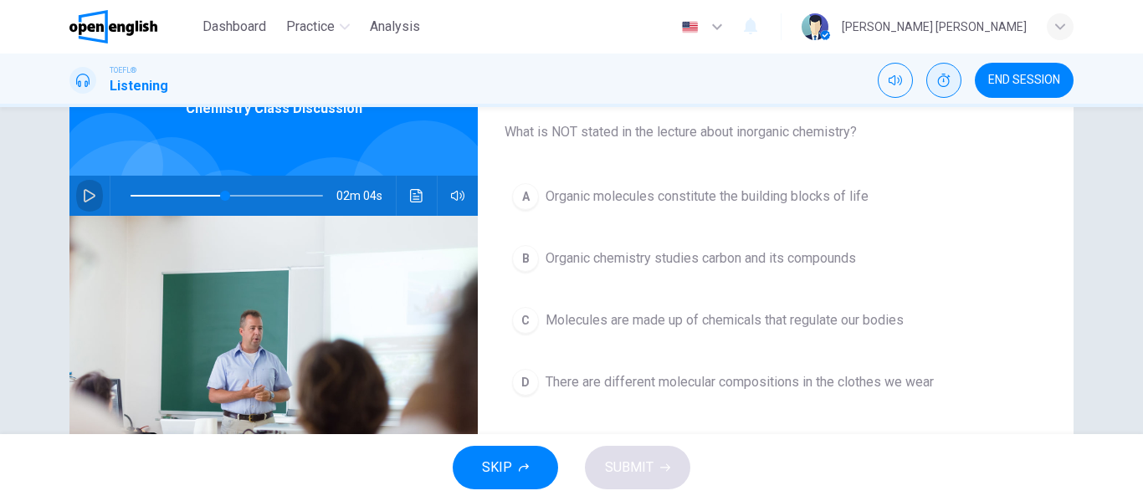
click at [83, 199] on icon "button" at bounding box center [89, 195] width 13 height 13
click at [197, 195] on span at bounding box center [227, 195] width 192 height 23
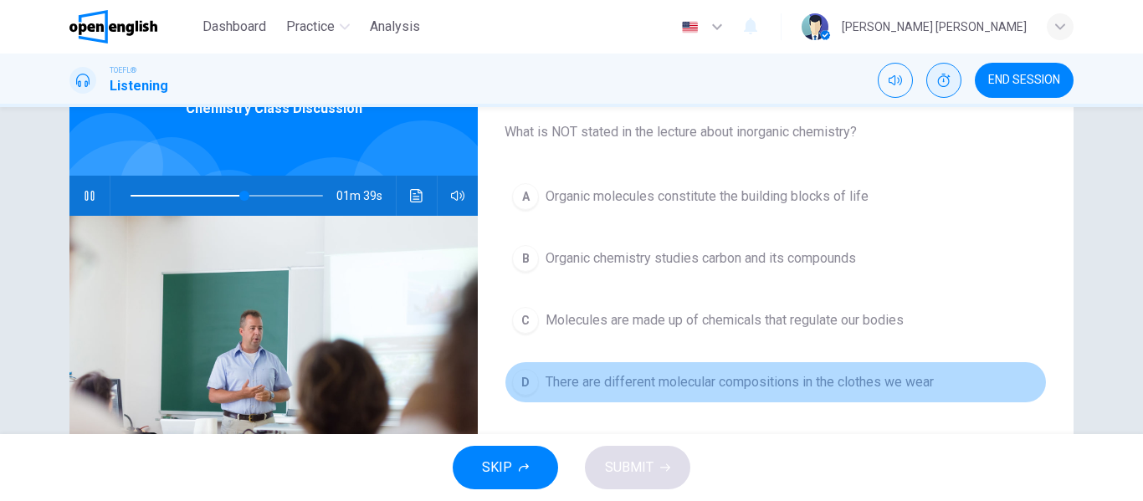
click at [526, 382] on div "D" at bounding box center [525, 382] width 27 height 27
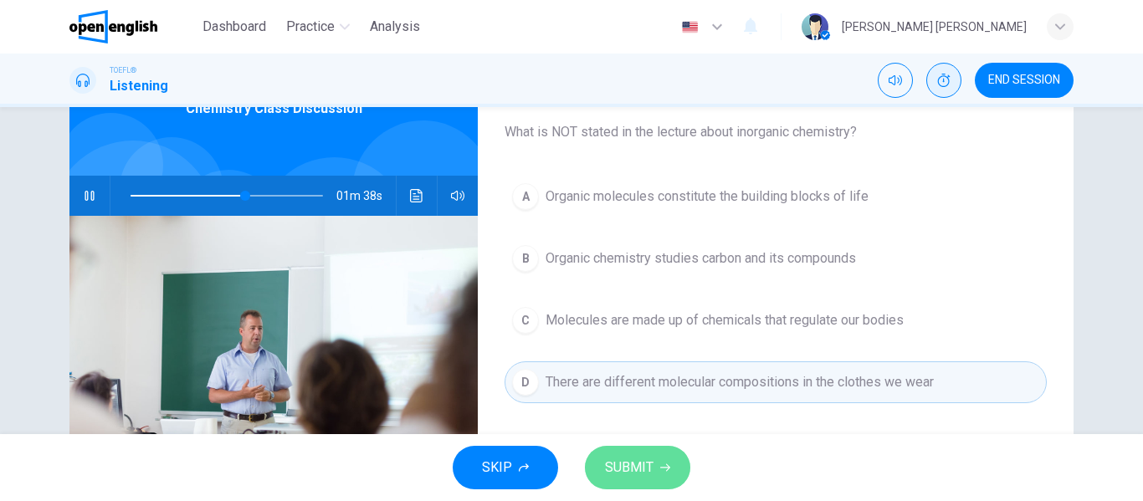
click at [632, 463] on span "SUBMIT" at bounding box center [629, 467] width 49 height 23
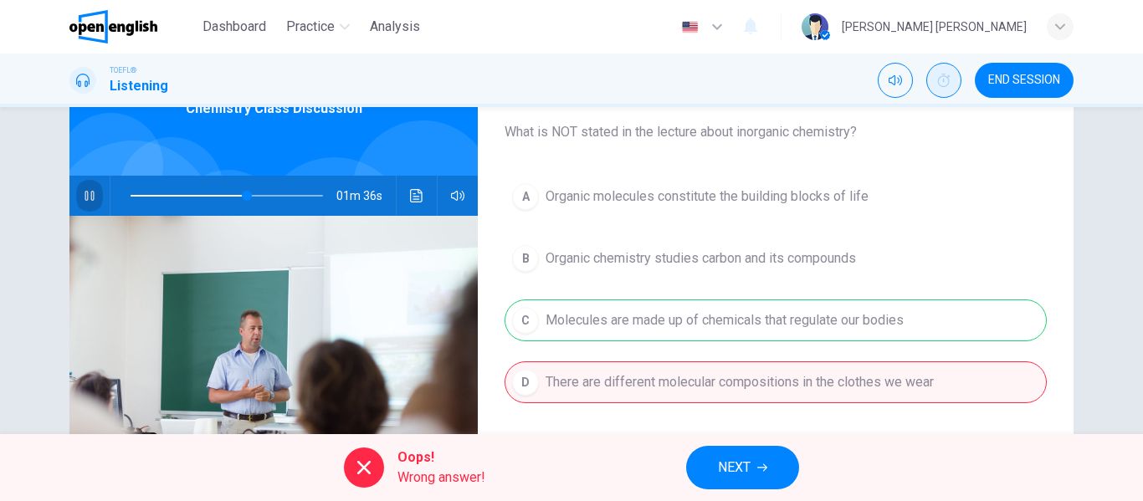
click at [90, 188] on button "button" at bounding box center [89, 196] width 27 height 40
click at [716, 479] on button "NEXT" at bounding box center [742, 468] width 113 height 44
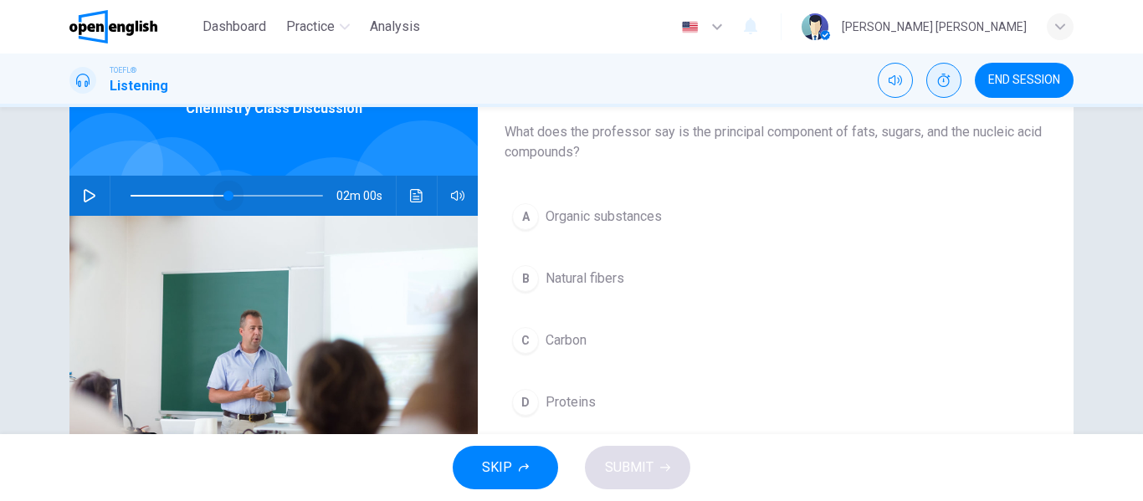
click at [225, 196] on span at bounding box center [228, 196] width 10 height 10
click at [89, 205] on button "button" at bounding box center [89, 196] width 27 height 40
click at [83, 190] on icon "button" at bounding box center [89, 195] width 13 height 13
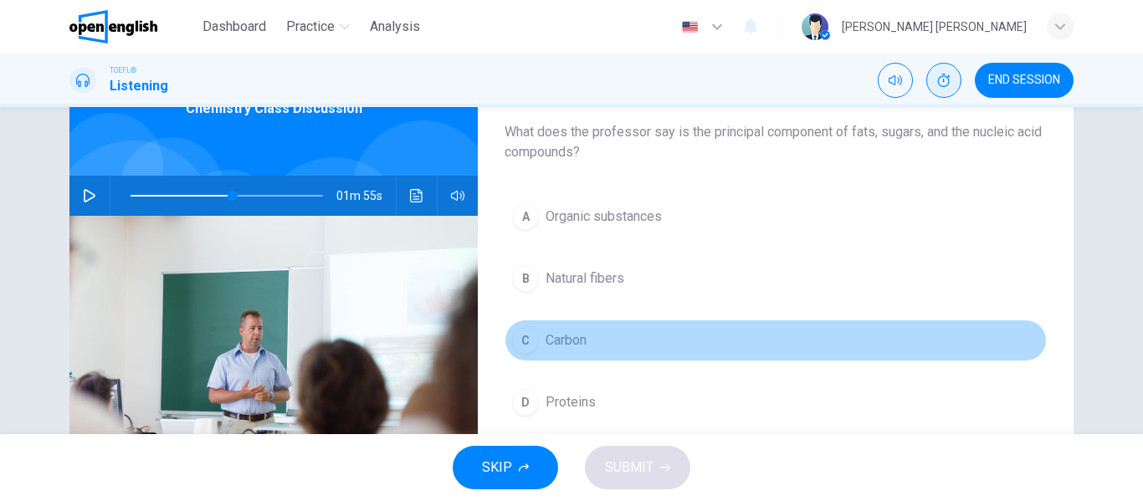
click at [529, 337] on div "C" at bounding box center [525, 340] width 27 height 27
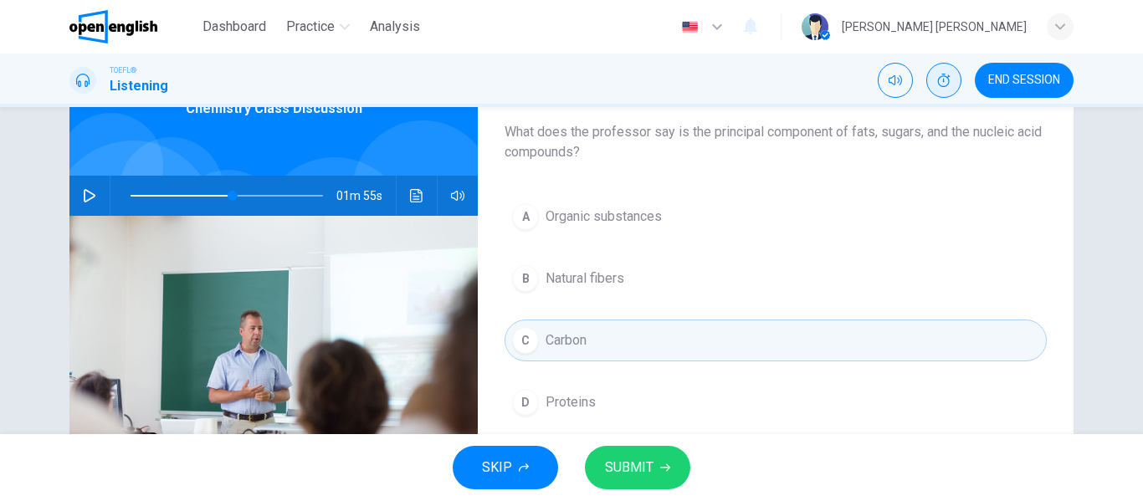
click at [642, 460] on span "SUBMIT" at bounding box center [629, 467] width 49 height 23
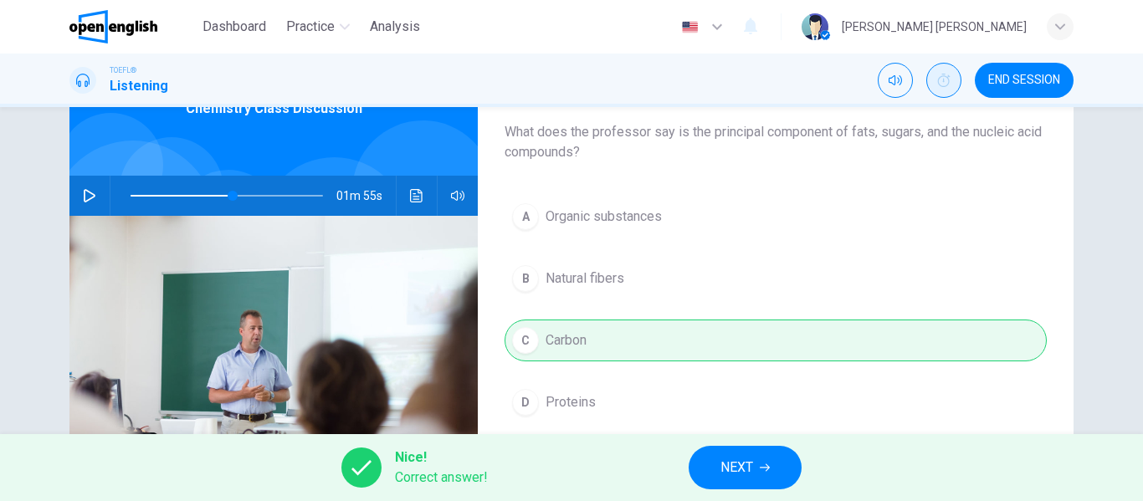
click at [726, 479] on span "NEXT" at bounding box center [736, 467] width 33 height 23
type input "**"
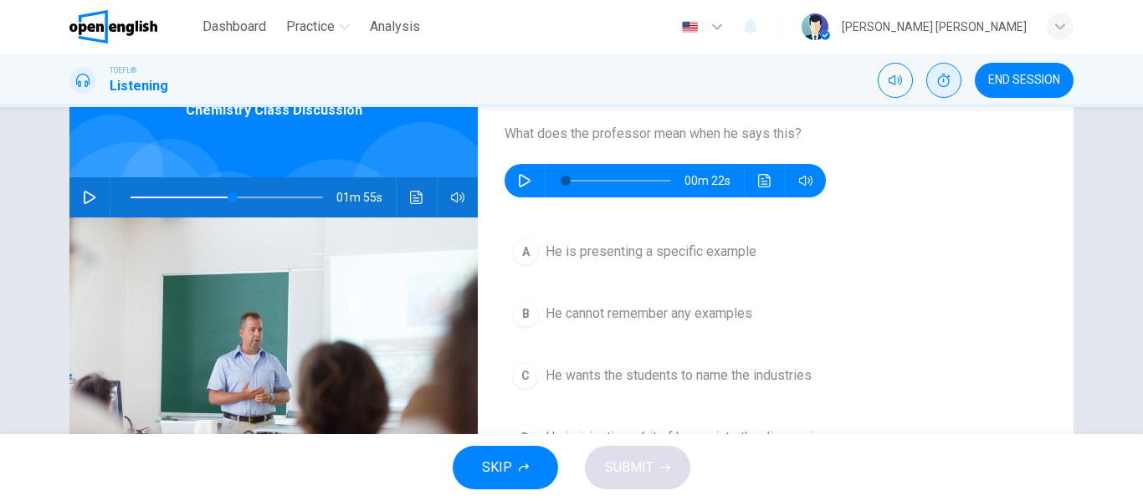
scroll to position [95, 0]
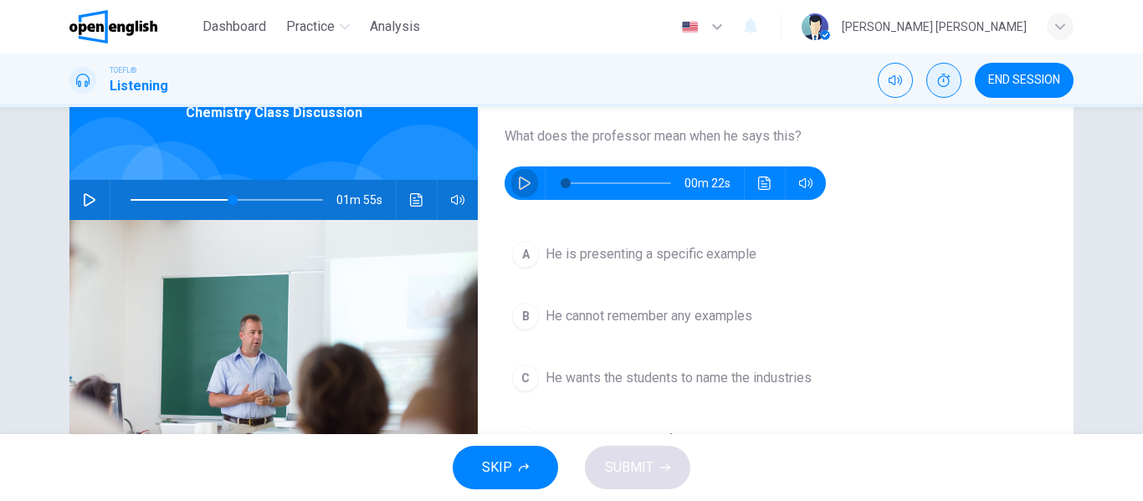
click at [526, 175] on button "button" at bounding box center [524, 182] width 27 height 33
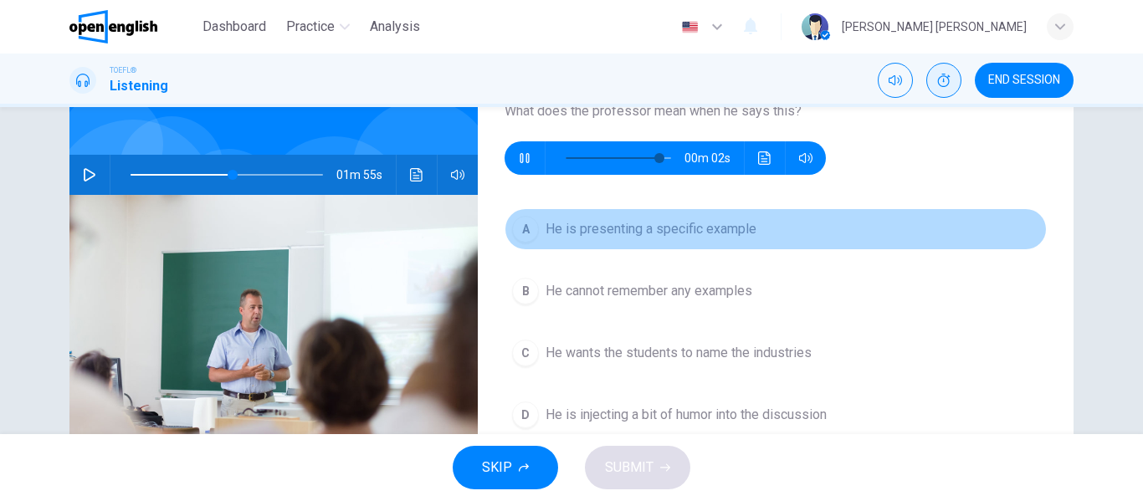
type input "**"
click at [731, 224] on span "He is presenting a specific example" at bounding box center [650, 229] width 211 height 20
type input "**"
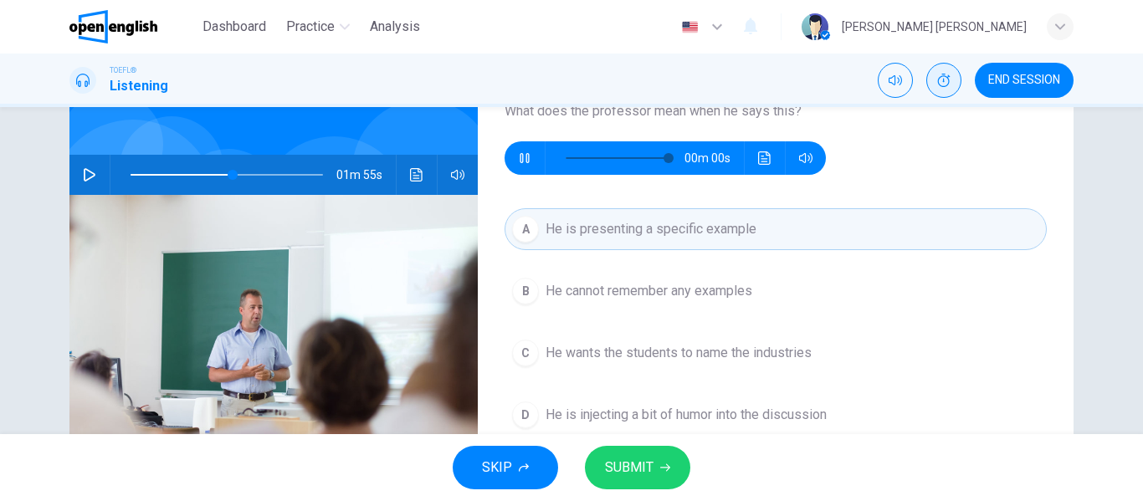
scroll to position [178, 0]
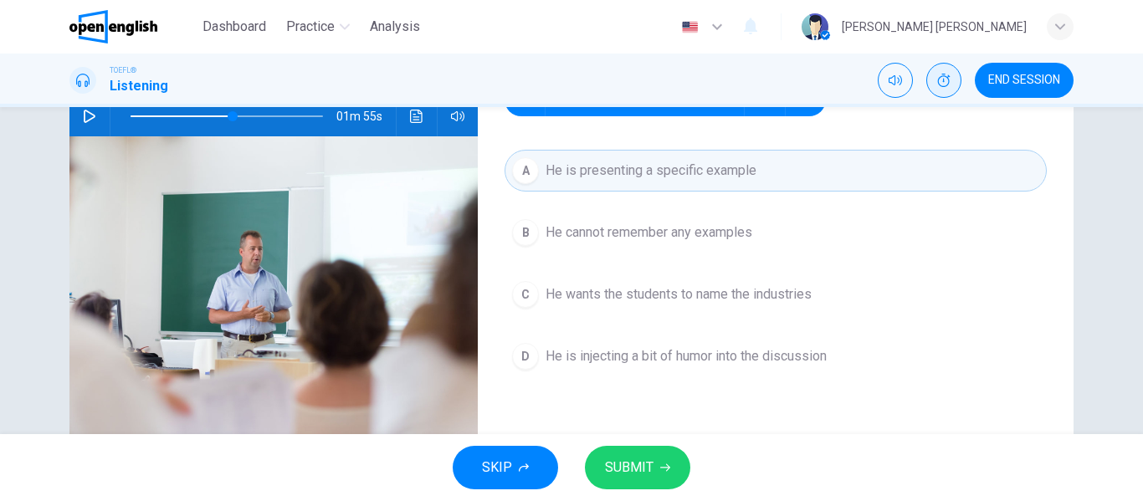
type input "*"
click at [654, 449] on button "SUBMIT" at bounding box center [637, 468] width 105 height 44
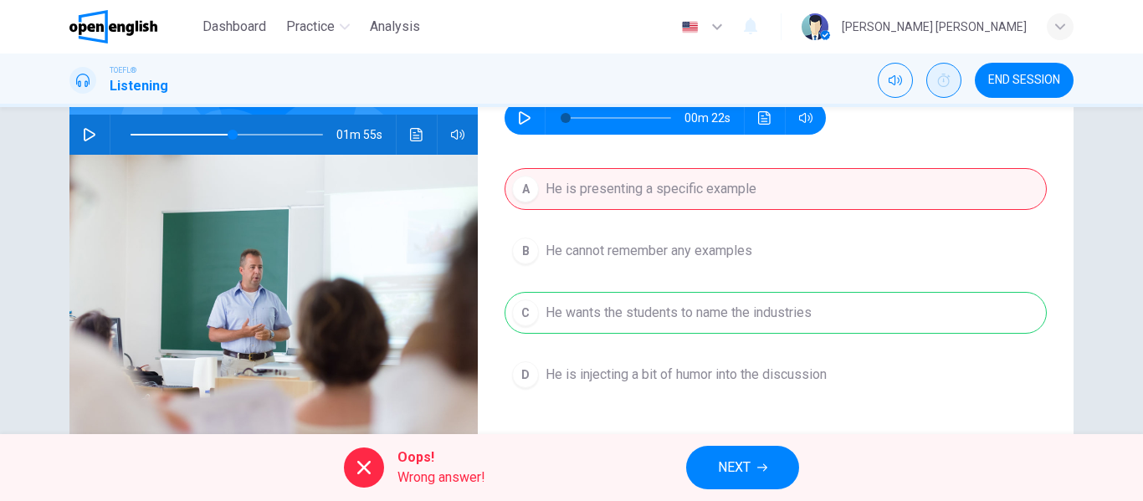
scroll to position [241, 0]
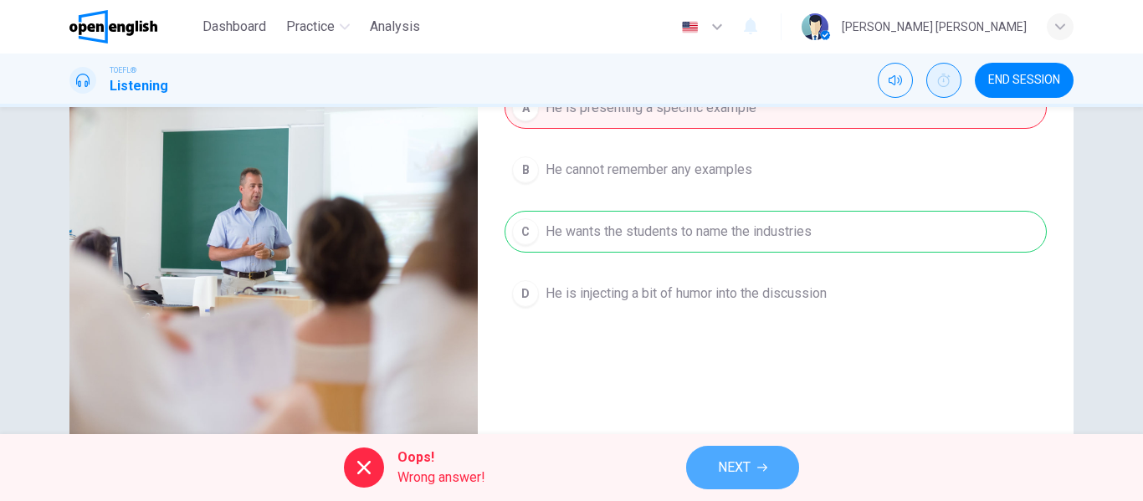
click at [722, 474] on span "NEXT" at bounding box center [734, 467] width 33 height 23
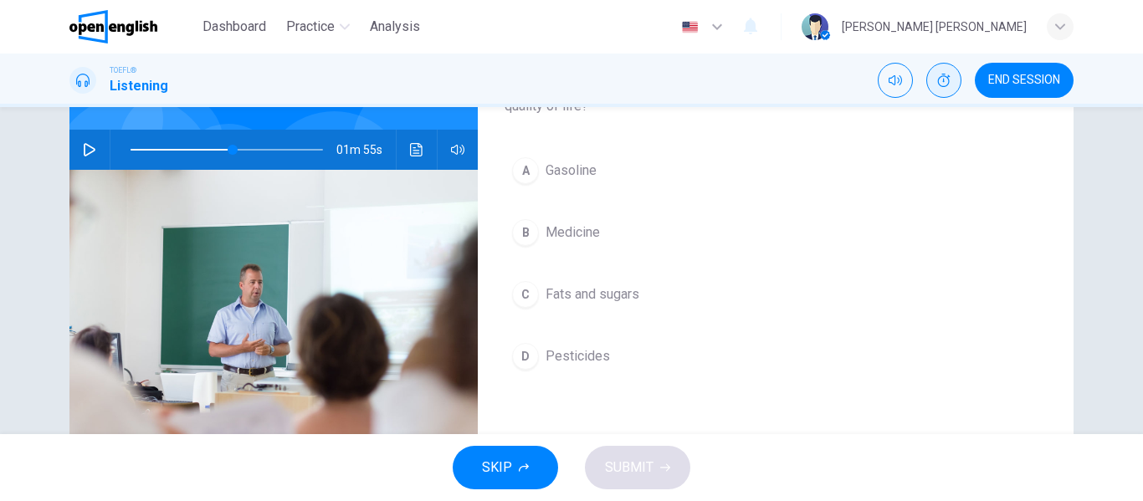
scroll to position [146, 0]
click at [83, 149] on icon "button" at bounding box center [89, 148] width 13 height 13
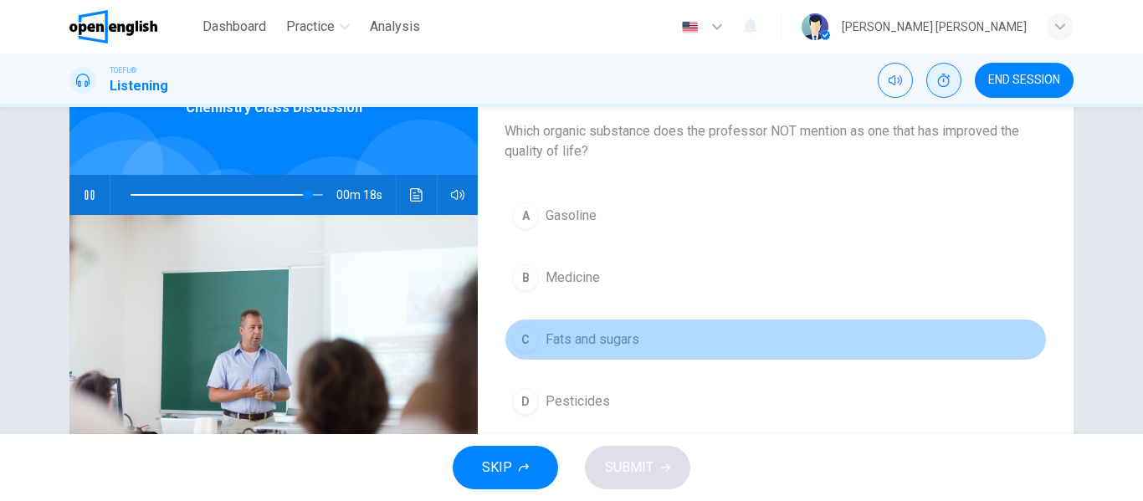
click at [729, 351] on button "C Fats and sugars" at bounding box center [775, 340] width 542 height 42
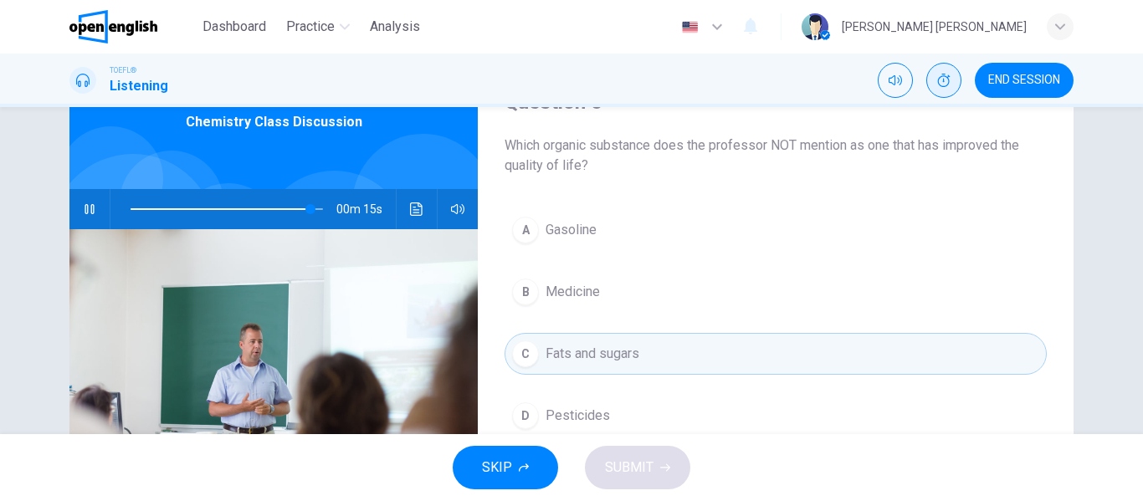
scroll to position [84, 0]
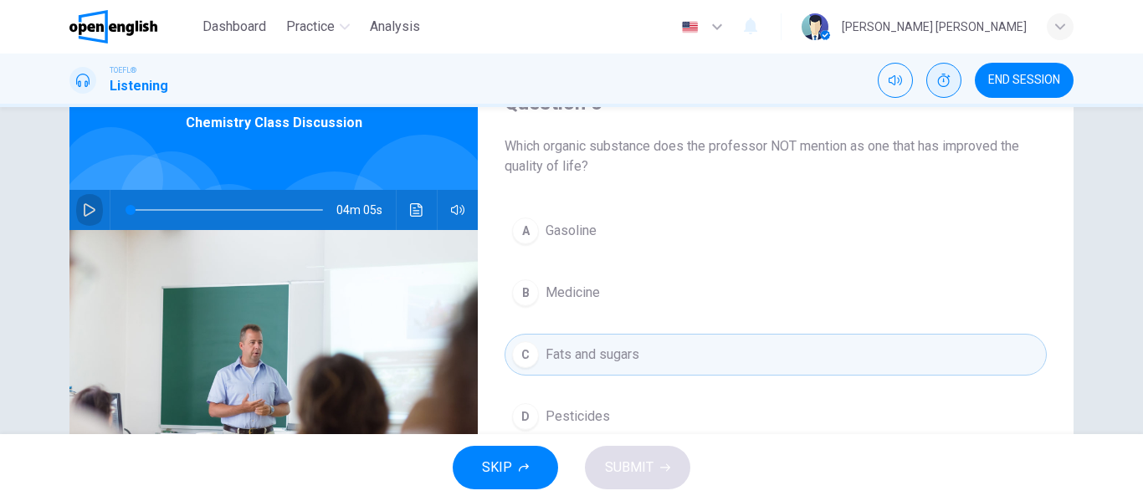
click at [84, 214] on icon "button" at bounding box center [90, 209] width 12 height 13
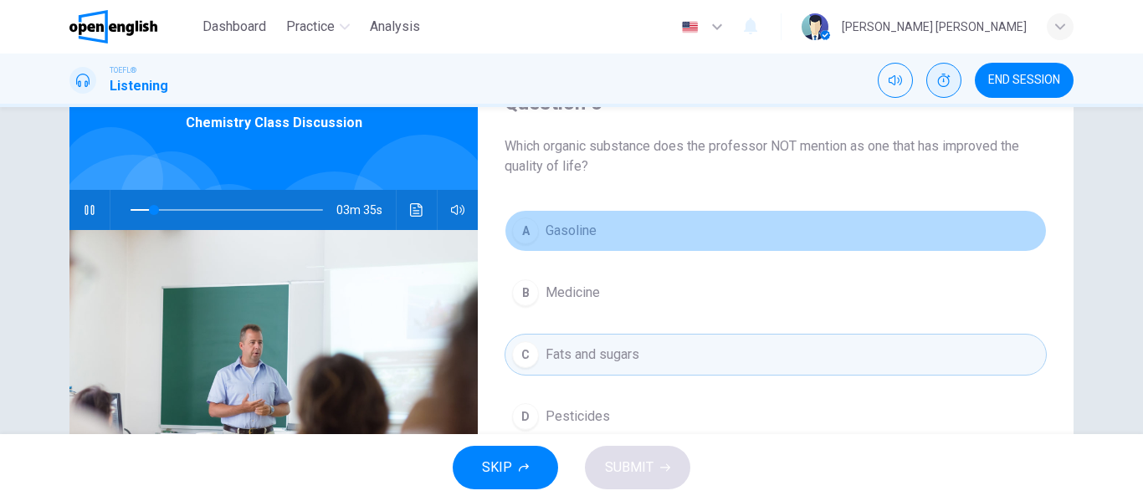
click at [560, 232] on span "Gasoline" at bounding box center [570, 231] width 51 height 20
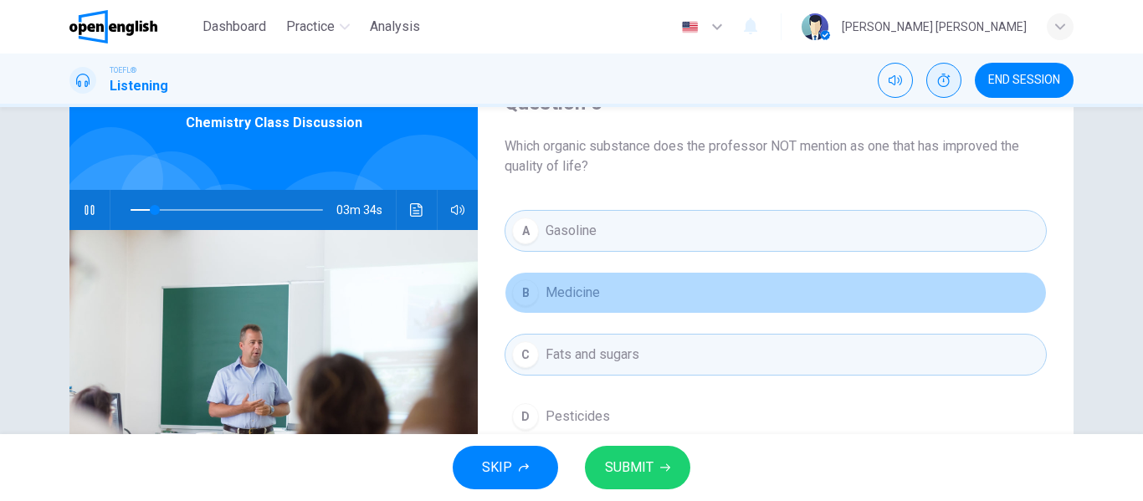
click at [573, 288] on span "Medicine" at bounding box center [572, 293] width 54 height 20
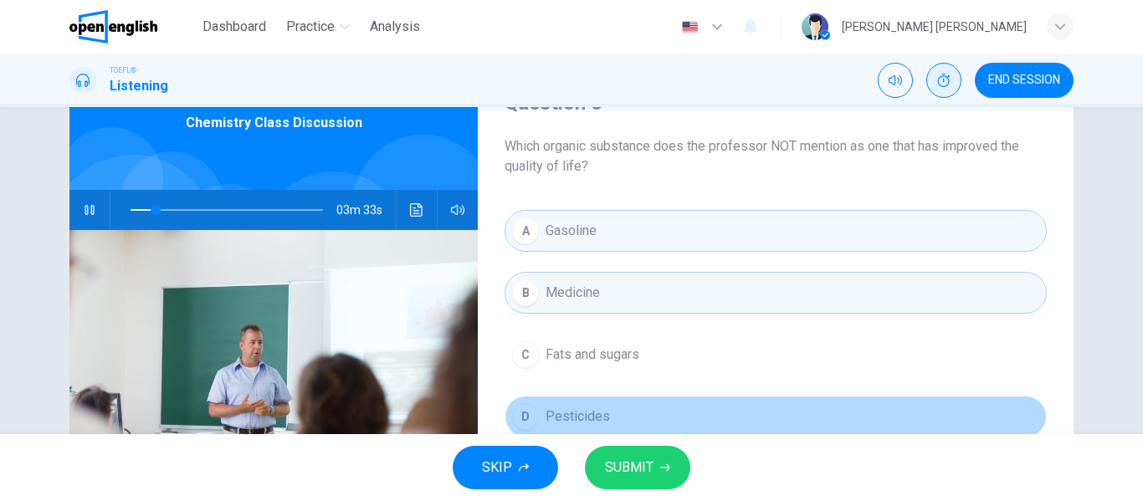
click at [576, 412] on span "Pesticides" at bounding box center [577, 417] width 64 height 20
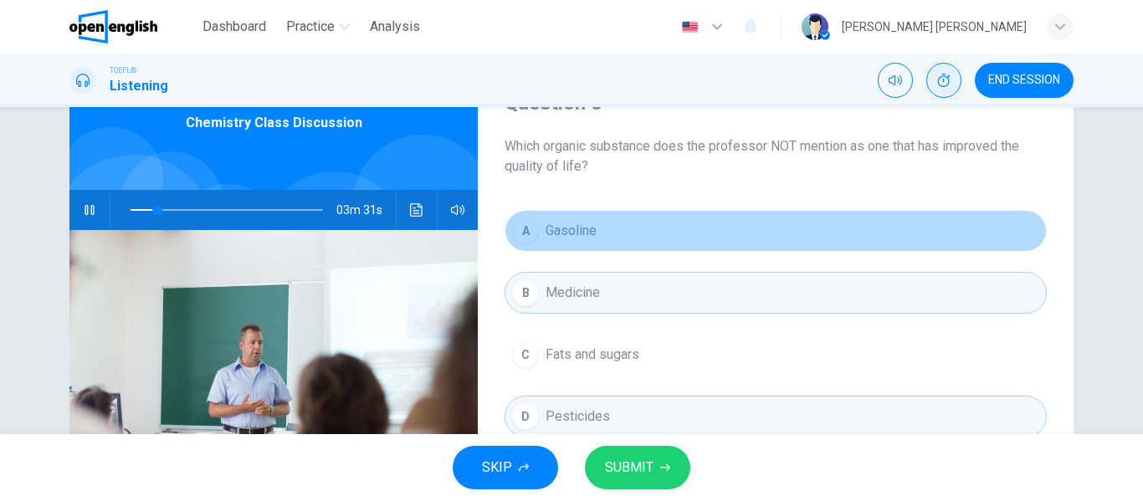
click at [581, 236] on span "Gasoline" at bounding box center [570, 231] width 51 height 20
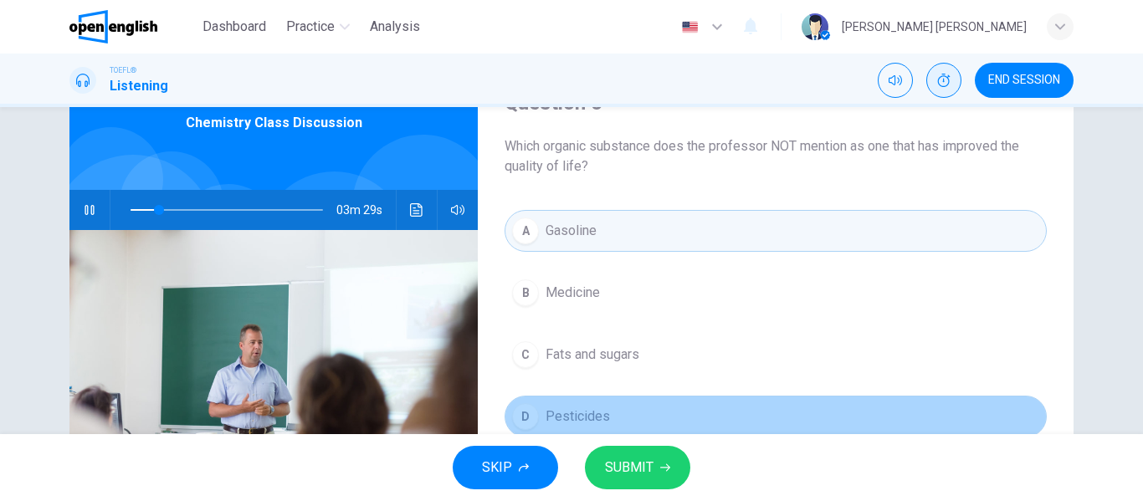
click at [576, 416] on span "Pesticides" at bounding box center [577, 417] width 64 height 20
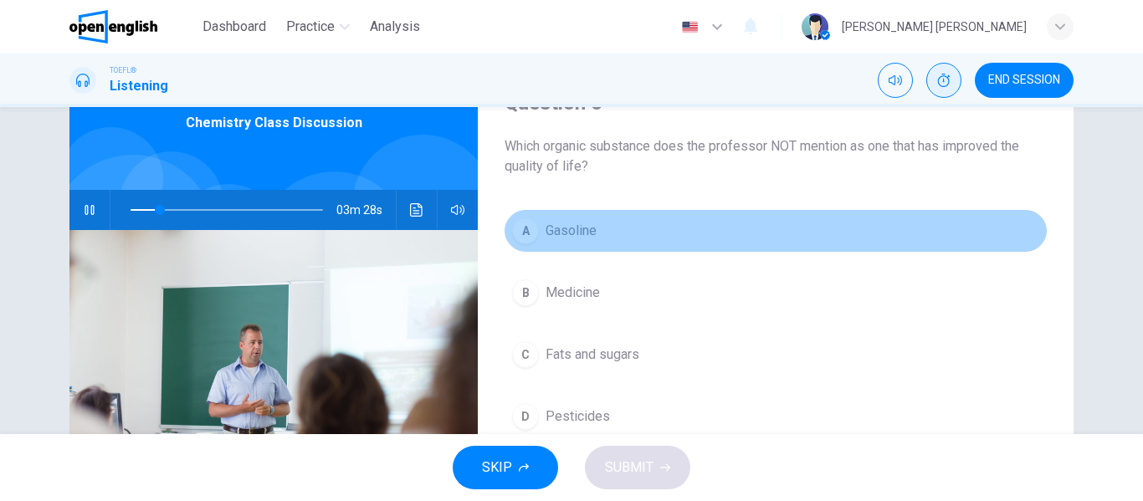
click at [592, 238] on span "Gasoline" at bounding box center [570, 231] width 51 height 20
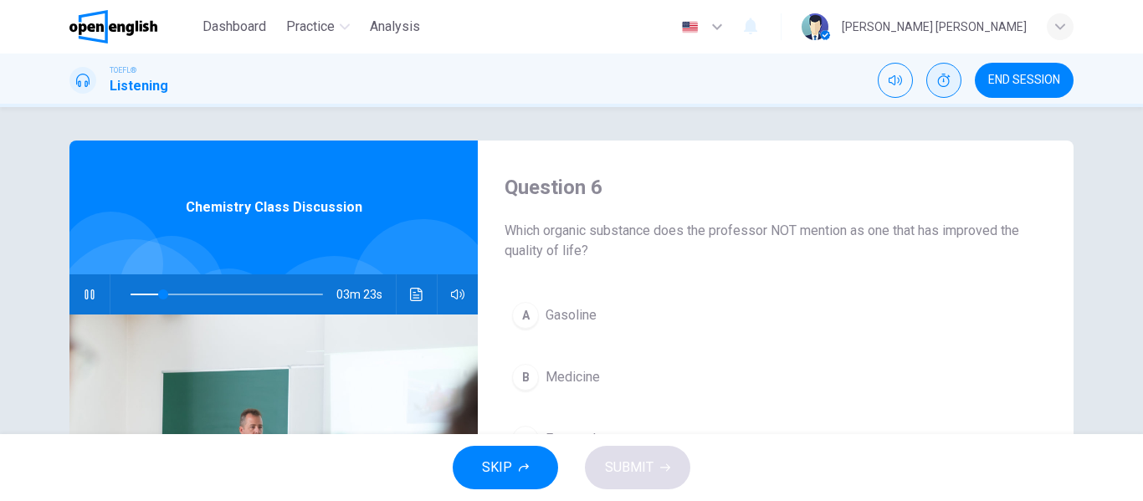
scroll to position [79, 0]
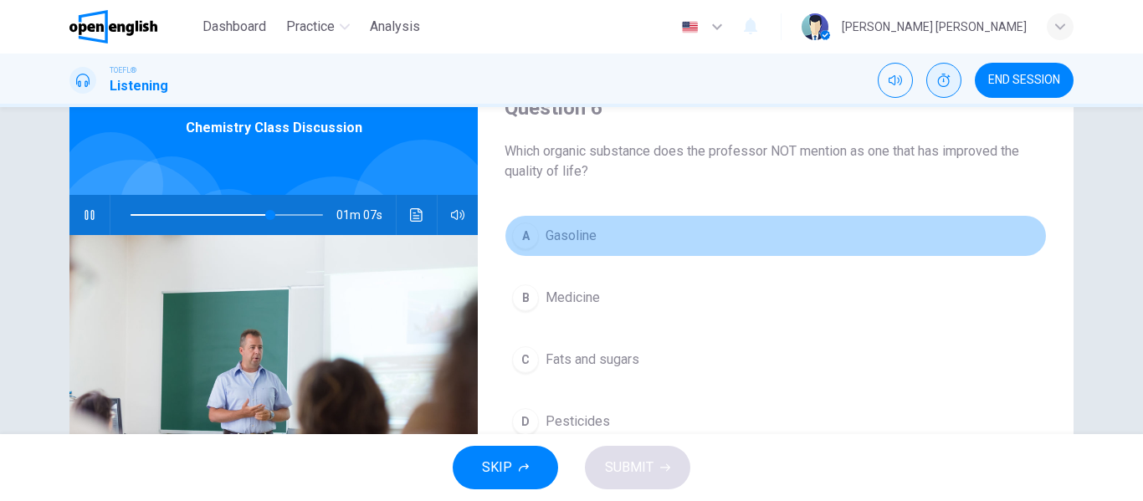
click at [710, 253] on button "A Gasoline" at bounding box center [775, 236] width 542 height 42
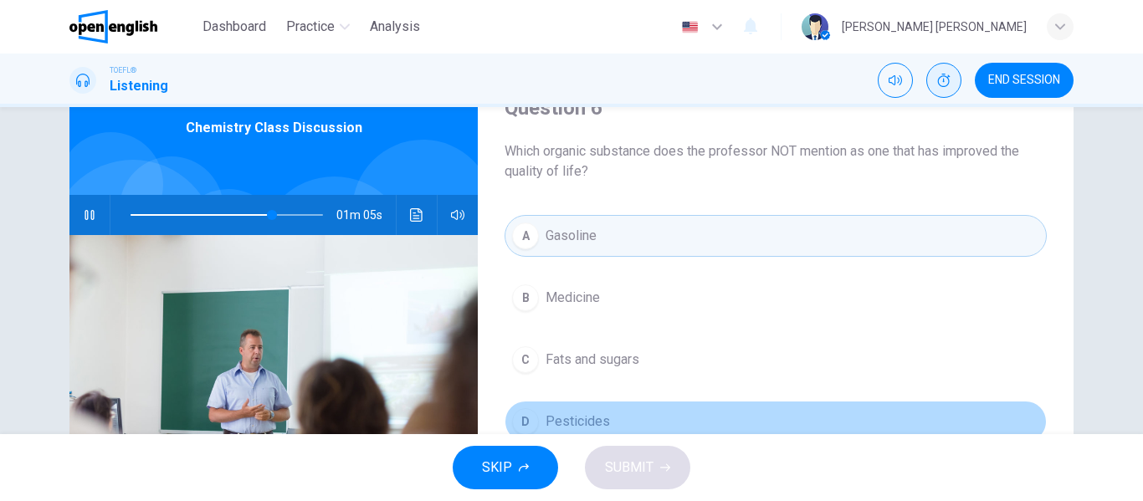
click at [669, 411] on button "D Pesticides" at bounding box center [775, 422] width 542 height 42
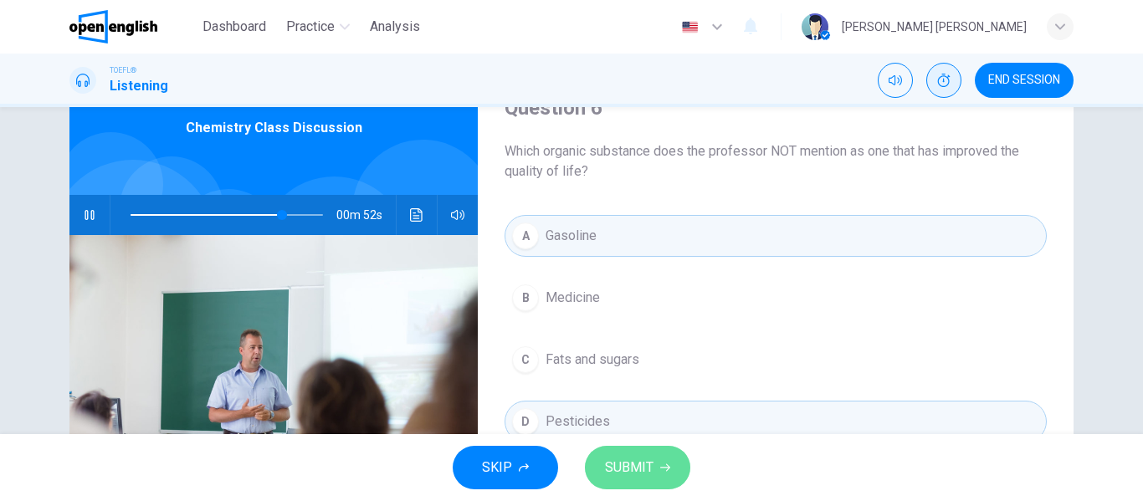
click at [664, 461] on button "SUBMIT" at bounding box center [637, 468] width 105 height 44
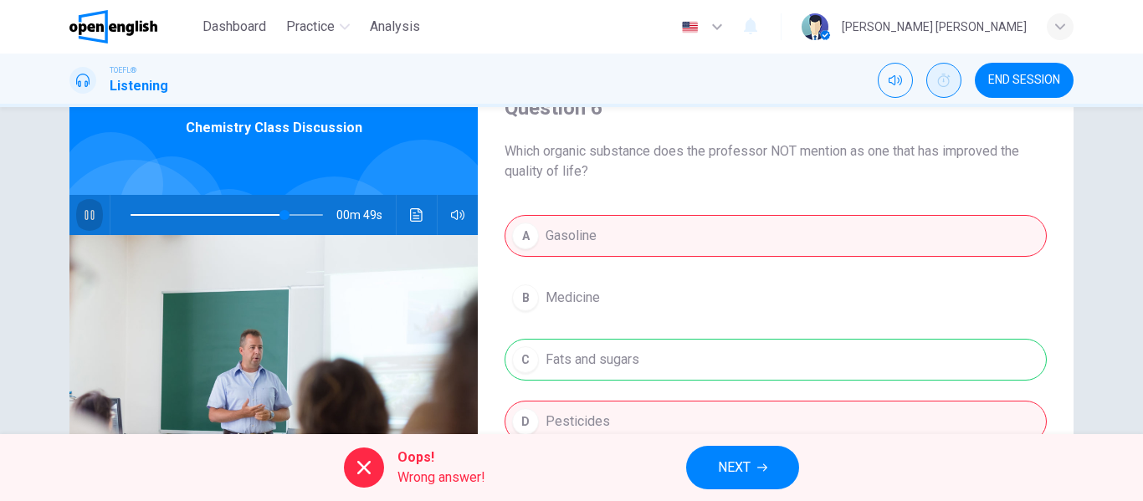
click at [83, 218] on icon "button" at bounding box center [89, 214] width 13 height 13
type input "**"
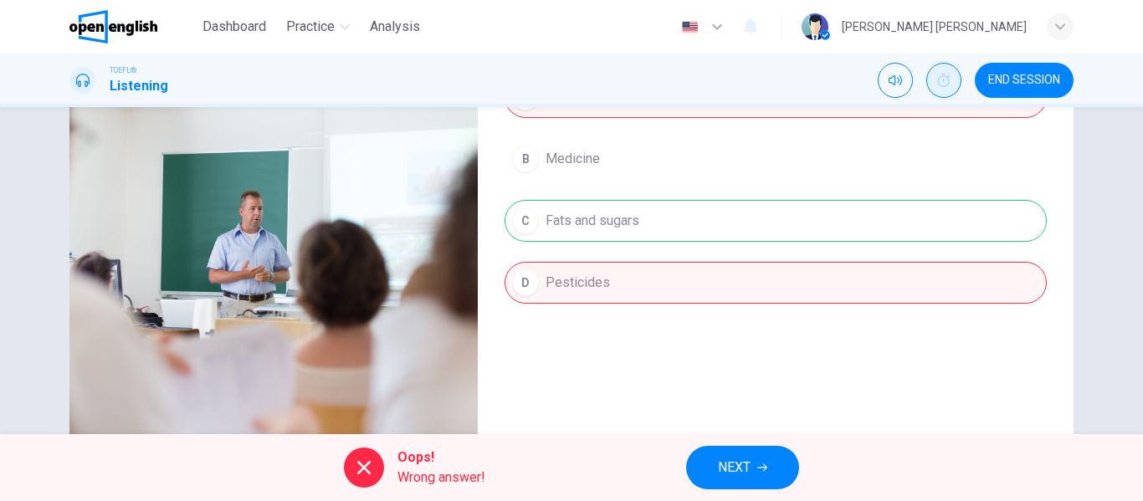
scroll to position [146, 0]
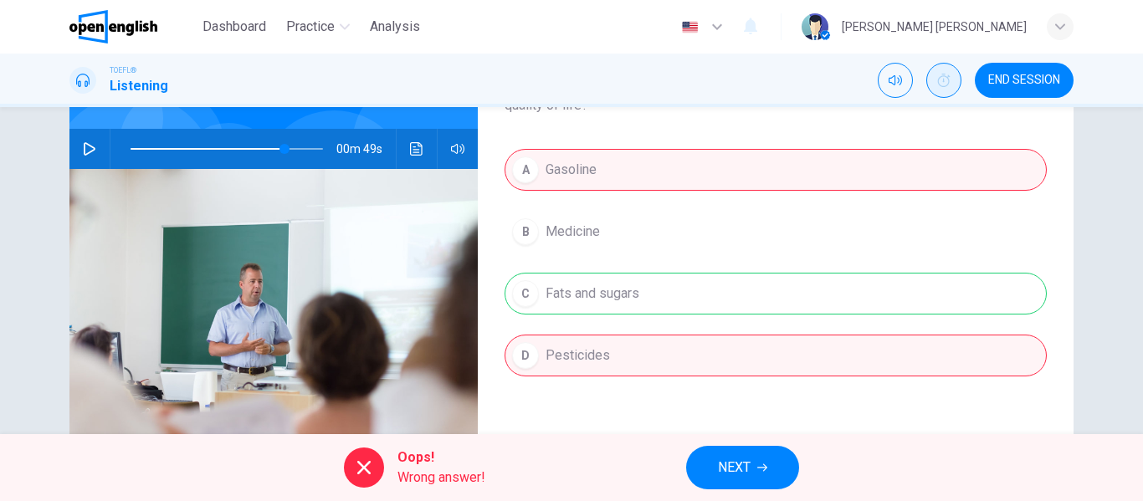
click at [631, 318] on div "A Gasoline B Medicine C Fats and sugars D Pesticides" at bounding box center [775, 279] width 542 height 261
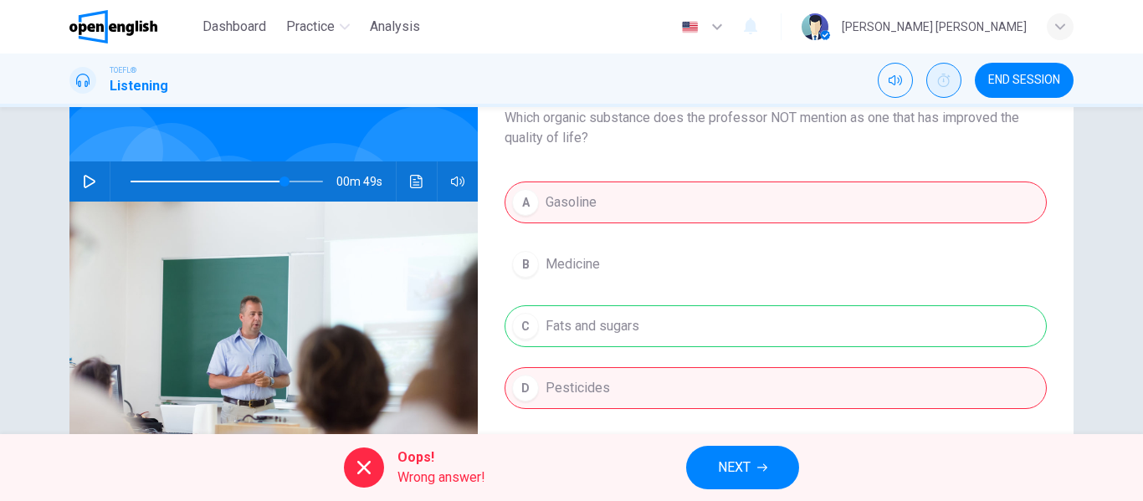
scroll to position [112, 0]
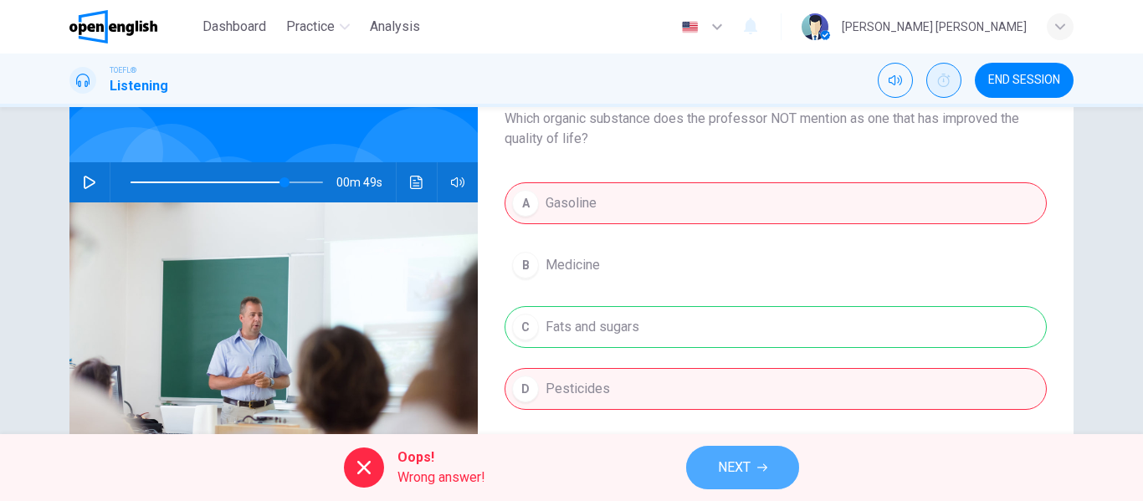
click at [738, 460] on span "NEXT" at bounding box center [734, 467] width 33 height 23
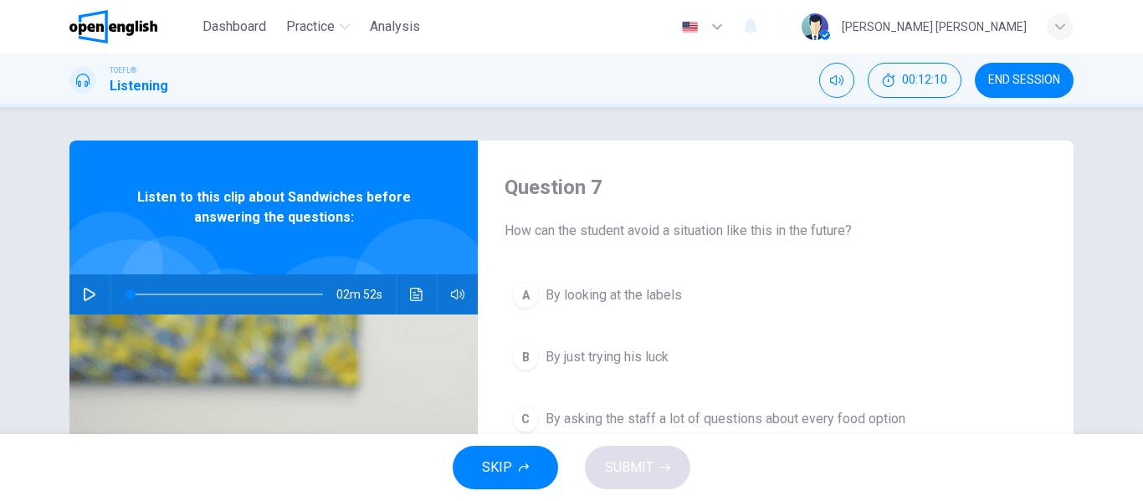
scroll to position [91, 0]
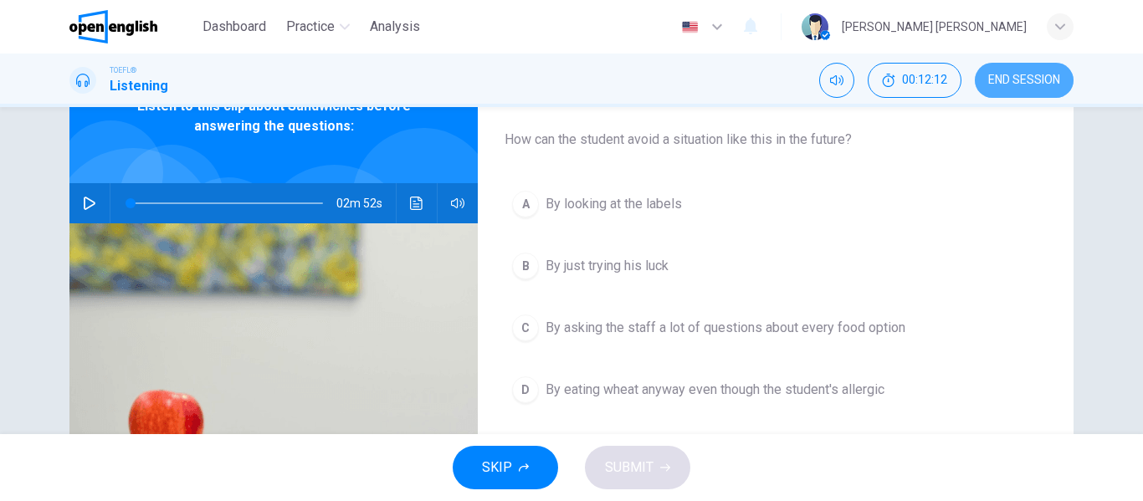
click at [1003, 74] on span "END SESSION" at bounding box center [1024, 80] width 72 height 13
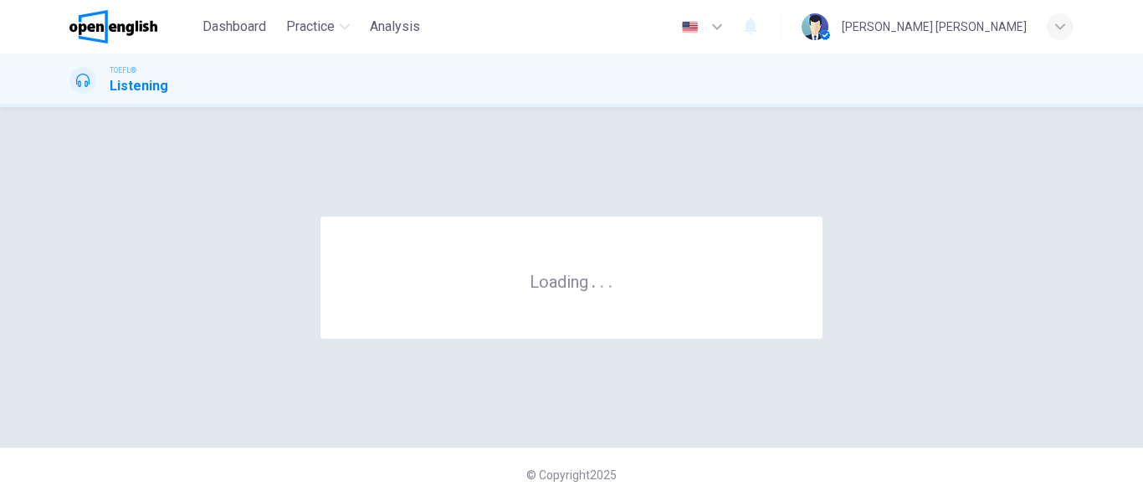
scroll to position [0, 0]
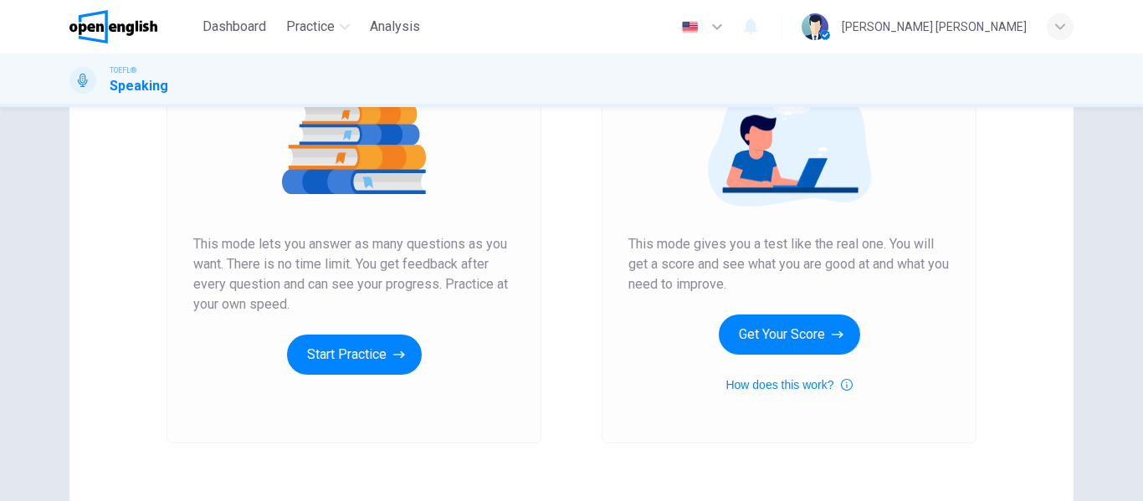
scroll to position [219, 0]
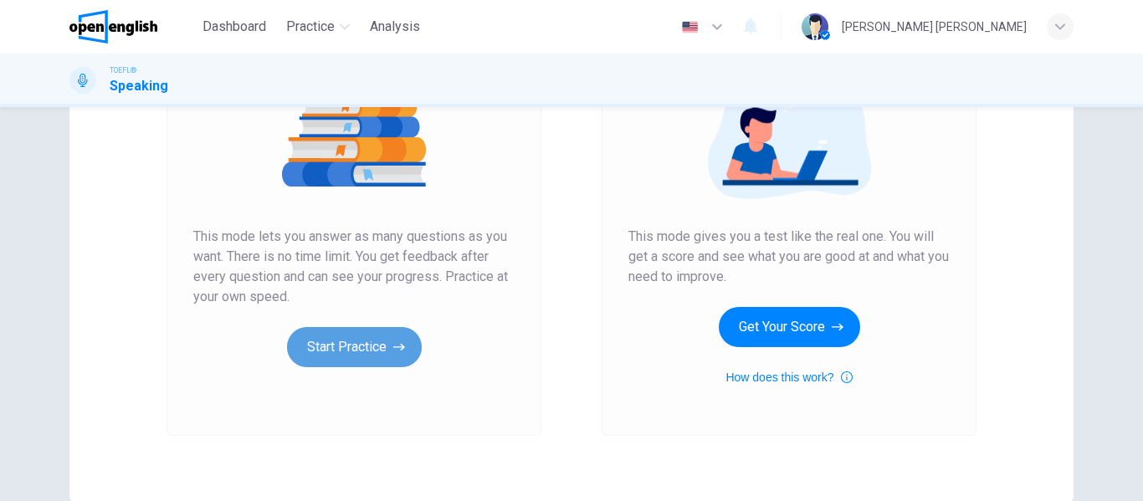
click at [386, 335] on button "Start Practice" at bounding box center [354, 347] width 135 height 40
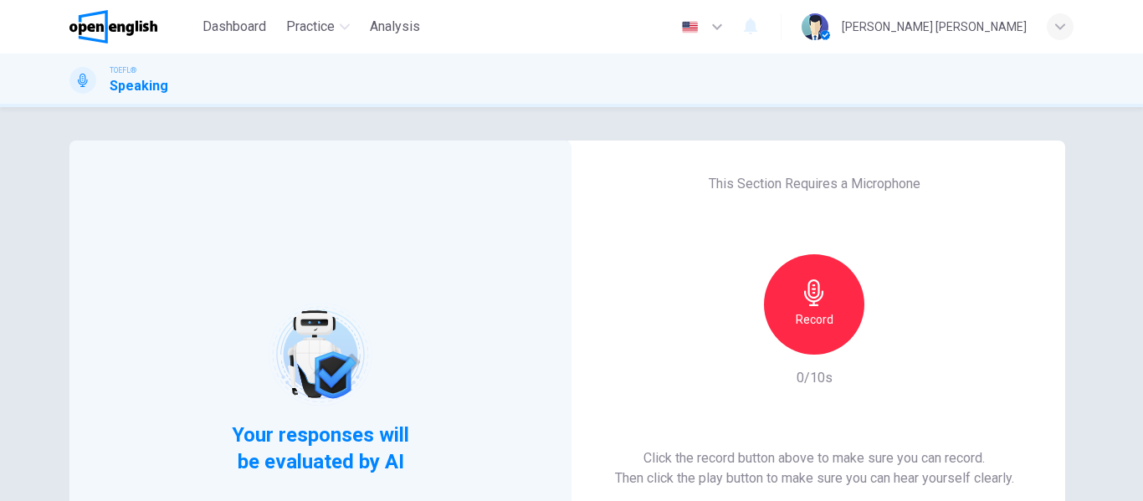
scroll to position [62, 0]
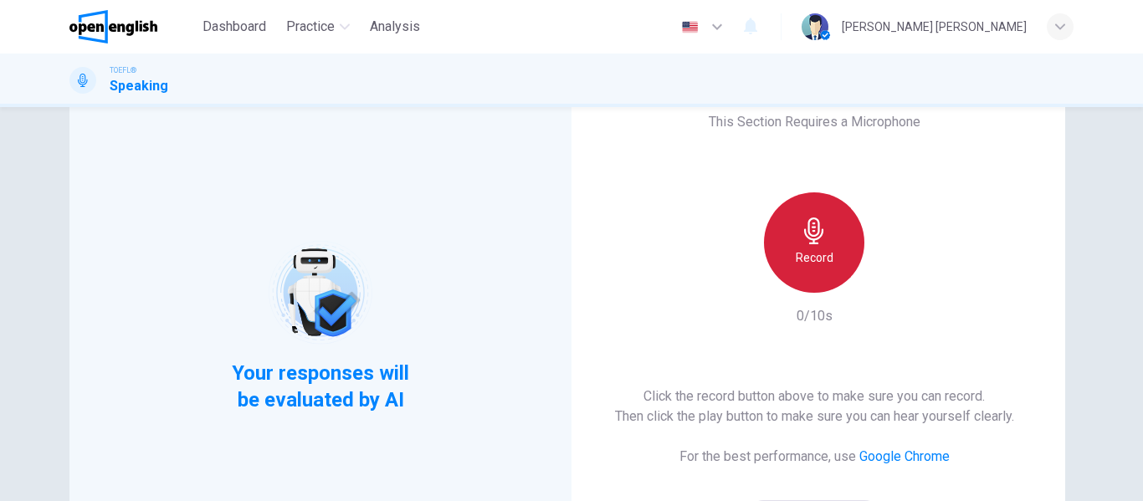
click at [824, 266] on h6 "Record" at bounding box center [815, 258] width 38 height 20
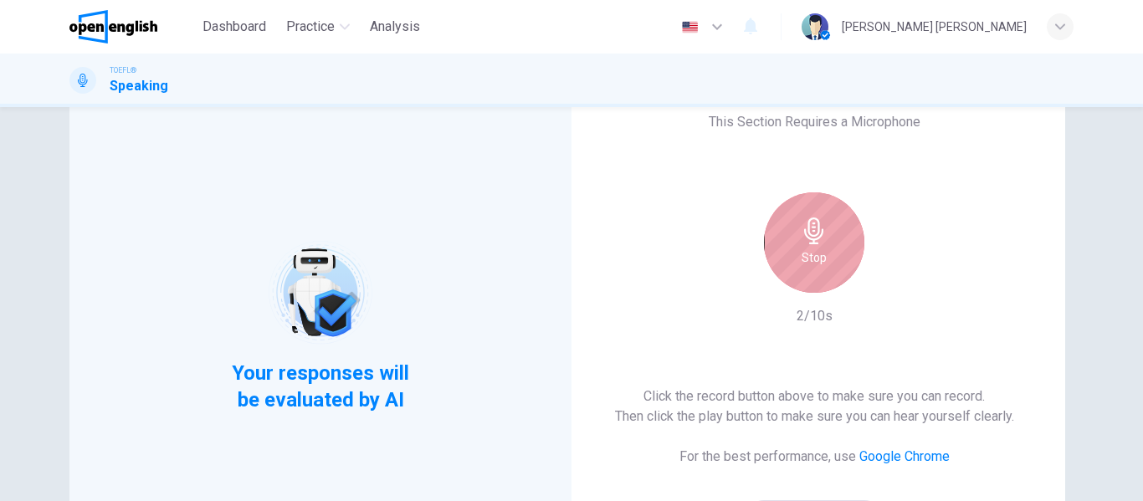
click at [824, 266] on div "Stop" at bounding box center [814, 242] width 100 height 100
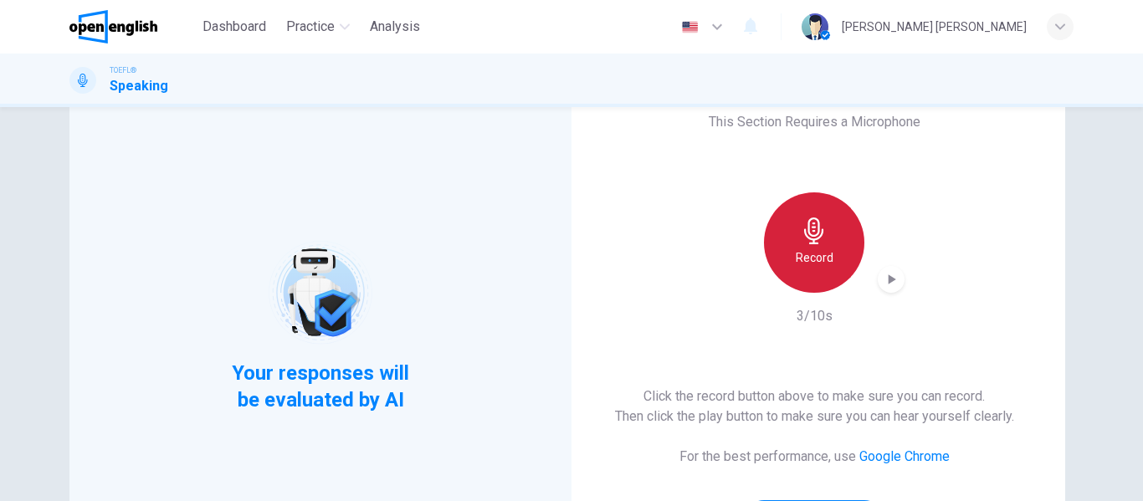
click at [820, 260] on h6 "Record" at bounding box center [815, 258] width 38 height 20
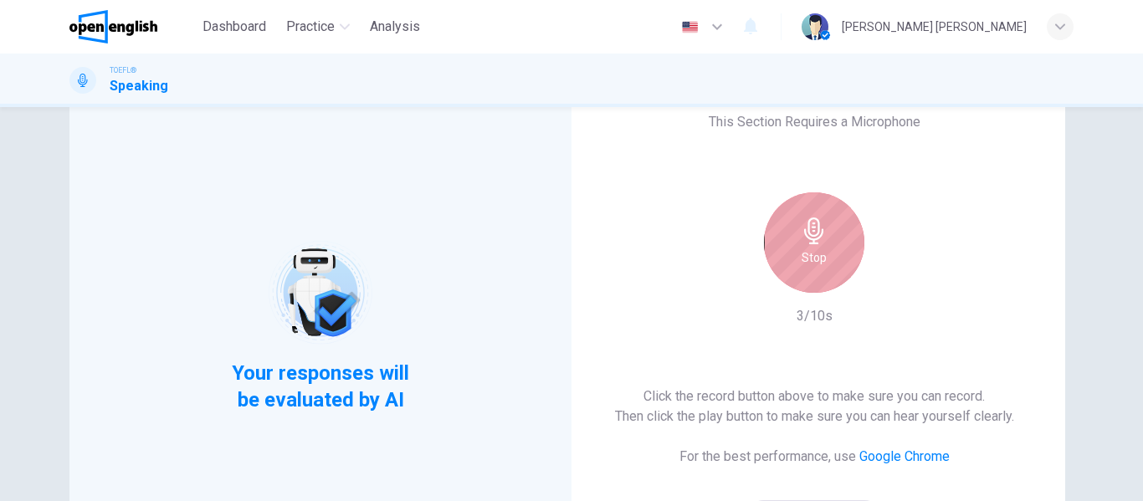
click at [820, 260] on h6 "Stop" at bounding box center [813, 258] width 25 height 20
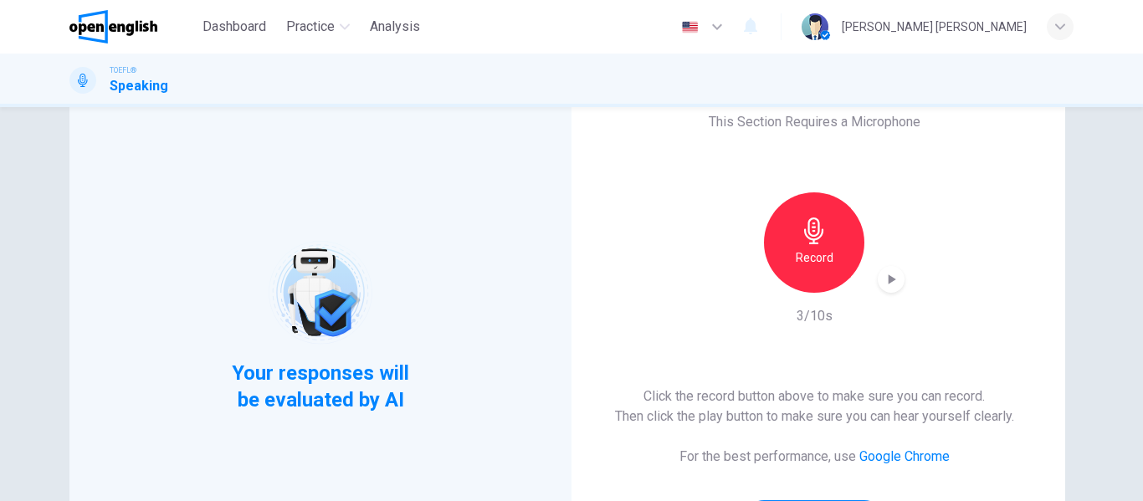
click at [883, 284] on icon "button" at bounding box center [891, 279] width 17 height 17
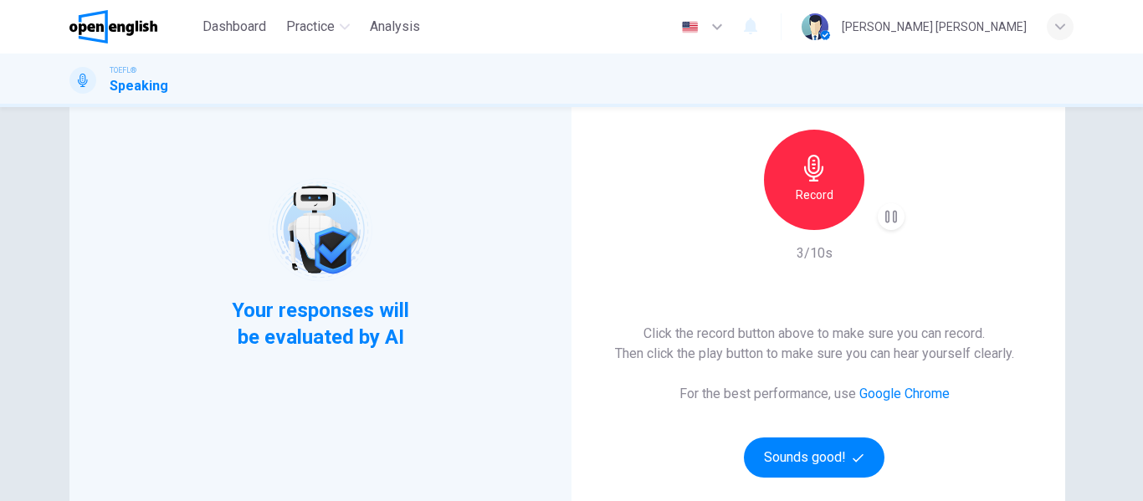
scroll to position [130, 0]
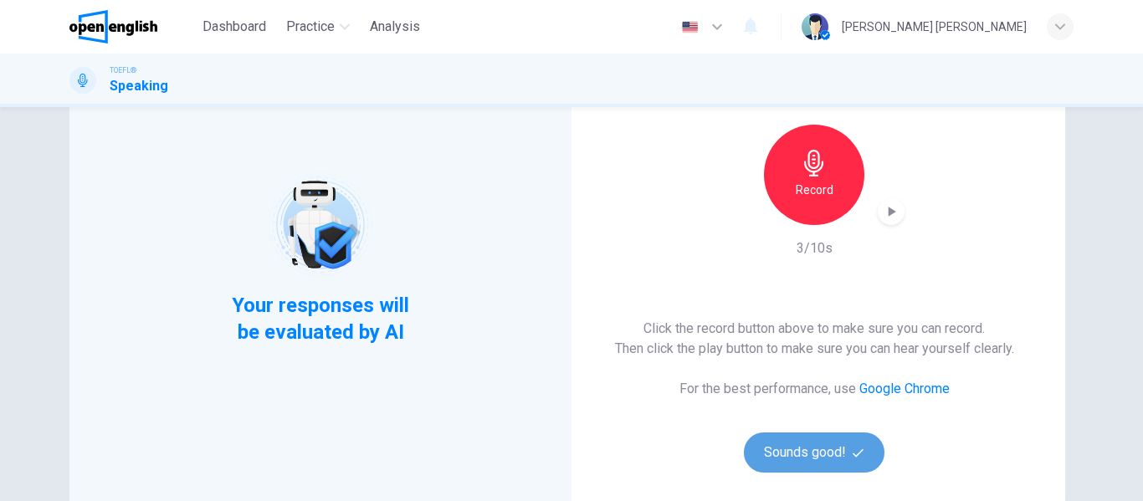
click at [822, 455] on button "Sounds good!" at bounding box center [814, 453] width 141 height 40
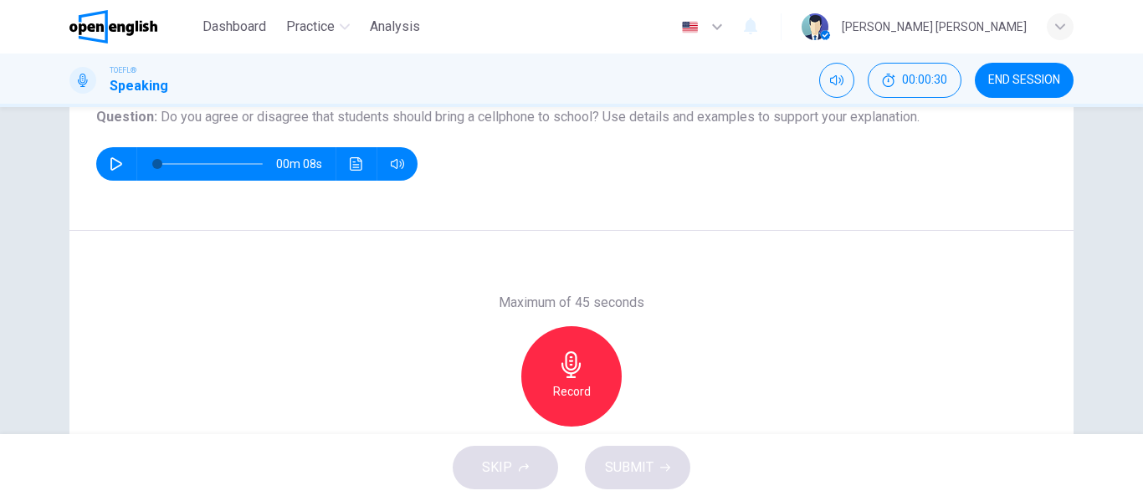
scroll to position [202, 0]
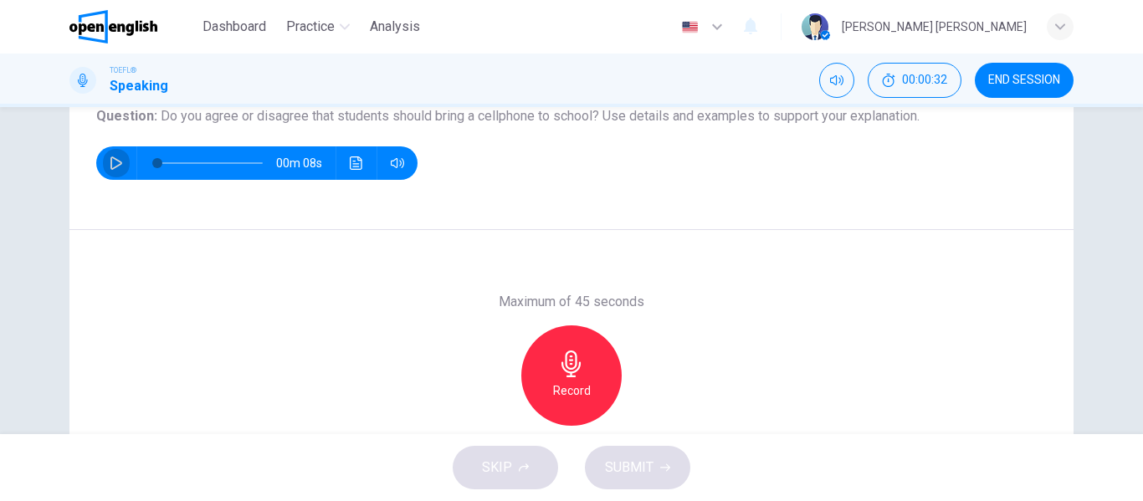
click at [116, 159] on icon "button" at bounding box center [116, 162] width 13 height 13
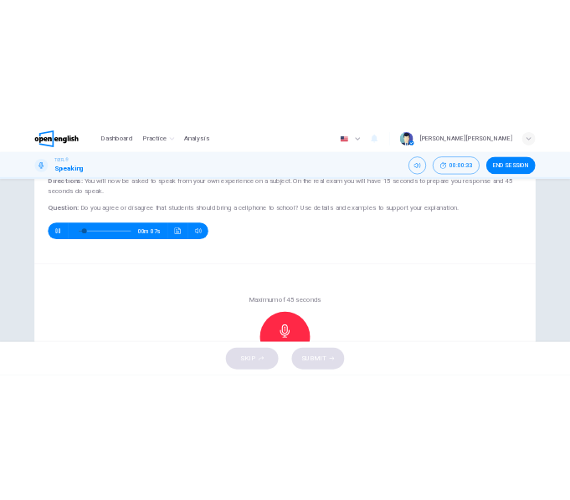
scroll to position [151, 0]
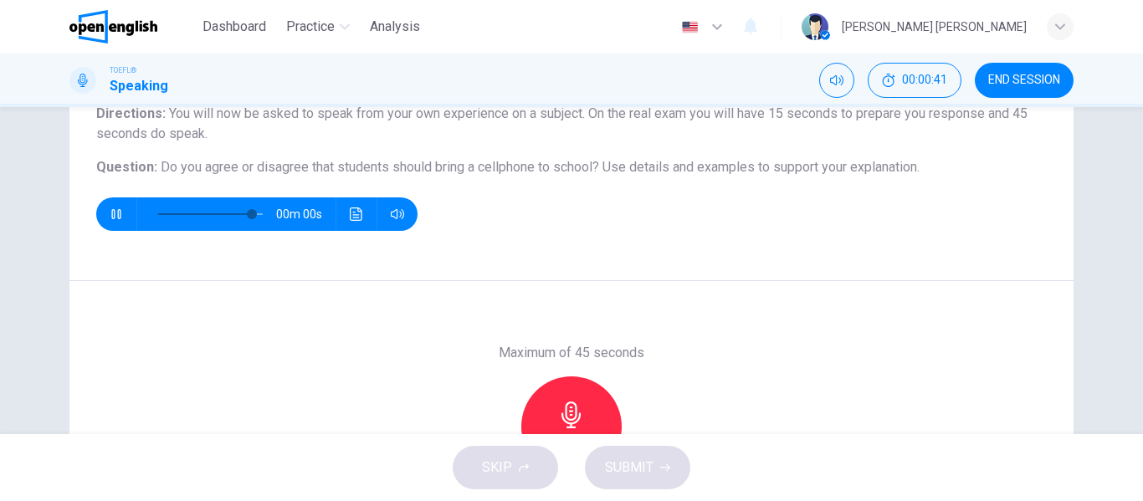
type input "*"
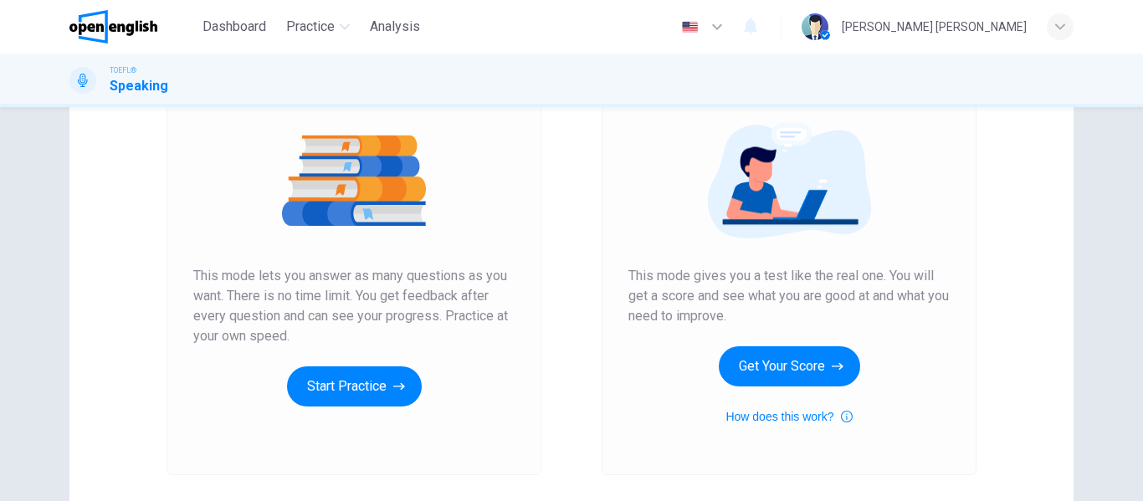
scroll to position [269, 0]
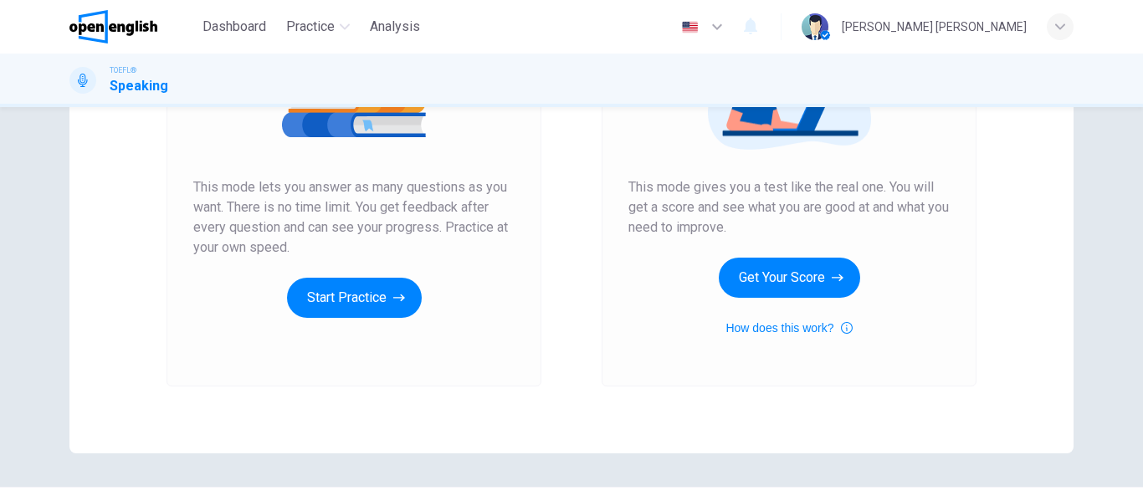
click at [360, 319] on div "Unlimited Practice This mode lets you answer as many questions as you want. The…" at bounding box center [353, 163] width 375 height 448
click at [386, 301] on button "Start Practice" at bounding box center [354, 298] width 135 height 40
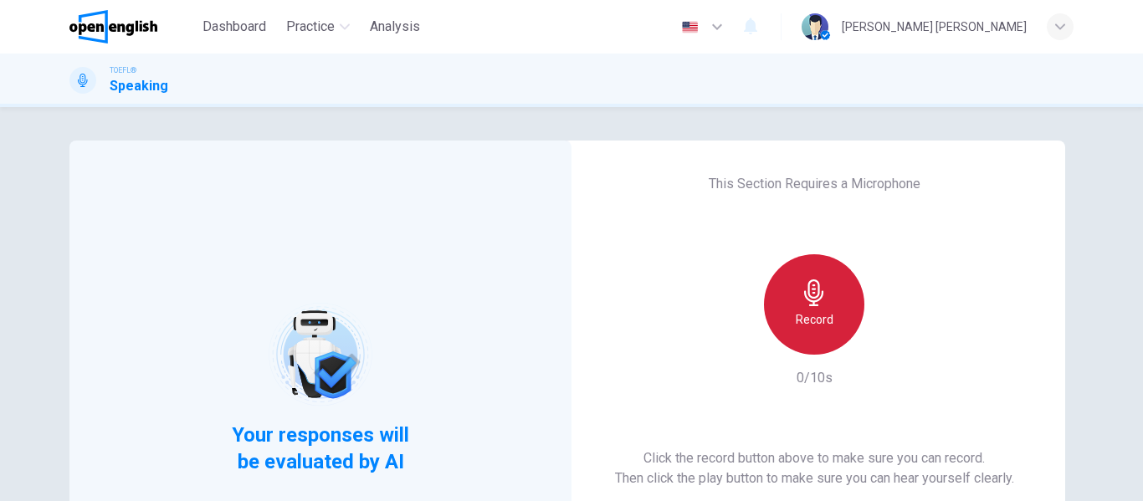
click at [821, 349] on div "Record" at bounding box center [814, 304] width 100 height 100
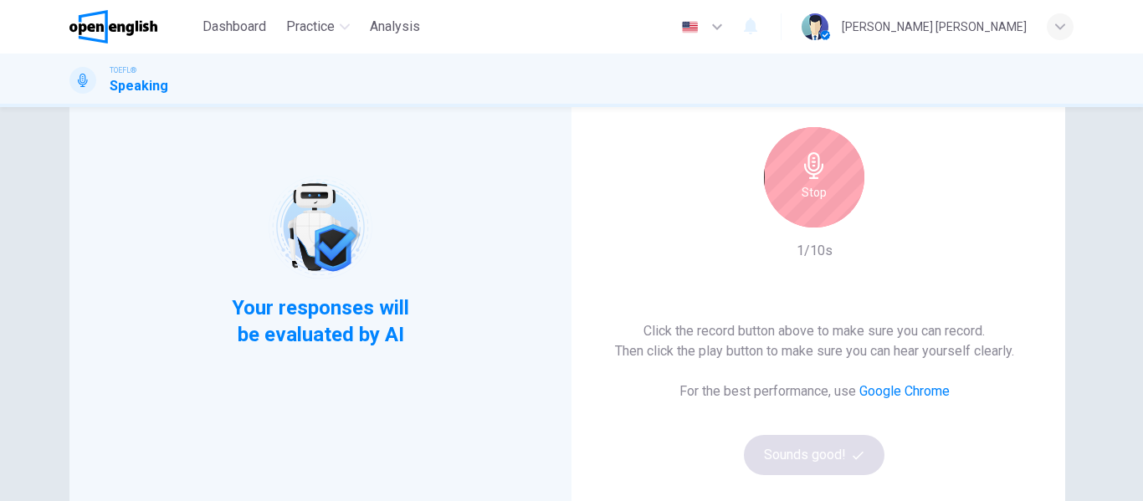
scroll to position [128, 0]
click at [782, 197] on div "Stop" at bounding box center [814, 176] width 100 height 100
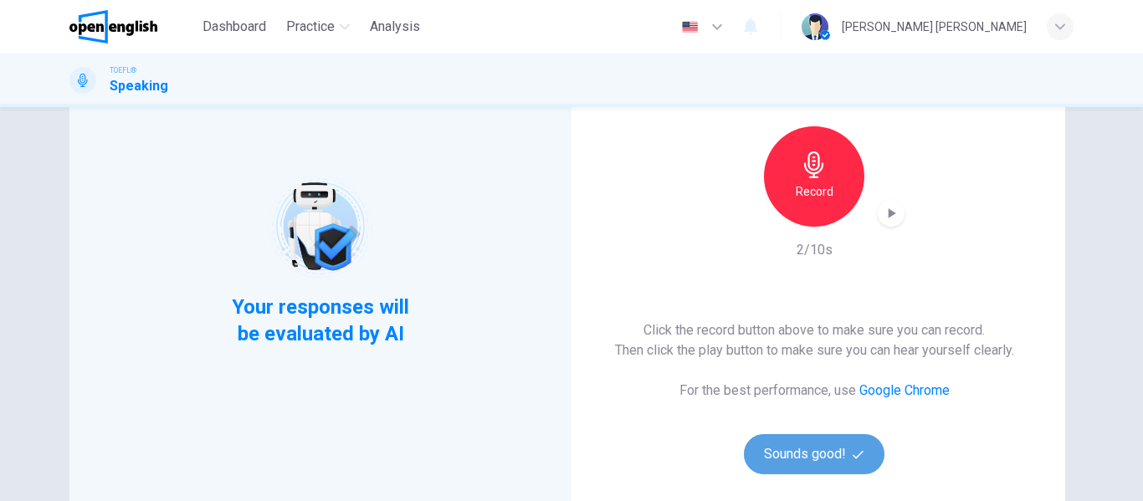
click at [842, 463] on button "Sounds good!" at bounding box center [814, 454] width 141 height 40
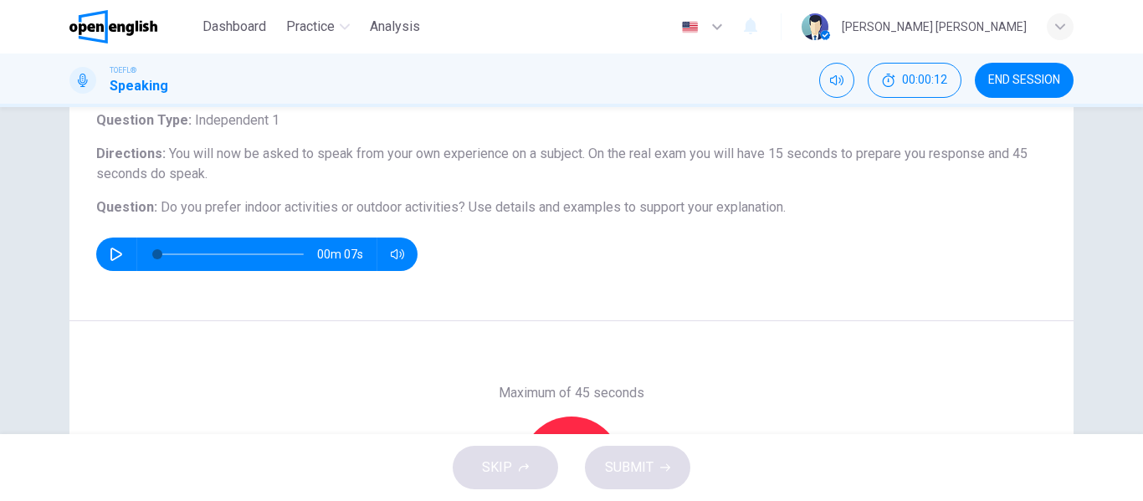
scroll to position [174, 0]
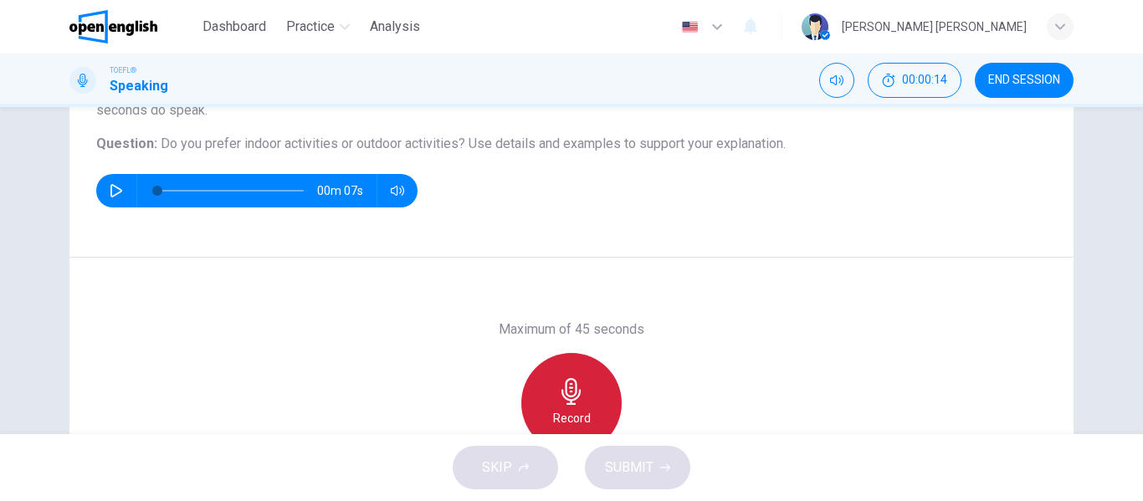
click at [585, 370] on div "Record" at bounding box center [571, 403] width 100 height 100
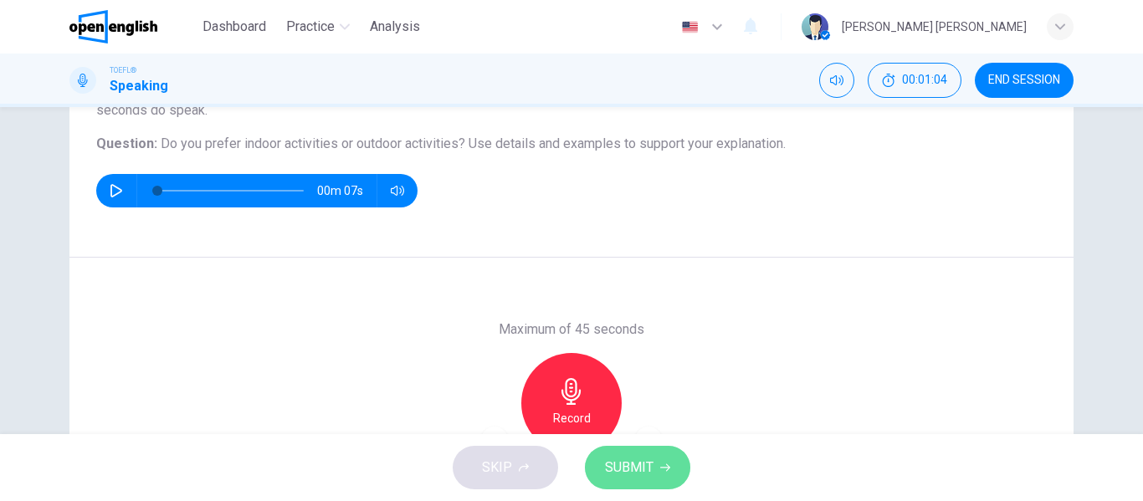
click at [620, 464] on span "SUBMIT" at bounding box center [629, 467] width 49 height 23
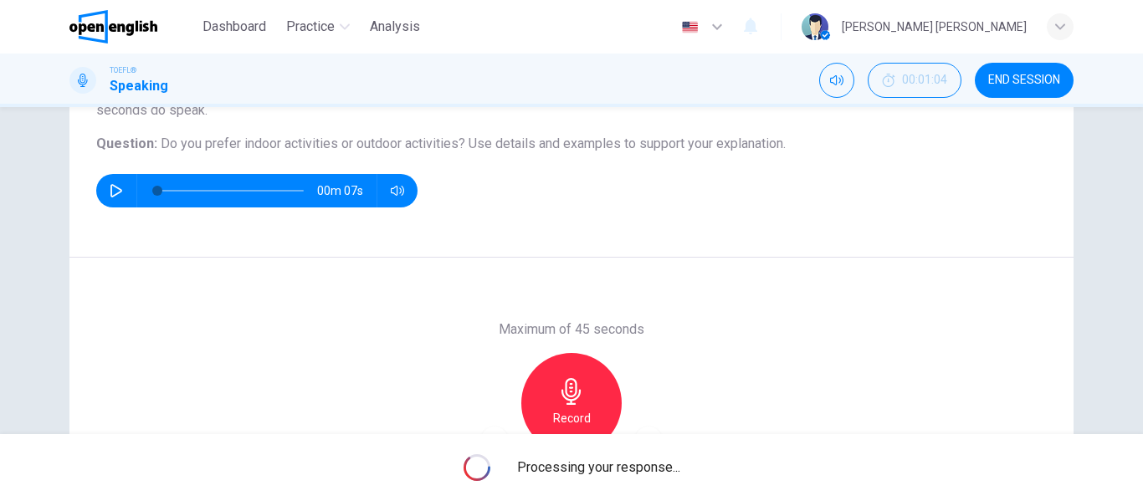
scroll to position [321, 0]
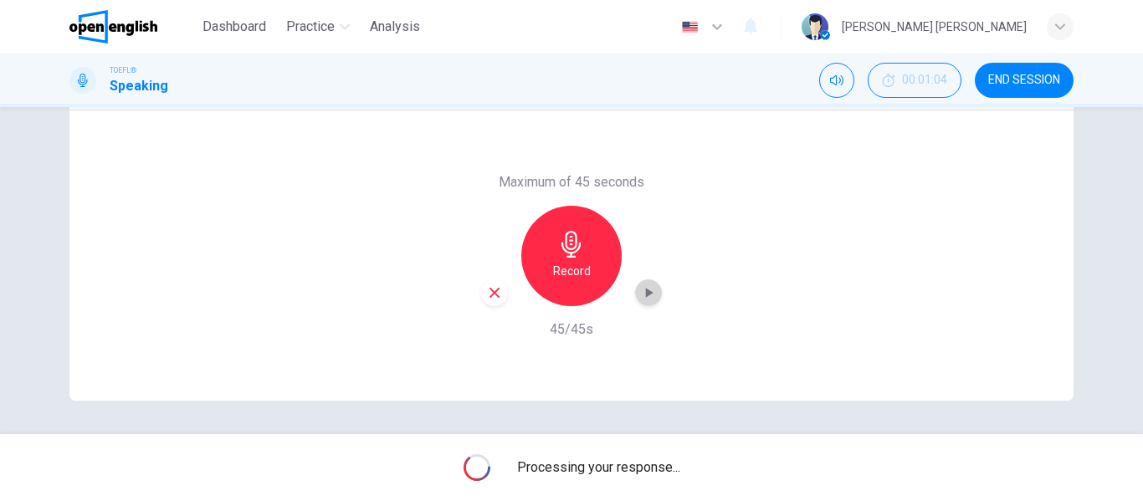
click at [643, 298] on icon "button" at bounding box center [648, 292] width 17 height 17
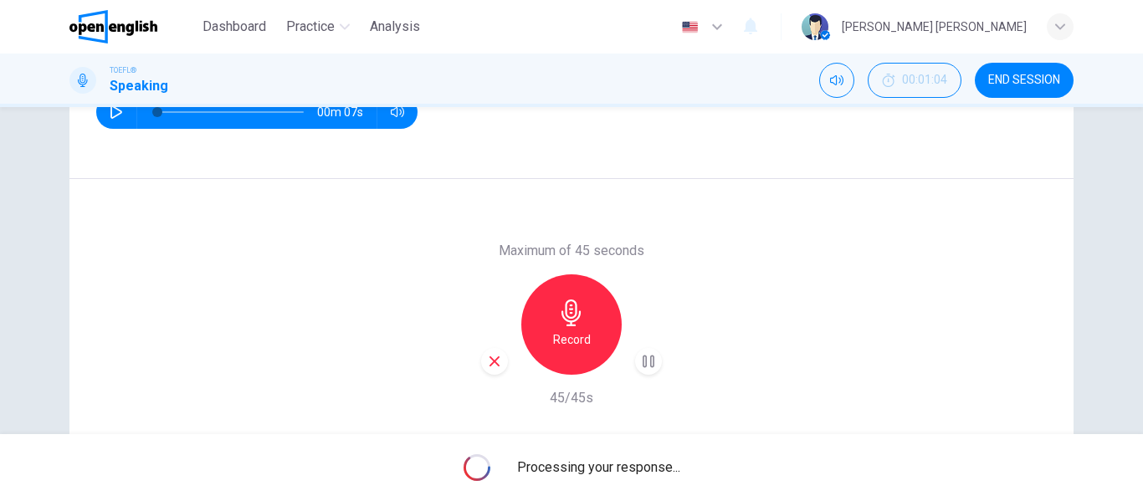
scroll to position [253, 0]
click at [645, 361] on icon "button" at bounding box center [648, 360] width 17 height 17
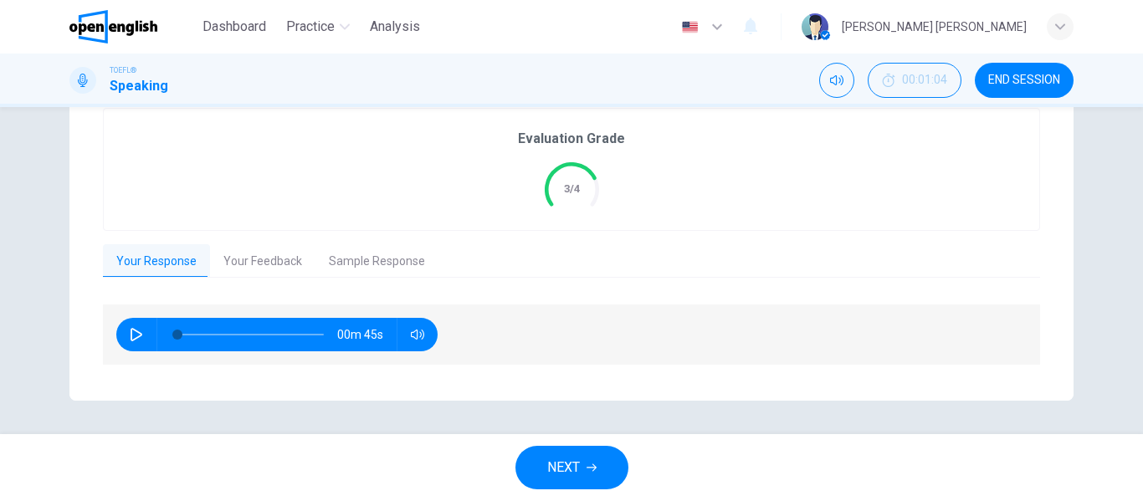
scroll to position [280, 0]
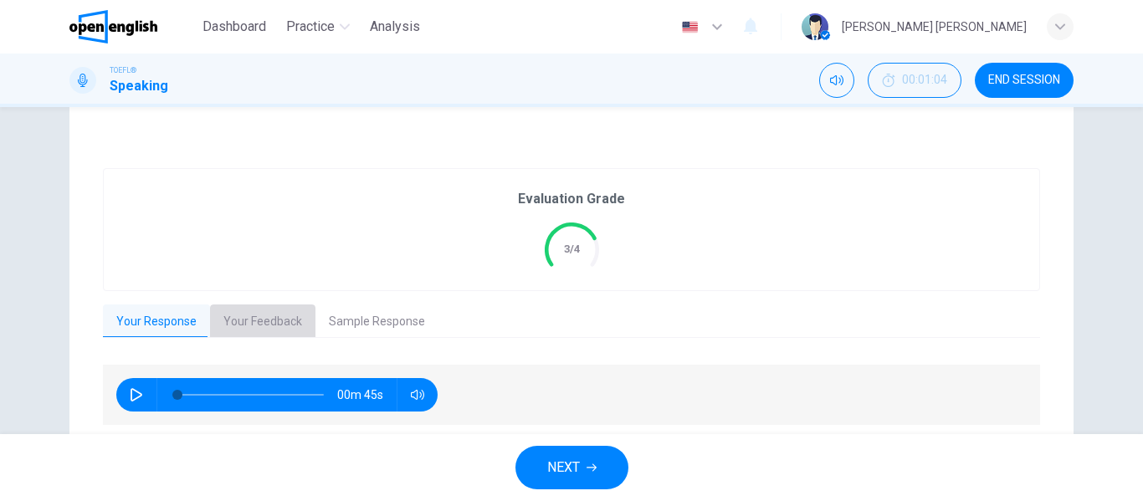
click at [264, 321] on button "Your Feedback" at bounding box center [262, 322] width 105 height 35
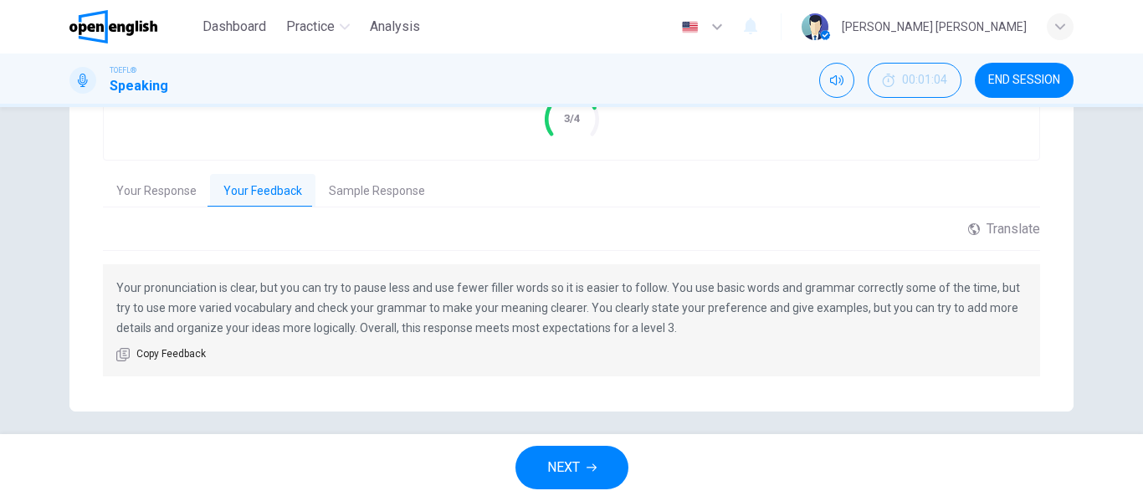
scroll to position [414, 0]
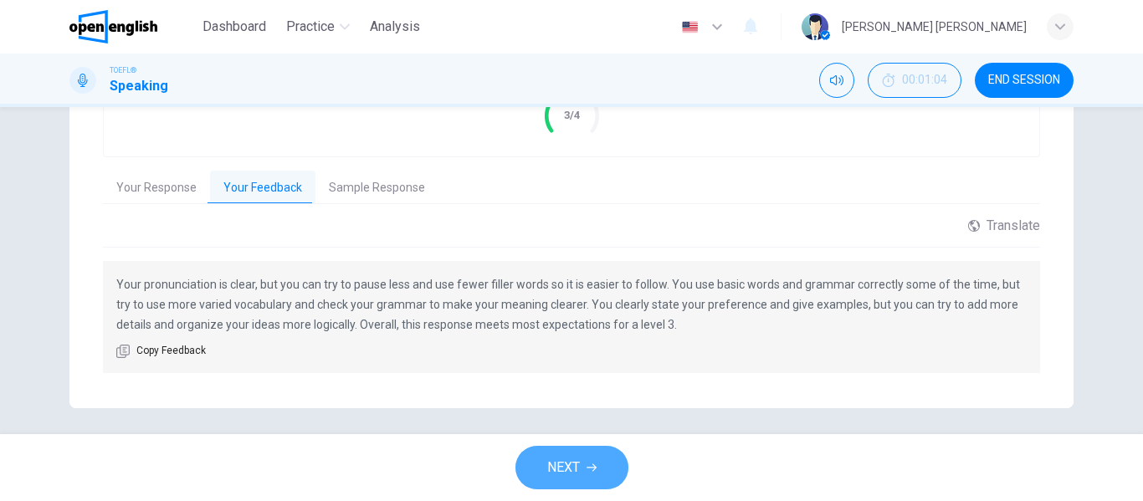
click at [569, 462] on span "NEXT" at bounding box center [563, 467] width 33 height 23
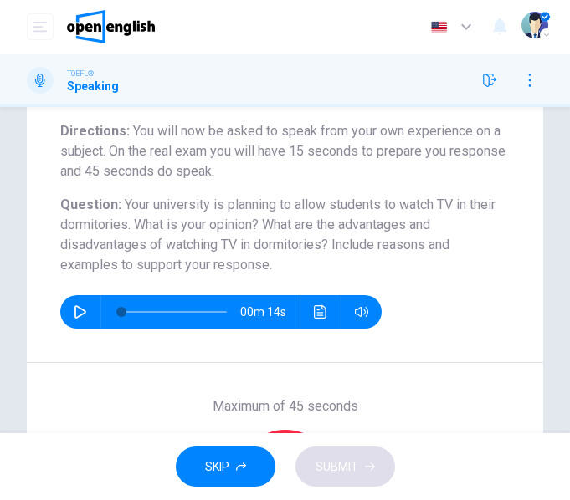
scroll to position [210, 0]
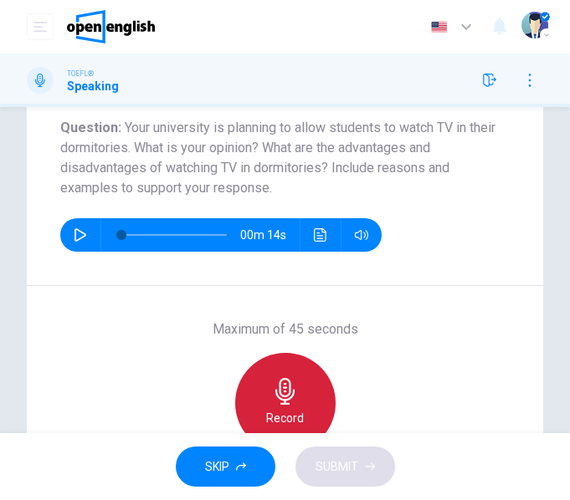
click at [292, 365] on div "Record" at bounding box center [285, 403] width 100 height 100
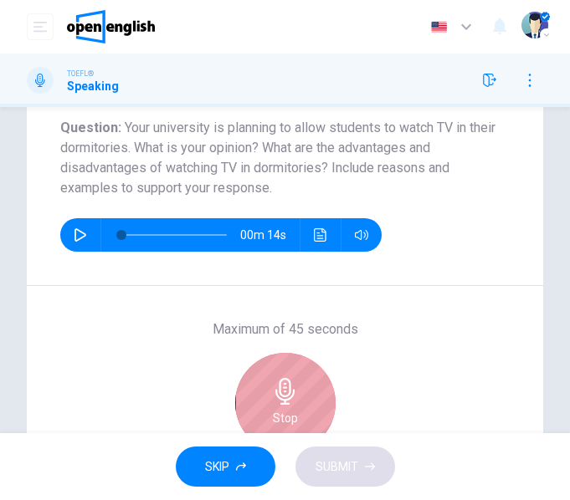
click at [282, 377] on div "Stop" at bounding box center [285, 403] width 100 height 100
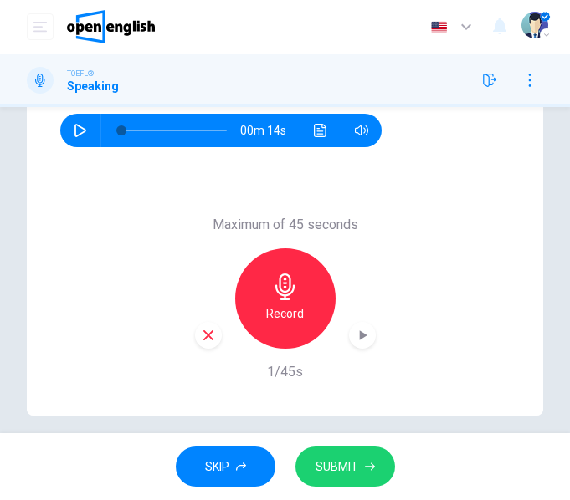
scroll to position [315, 0]
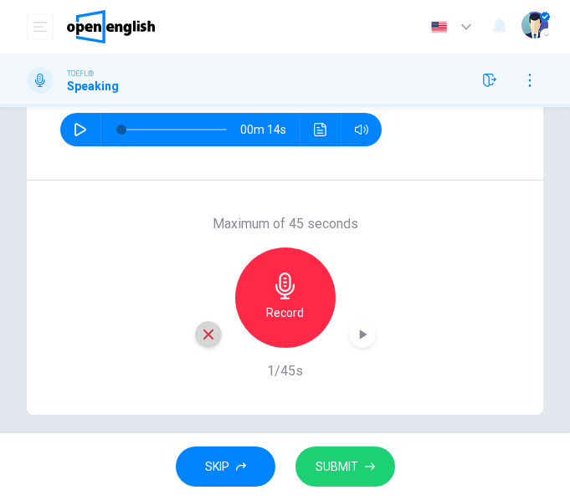
click at [211, 333] on icon "button" at bounding box center [208, 334] width 15 height 15
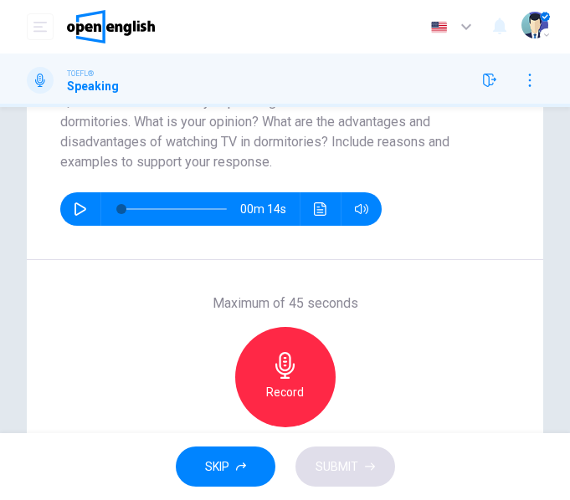
scroll to position [224, 0]
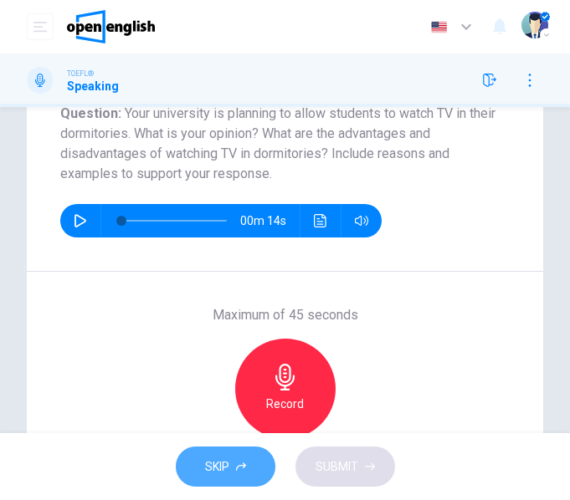
click at [253, 461] on button "SKIP" at bounding box center [226, 467] width 100 height 41
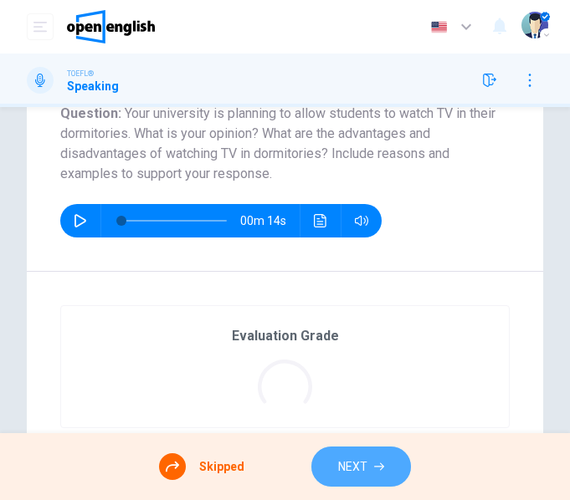
click at [361, 464] on span "NEXT" at bounding box center [352, 467] width 29 height 21
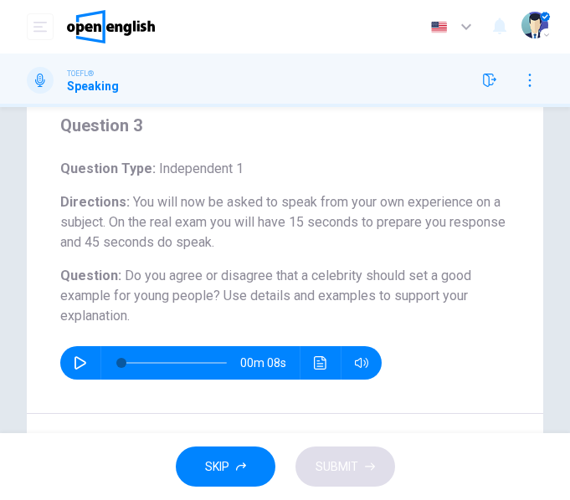
scroll to position [64, 0]
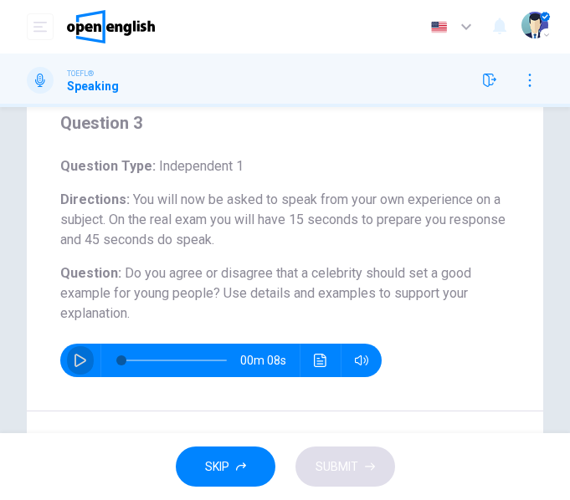
click at [76, 364] on icon "button" at bounding box center [80, 360] width 13 height 13
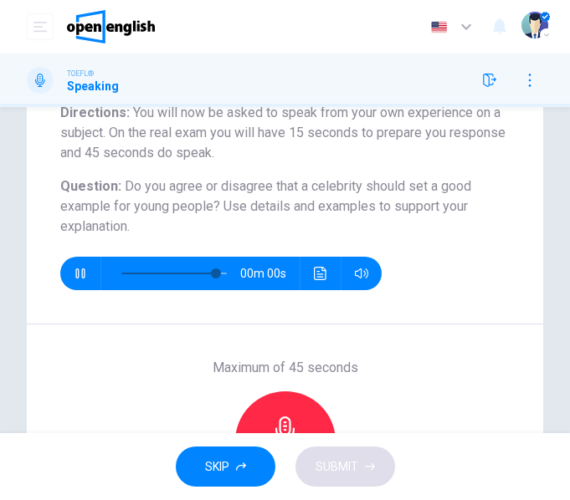
type input "*"
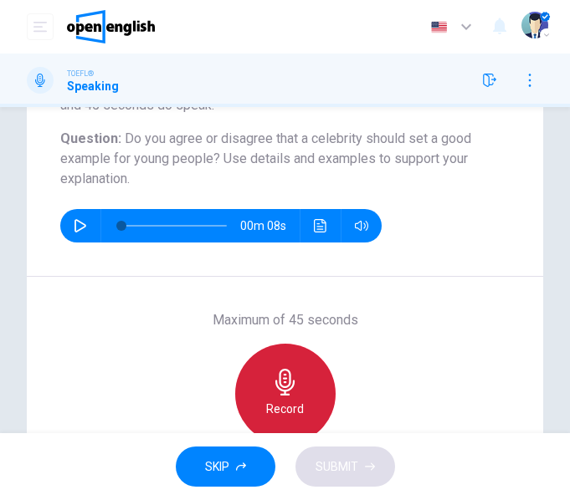
click at [299, 382] on div "Record" at bounding box center [285, 394] width 100 height 100
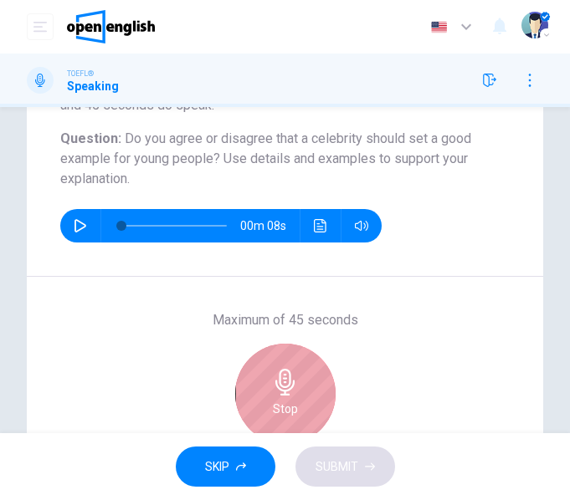
click at [299, 382] on div "Stop" at bounding box center [285, 394] width 100 height 100
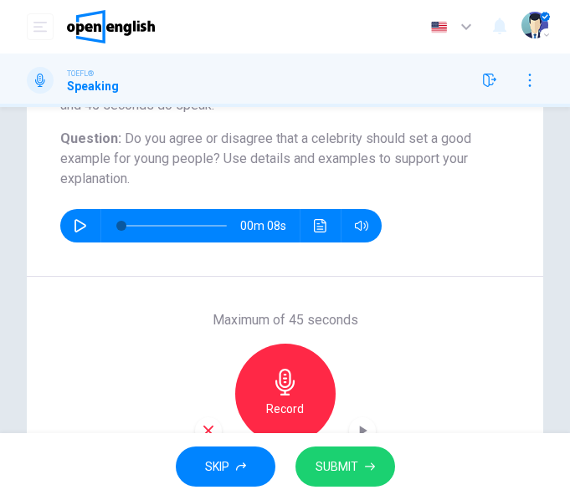
scroll to position [310, 0]
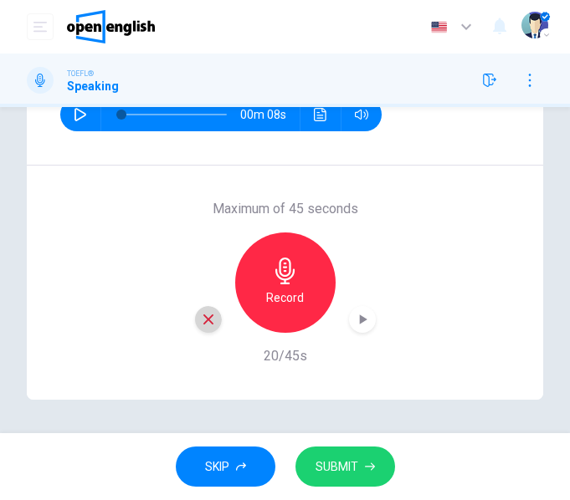
click at [212, 322] on div "button" at bounding box center [208, 319] width 27 height 27
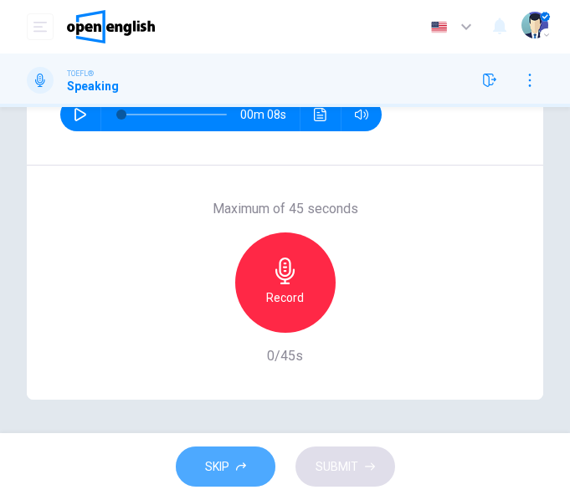
click at [233, 473] on button "SKIP" at bounding box center [226, 467] width 100 height 41
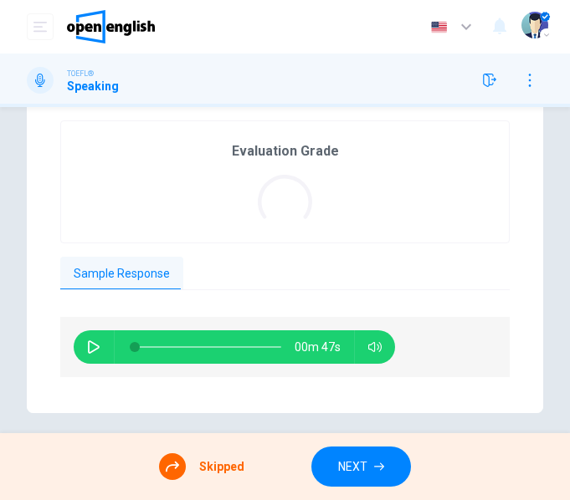
scroll to position [402, 0]
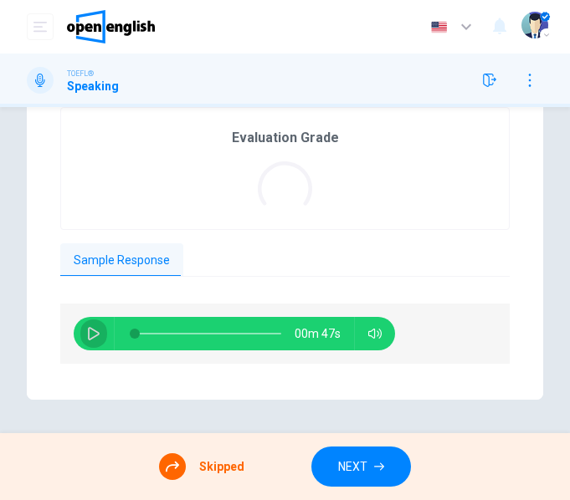
click at [95, 330] on icon "button" at bounding box center [93, 333] width 13 height 13
click at [95, 330] on icon "button" at bounding box center [93, 334] width 9 height 10
click at [100, 329] on button "button" at bounding box center [93, 333] width 27 height 33
type input "**"
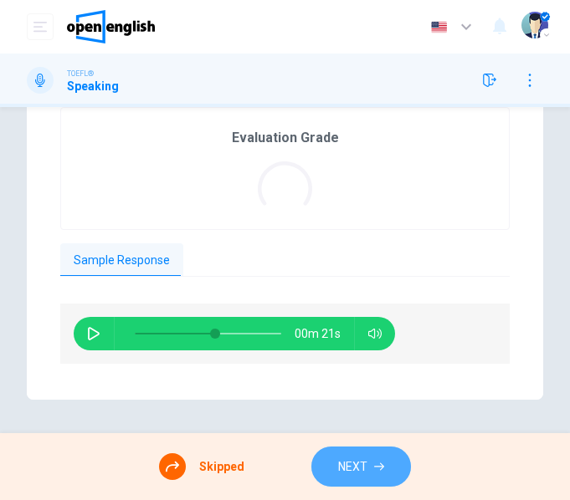
click at [375, 447] on button "NEXT" at bounding box center [361, 467] width 100 height 41
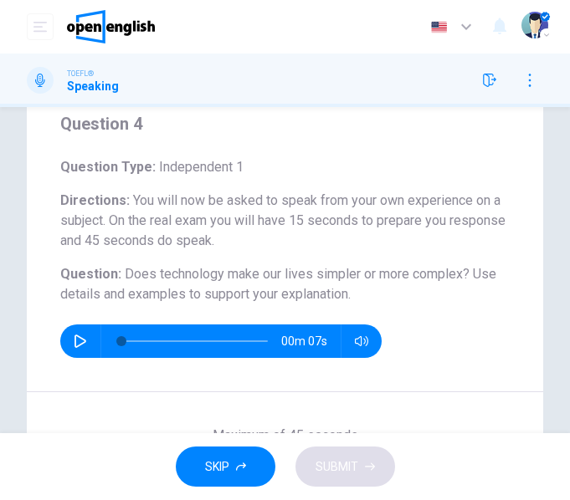
scroll to position [64, 0]
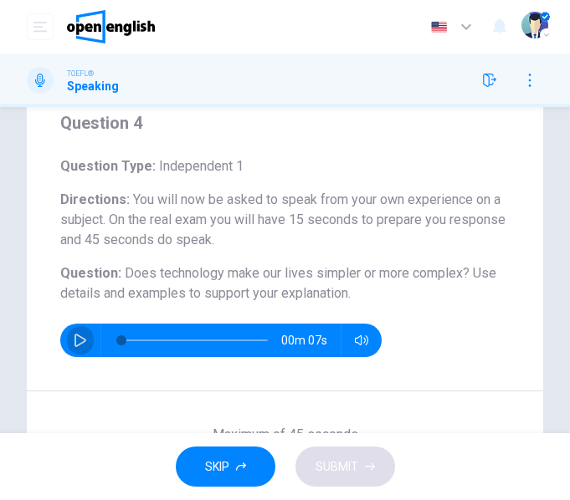
click at [79, 335] on icon "button" at bounding box center [80, 340] width 13 height 13
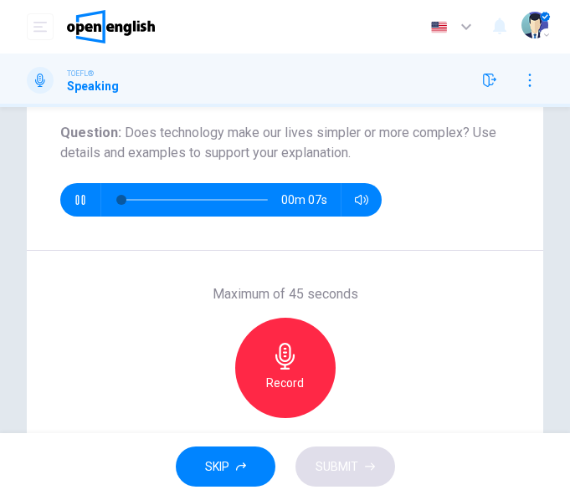
scroll to position [206, 0]
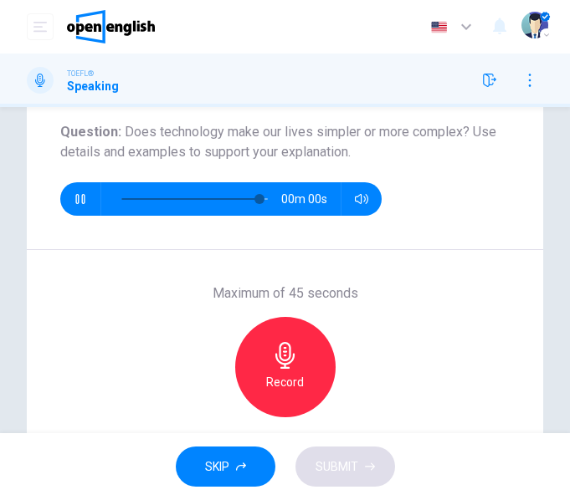
type input "*"
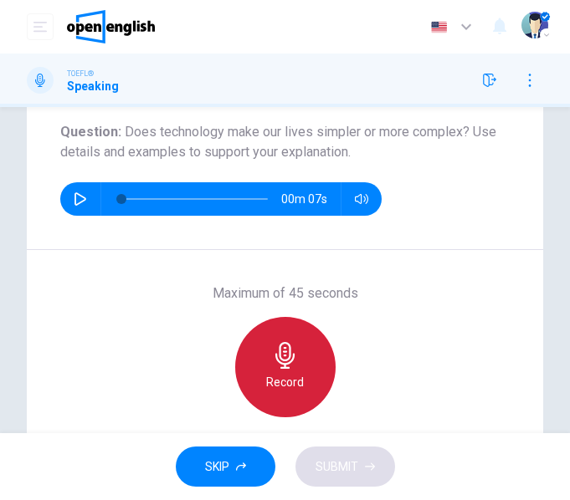
click at [302, 349] on div "Record" at bounding box center [285, 367] width 100 height 100
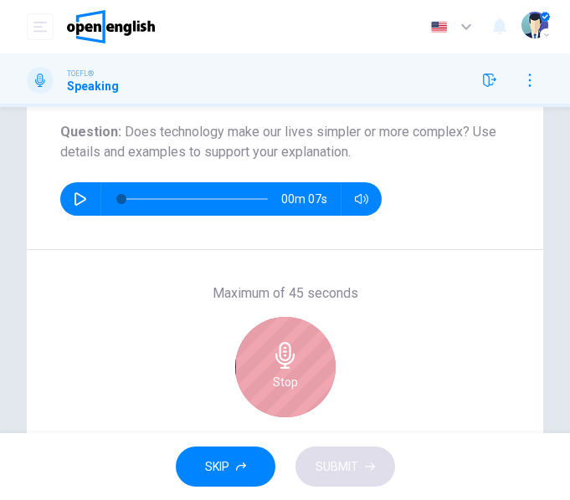
click at [302, 349] on div "Stop" at bounding box center [285, 367] width 100 height 100
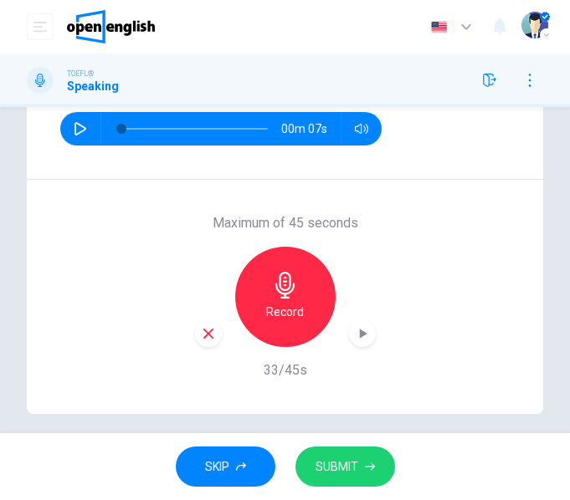
scroll to position [284, 0]
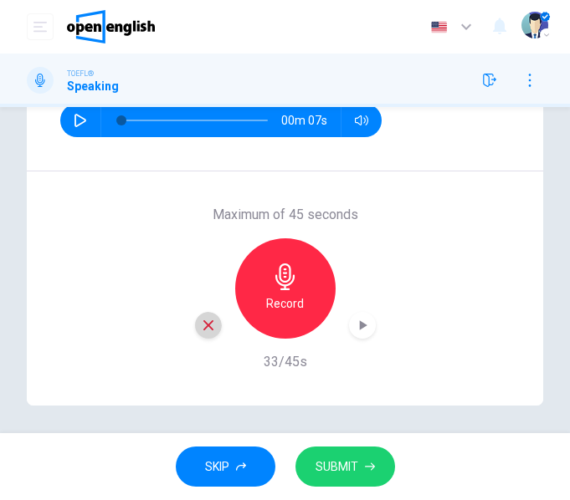
click at [199, 335] on div "button" at bounding box center [208, 325] width 27 height 27
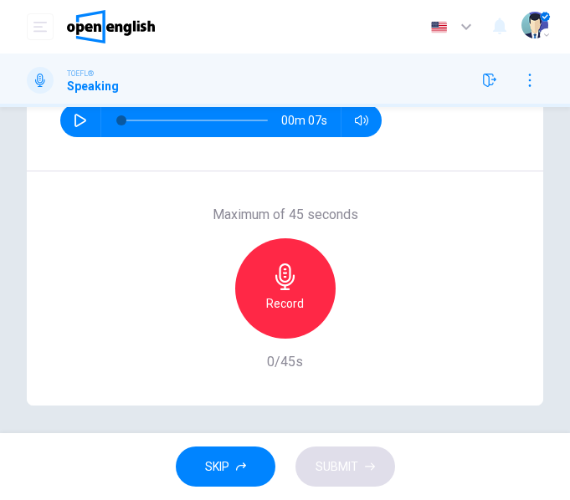
scroll to position [189, 0]
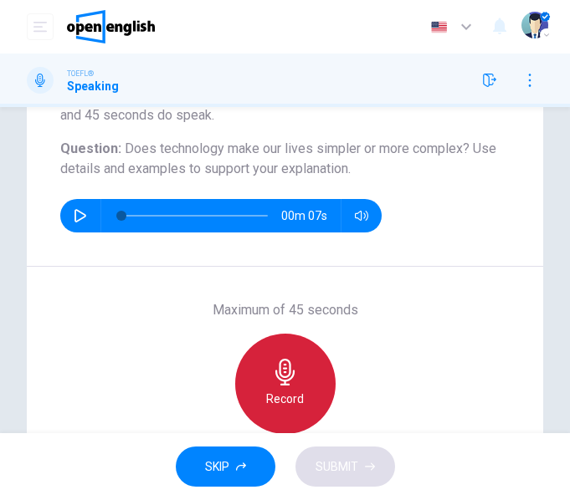
click at [298, 370] on div "Record" at bounding box center [285, 384] width 100 height 100
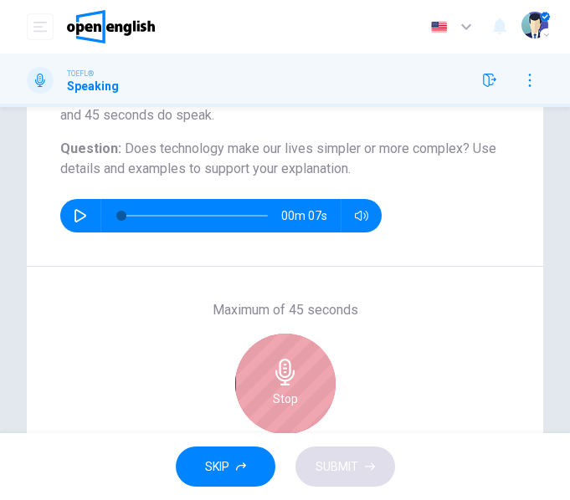
click at [286, 373] on icon "button" at bounding box center [284, 372] width 19 height 27
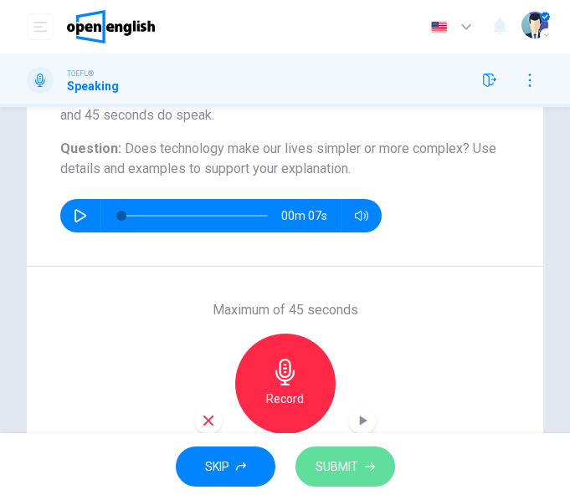
click at [356, 452] on button "SUBMIT" at bounding box center [345, 467] width 100 height 41
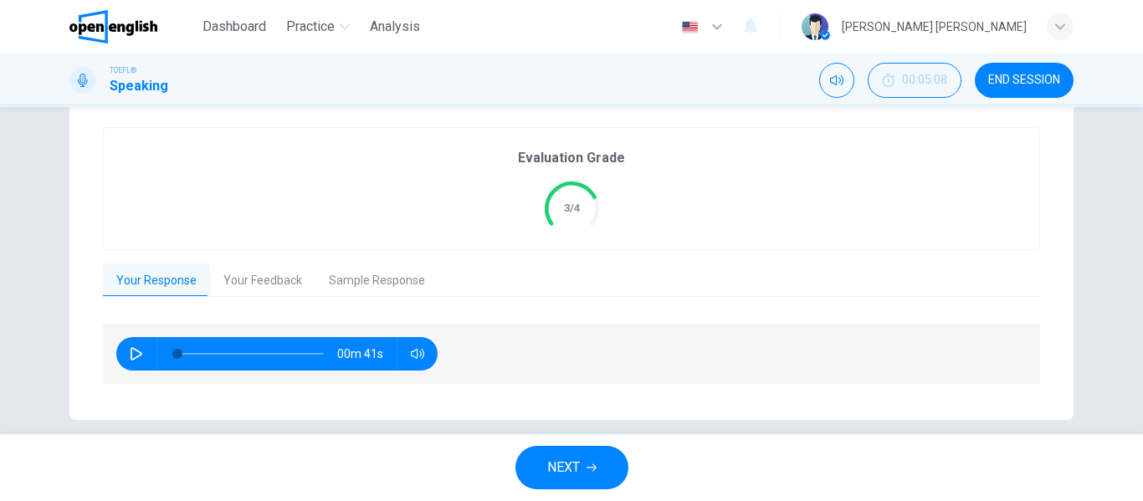
scroll to position [340, 0]
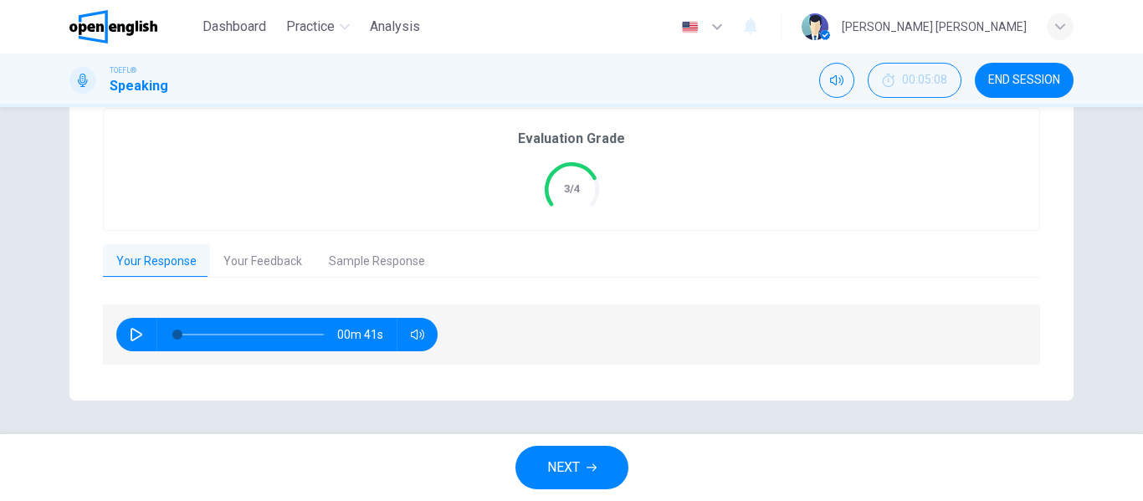
click at [124, 330] on button "button" at bounding box center [136, 334] width 27 height 33
click at [131, 340] on icon "button" at bounding box center [136, 334] width 13 height 13
type input "*"
click at [248, 274] on button "Your Feedback" at bounding box center [262, 261] width 105 height 35
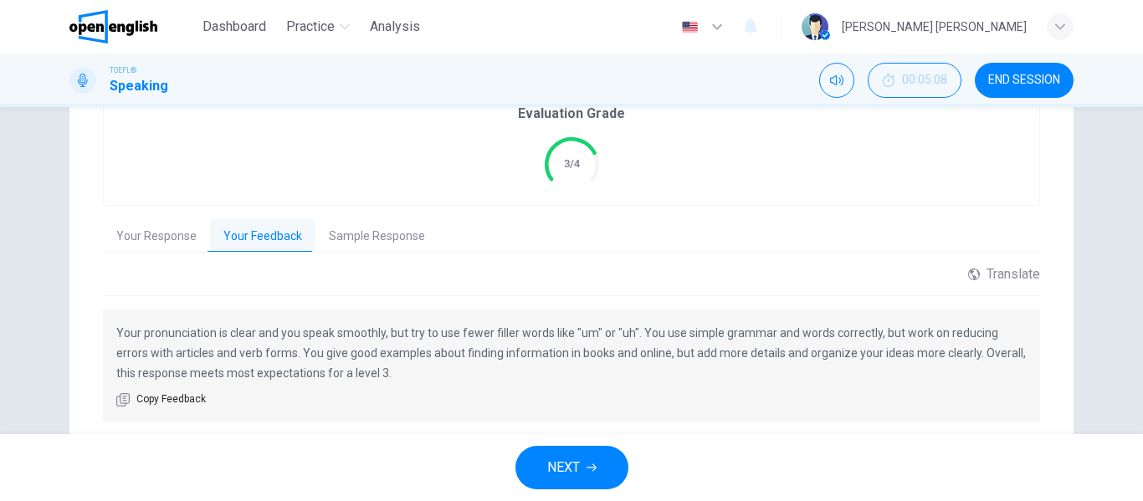
scroll to position [422, 0]
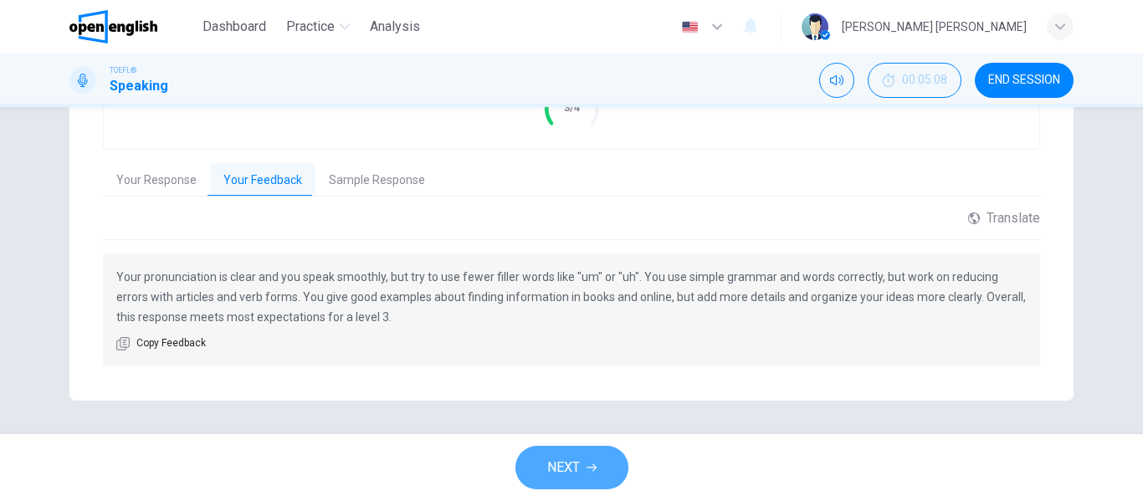
click at [576, 455] on button "NEXT" at bounding box center [571, 468] width 113 height 44
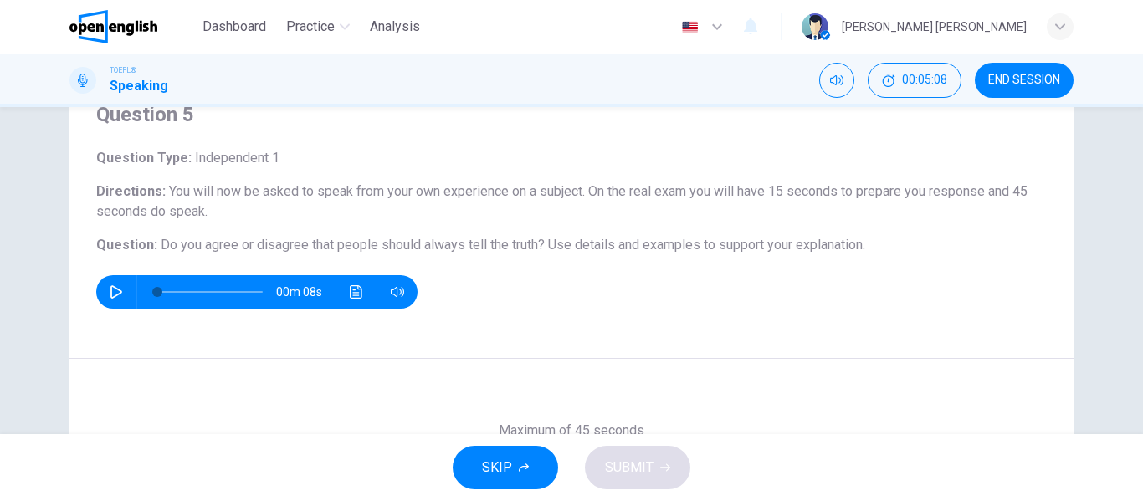
scroll to position [74, 0]
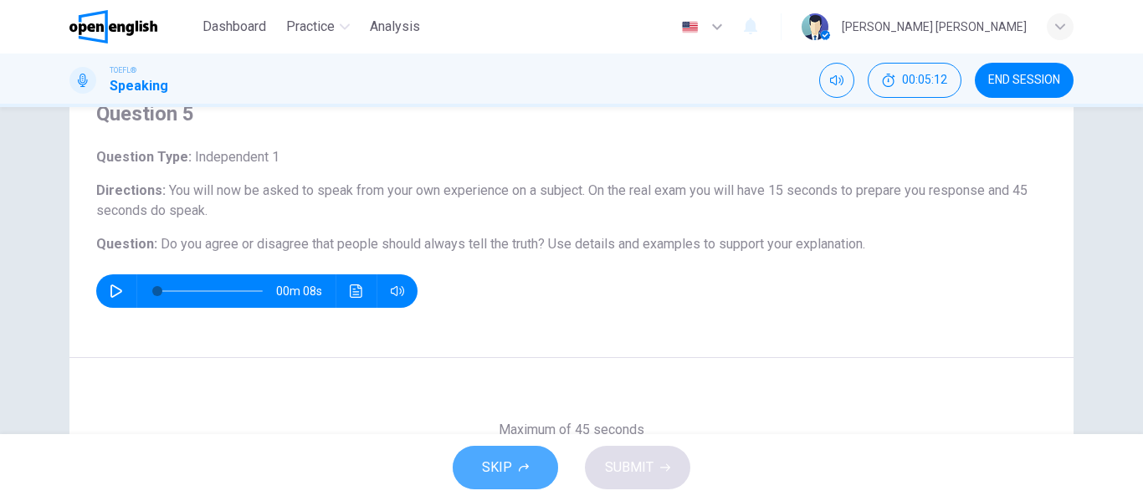
click at [504, 476] on span "SKIP" at bounding box center [497, 467] width 30 height 23
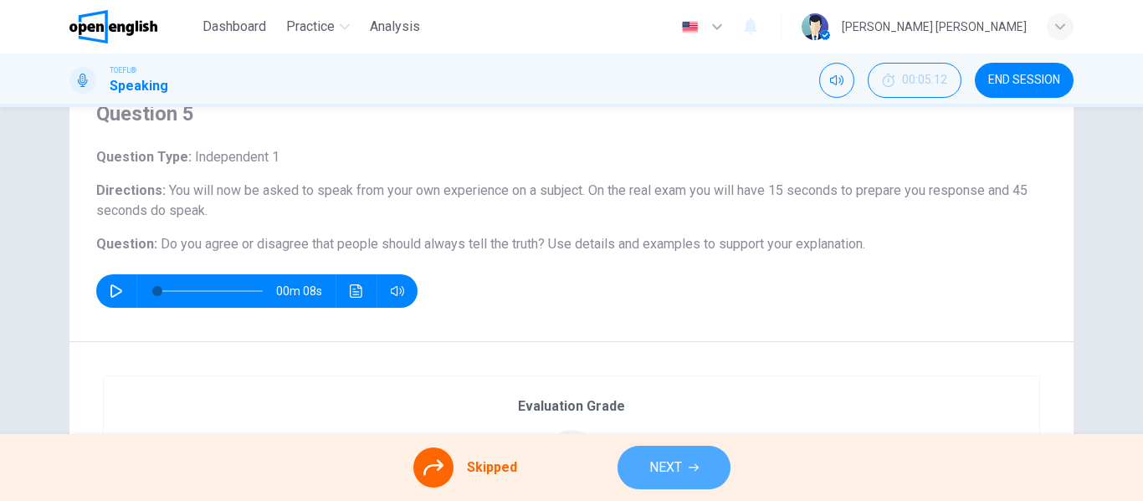
click at [617, 468] on button "NEXT" at bounding box center [673, 468] width 113 height 44
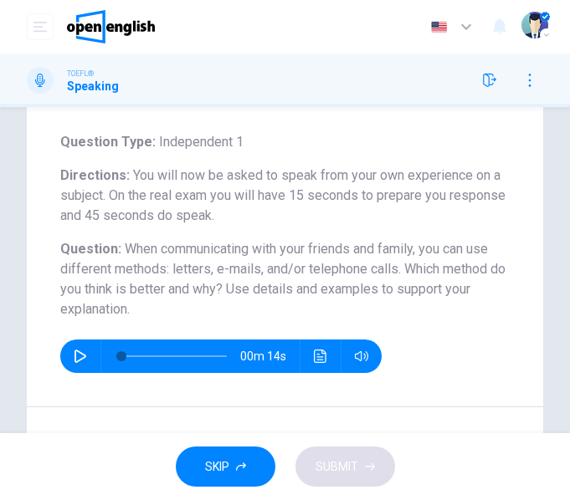
scroll to position [173, 0]
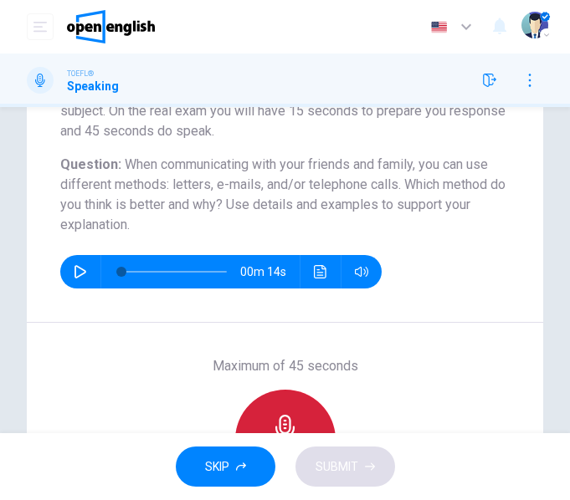
click at [297, 407] on div "Record" at bounding box center [285, 440] width 100 height 100
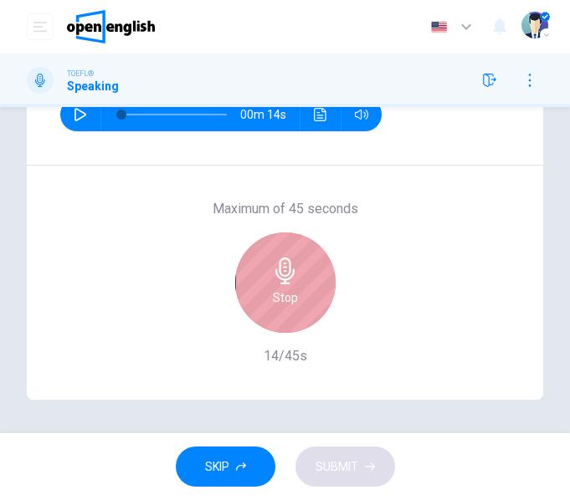
click at [294, 282] on div "Stop" at bounding box center [285, 283] width 100 height 100
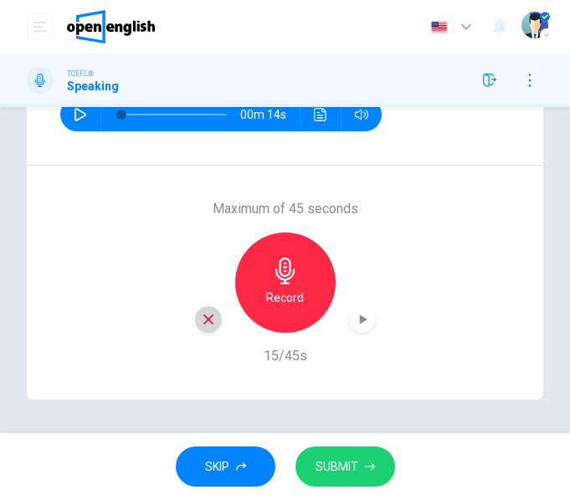
click at [207, 315] on icon "button" at bounding box center [208, 319] width 15 height 15
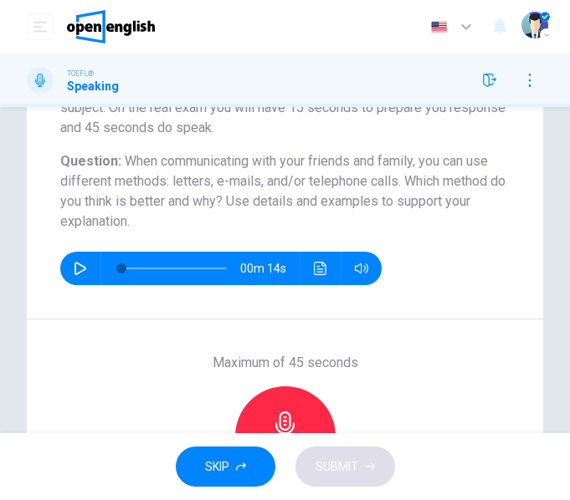
scroll to position [202, 0]
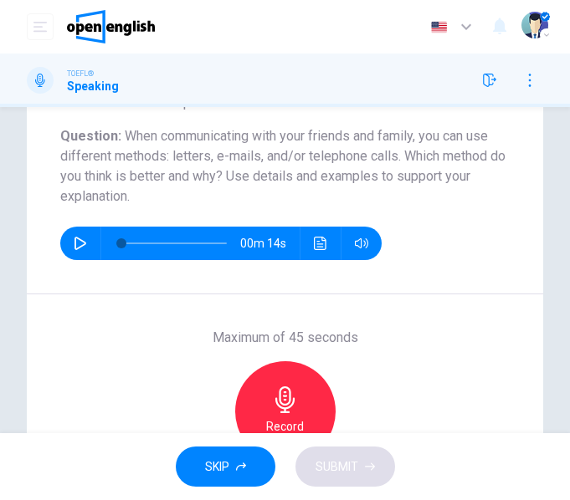
click at [301, 384] on div "Record" at bounding box center [285, 411] width 100 height 100
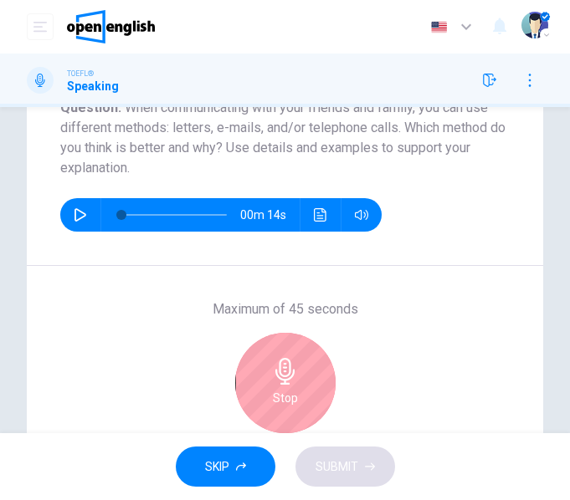
scroll to position [231, 0]
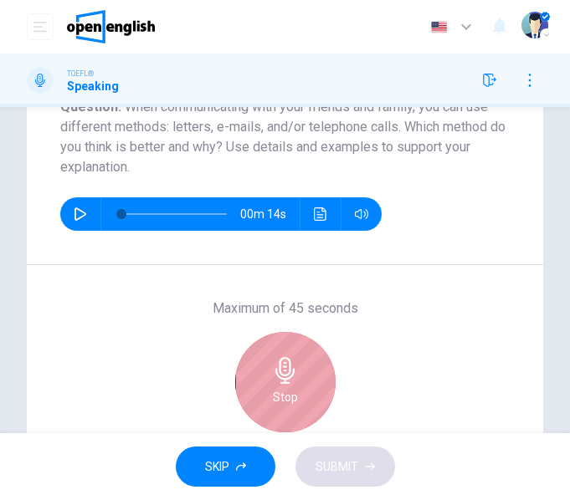
click at [282, 370] on icon "button" at bounding box center [285, 370] width 27 height 27
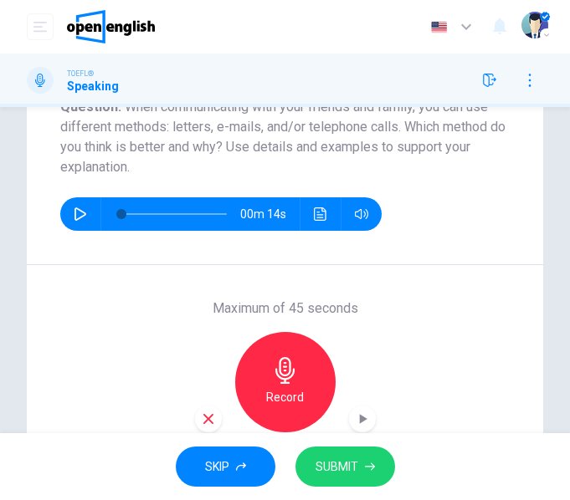
scroll to position [330, 0]
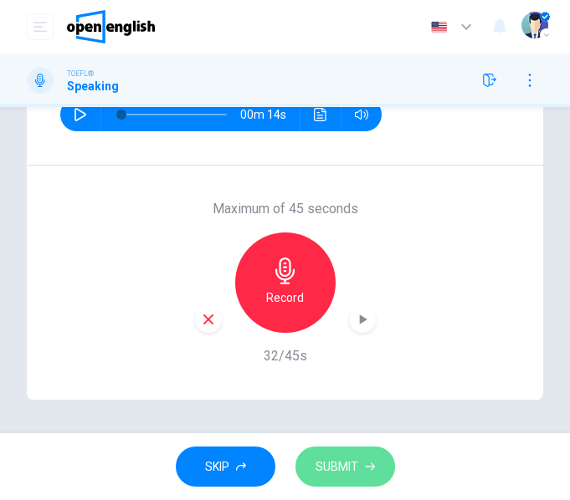
click at [344, 469] on span "SUBMIT" at bounding box center [336, 467] width 43 height 21
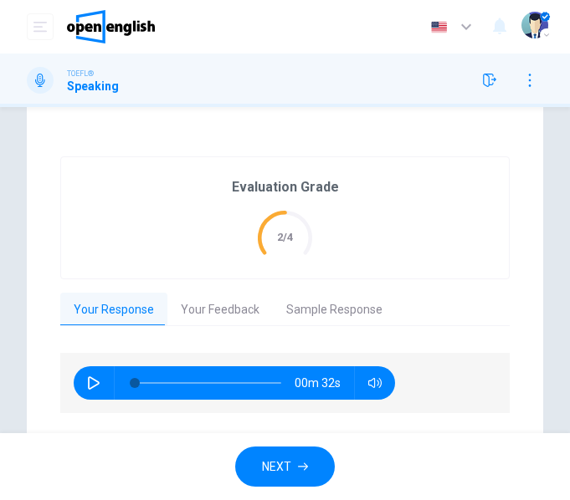
scroll to position [373, 0]
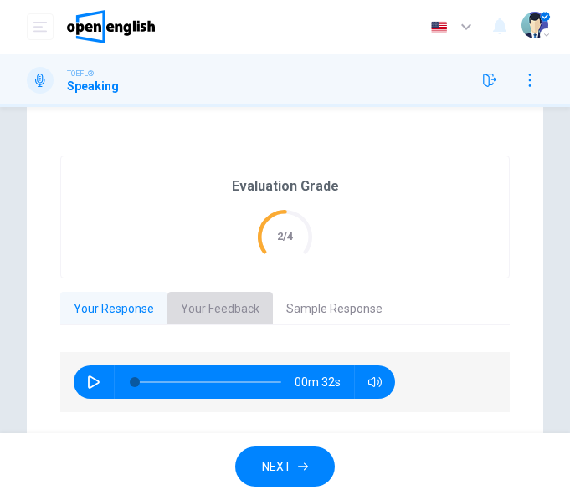
click at [264, 307] on button "Your Feedback" at bounding box center [219, 309] width 105 height 35
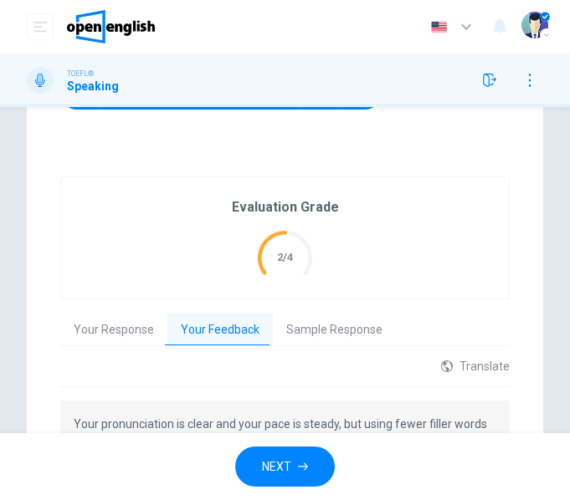
scroll to position [351, 0]
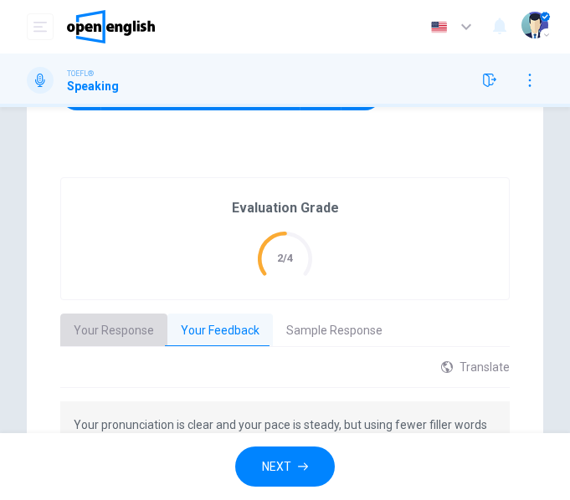
click at [129, 334] on button "Your Response" at bounding box center [113, 331] width 107 height 35
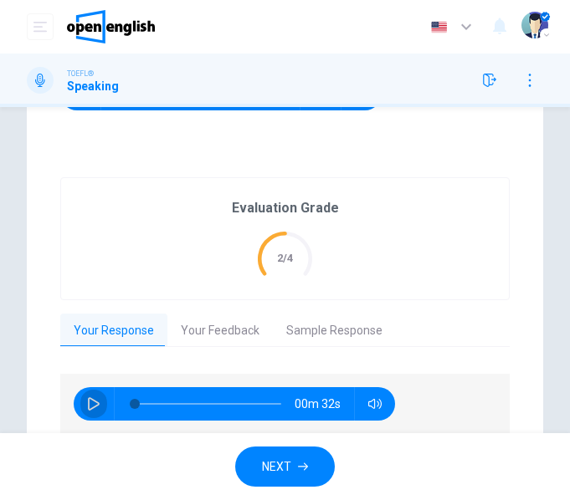
click at [89, 397] on button "button" at bounding box center [93, 403] width 27 height 33
type input "**"
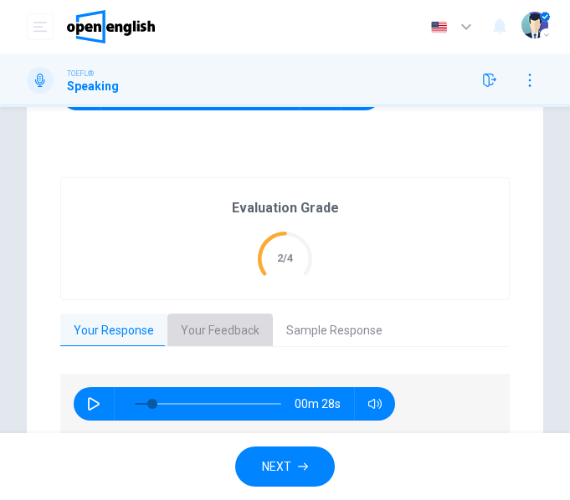
click at [241, 319] on button "Your Feedback" at bounding box center [219, 331] width 105 height 35
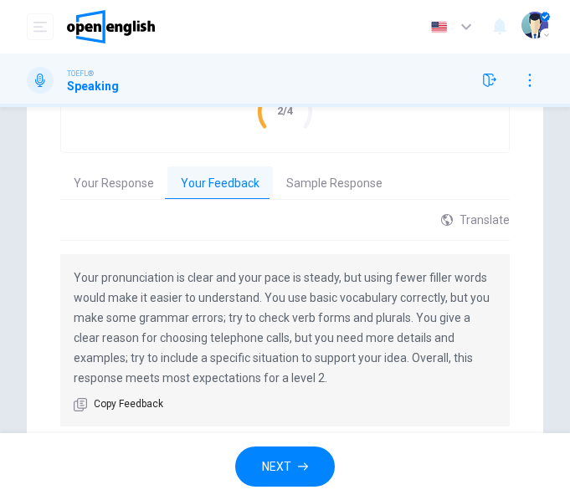
scroll to position [561, 0]
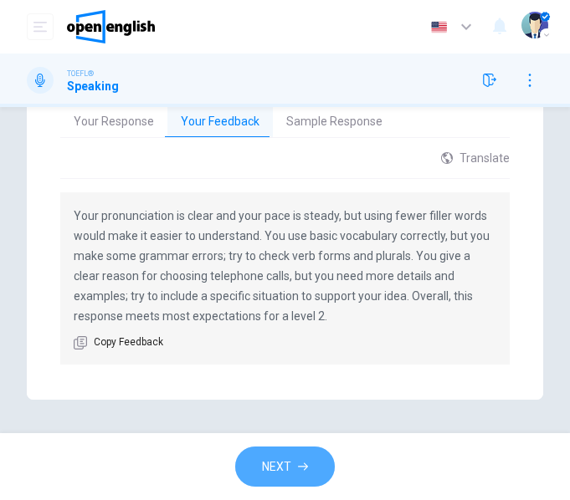
click at [278, 462] on span "NEXT" at bounding box center [276, 467] width 29 height 21
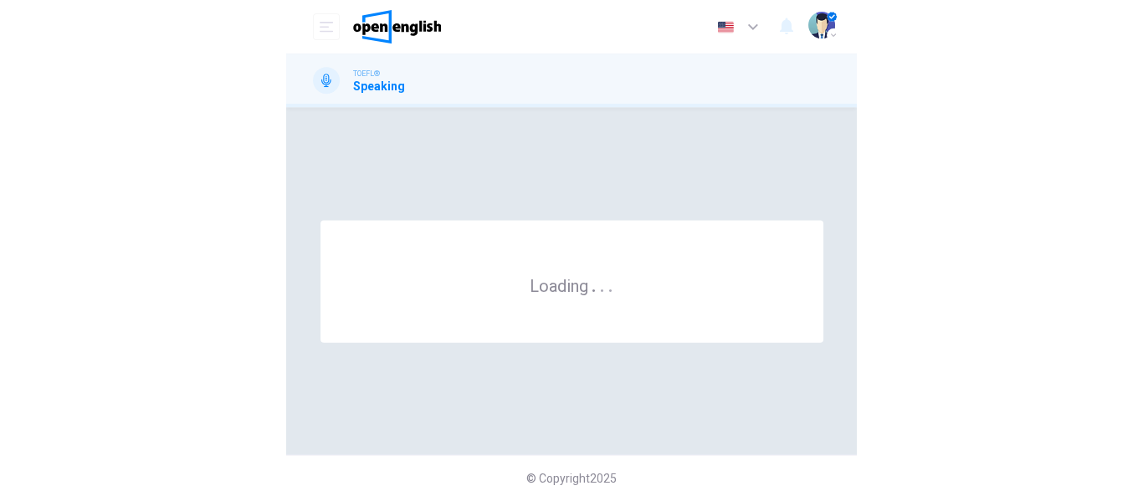
scroll to position [0, 0]
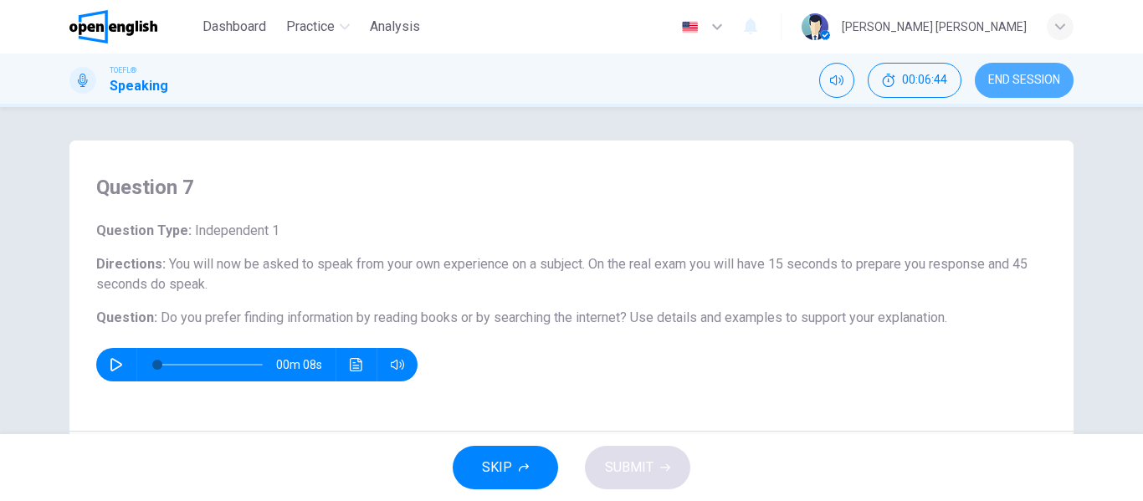
click at [996, 75] on span "END SESSION" at bounding box center [1024, 80] width 72 height 13
